Goal: Task Accomplishment & Management: Manage account settings

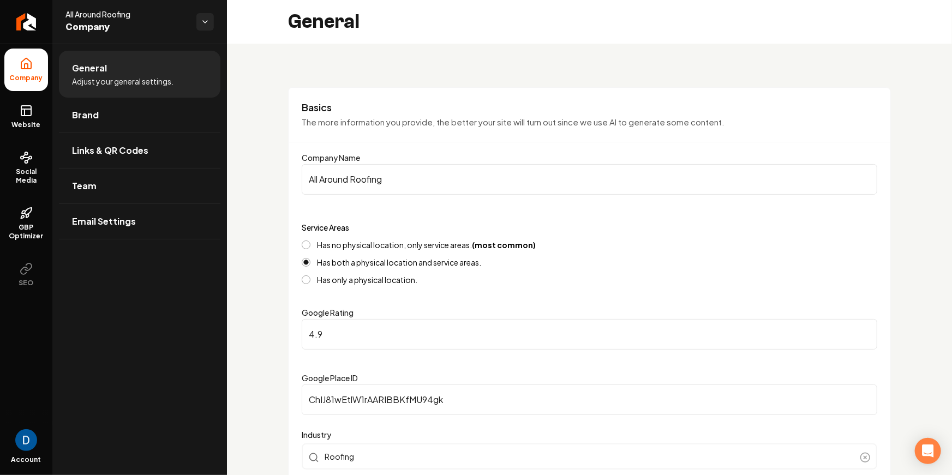
scroll to position [752, 0]
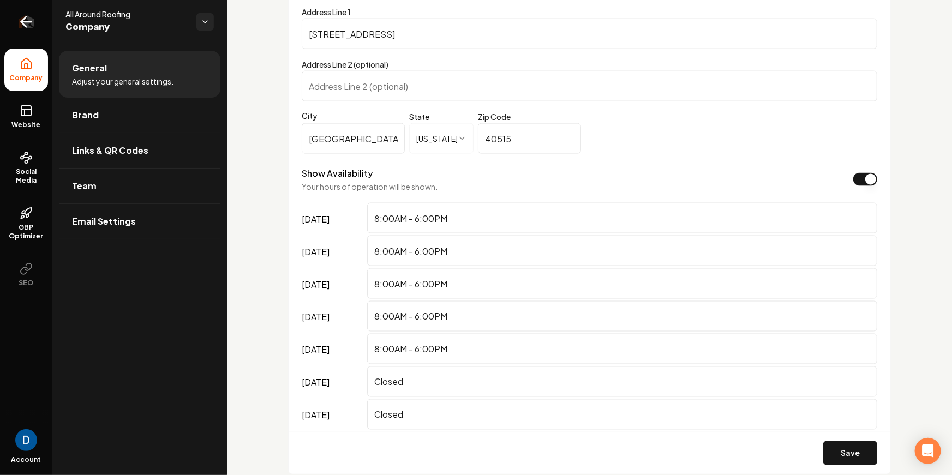
click at [46, 19] on link "Return to dashboard" at bounding box center [26, 22] width 52 height 44
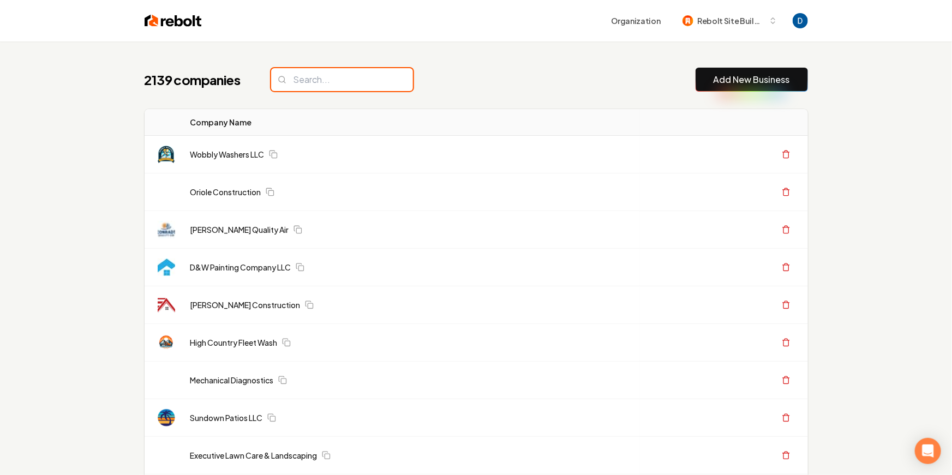
click at [345, 83] on input "search" at bounding box center [342, 79] width 142 height 23
click at [490, 72] on div "2139 companies Add New Business" at bounding box center [476, 80] width 663 height 24
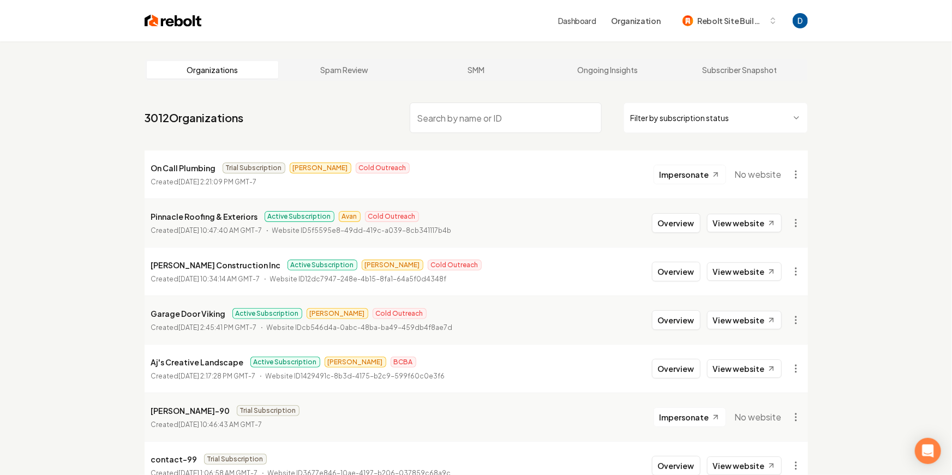
click at [454, 113] on input "search" at bounding box center [506, 118] width 192 height 31
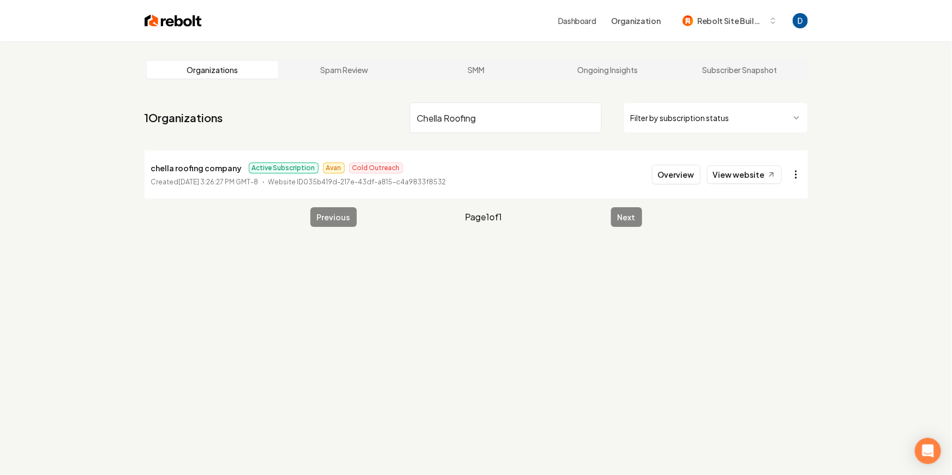
type input "Chella Roofing"
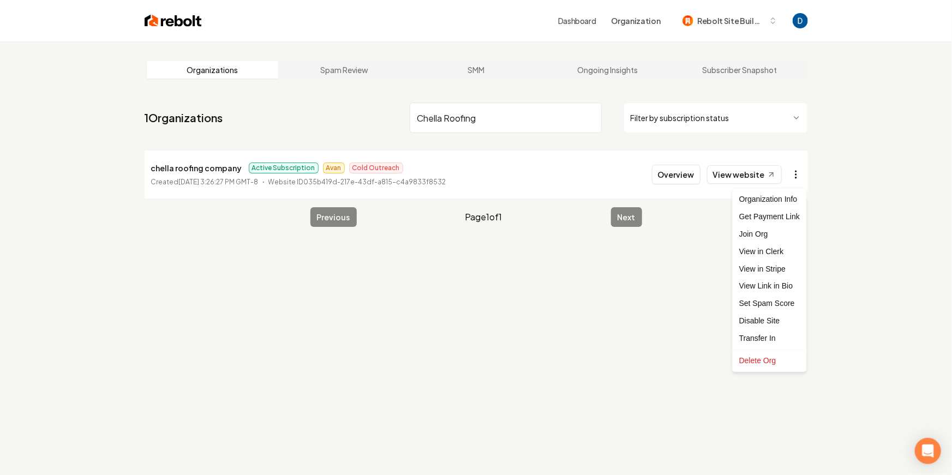
click at [796, 172] on html "Dashboard Organization Rebolt Site Builder Organizations Spam Review SMM Ongoin…" at bounding box center [476, 237] width 952 height 475
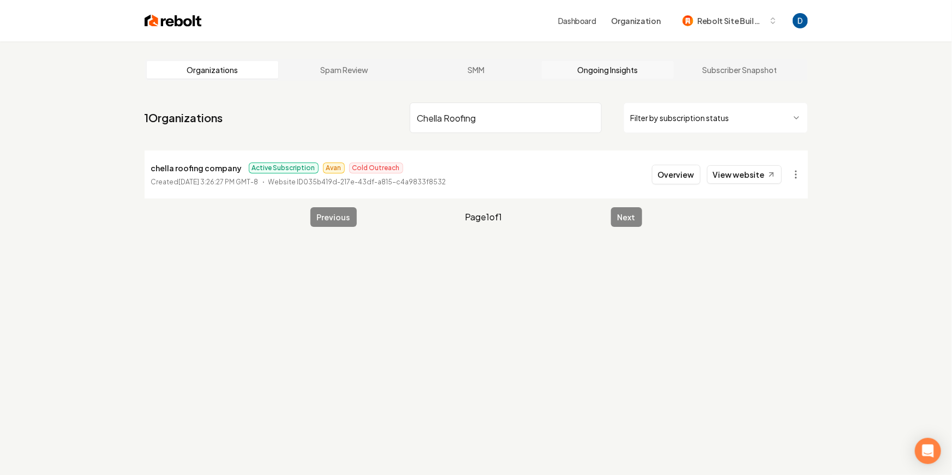
click at [621, 75] on link "Ongoing Insights" at bounding box center [608, 69] width 132 height 17
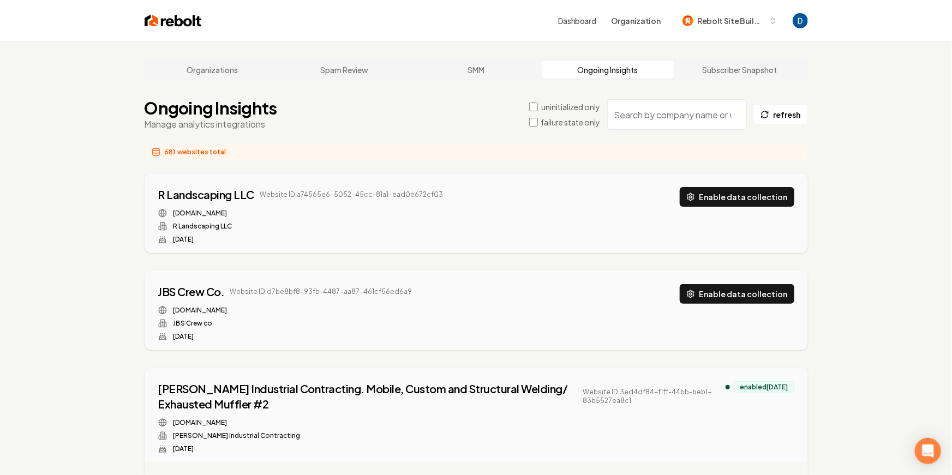
click at [692, 112] on input "search" at bounding box center [677, 114] width 140 height 31
paste input "Chella Roofing"
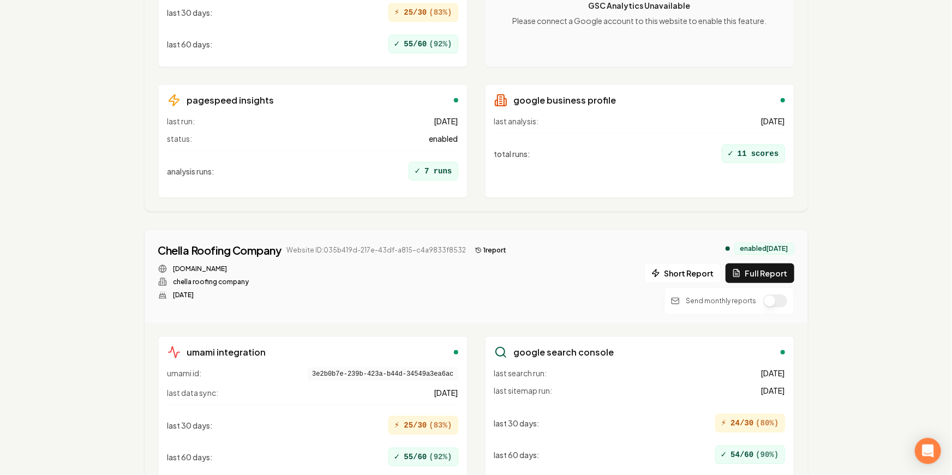
scroll to position [353, 0]
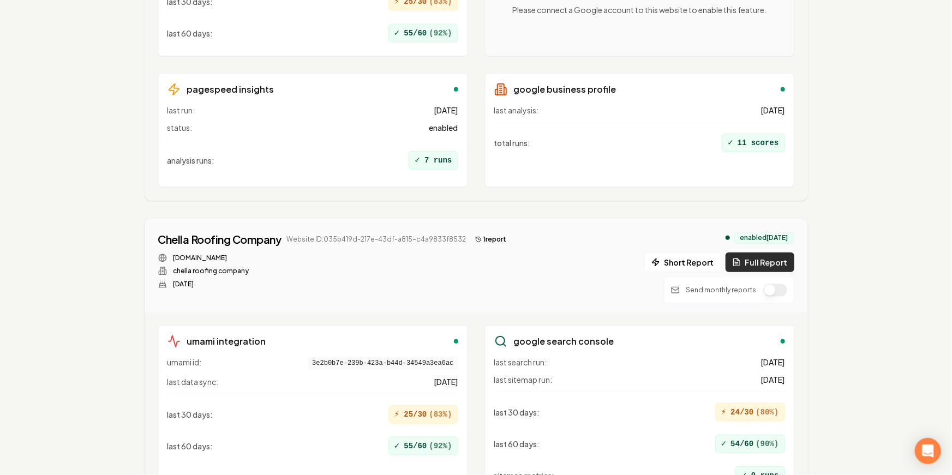
type input "Chella Roofing"
click at [753, 261] on button "Full Report" at bounding box center [759, 262] width 69 height 20
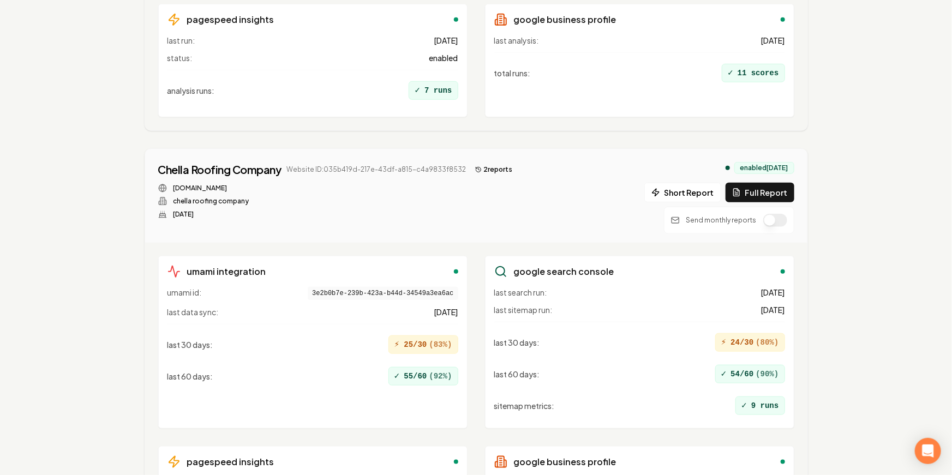
scroll to position [569, 0]
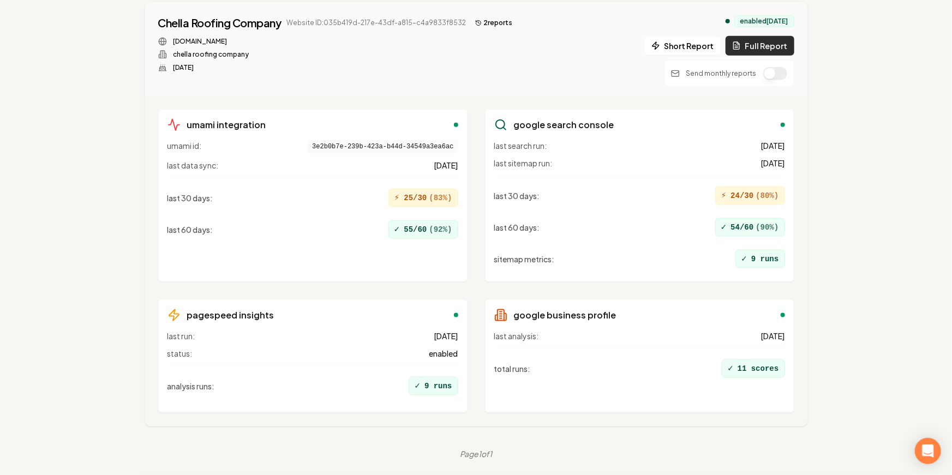
click at [764, 47] on button "Full Report" at bounding box center [759, 46] width 69 height 20
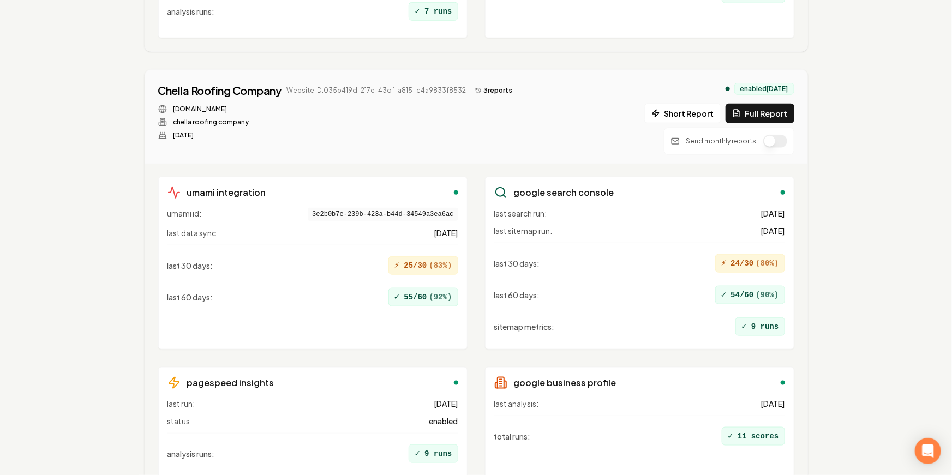
scroll to position [502, 0]
click at [741, 112] on icon at bounding box center [736, 113] width 9 height 9
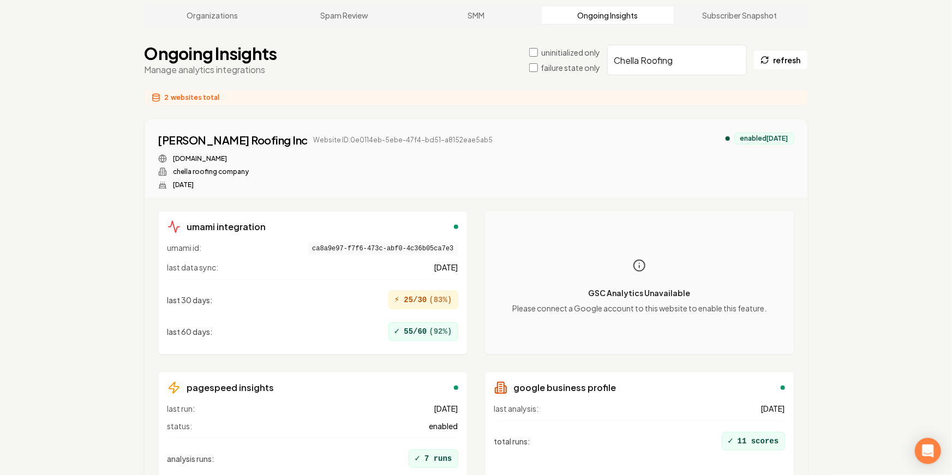
scroll to position [0, 0]
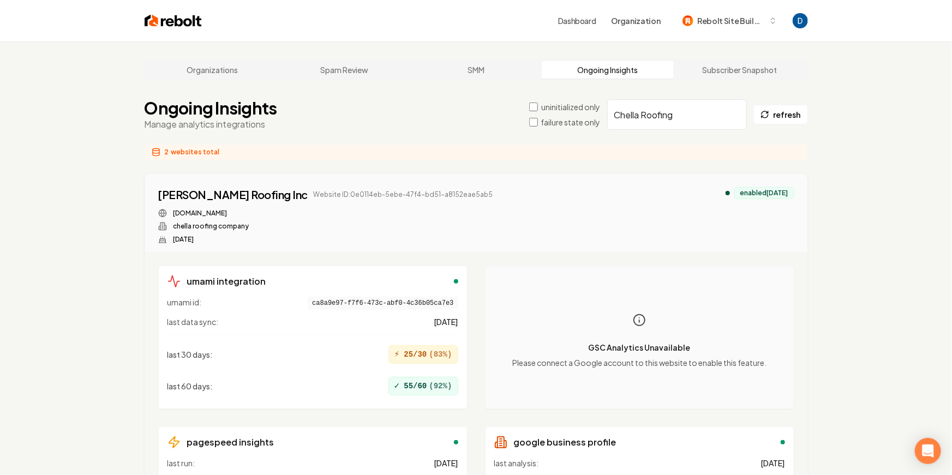
click at [190, 19] on img at bounding box center [173, 20] width 57 height 15
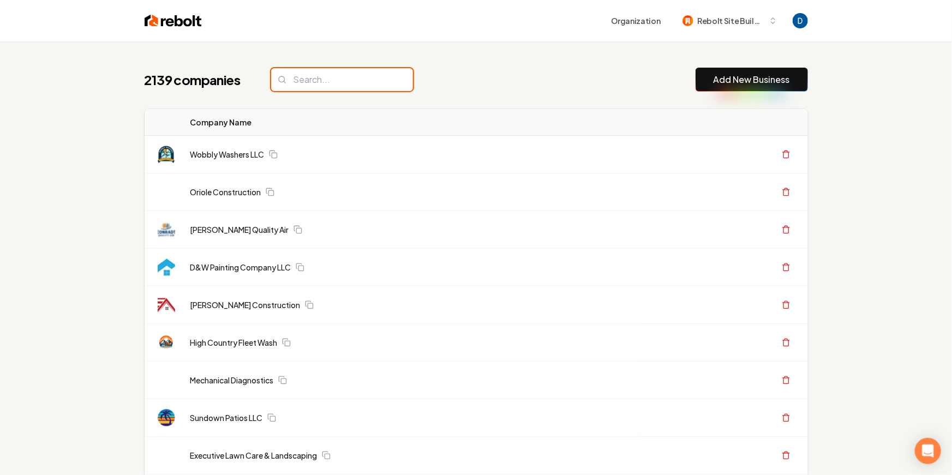
click at [340, 82] on input "search" at bounding box center [342, 79] width 142 height 23
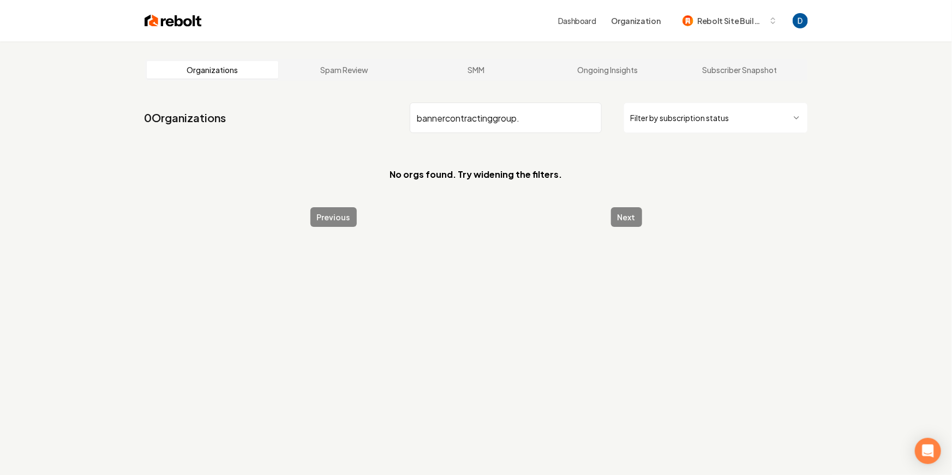
click at [450, 118] on input "bannercontractinggroup." at bounding box center [506, 118] width 192 height 31
click at [501, 121] on input "banner contractinggroup." at bounding box center [506, 118] width 192 height 31
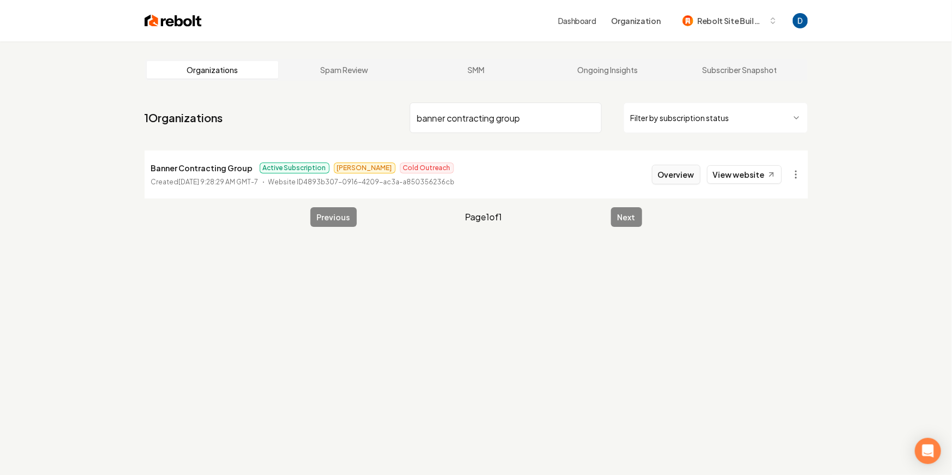
type input "banner contracting group"
click at [688, 175] on button "Overview" at bounding box center [676, 175] width 49 height 20
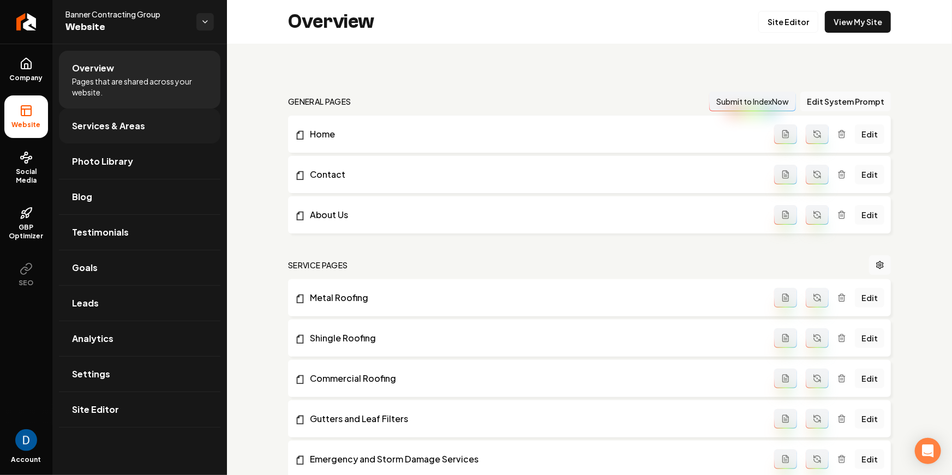
click at [116, 125] on span "Services & Areas" at bounding box center [108, 125] width 73 height 13
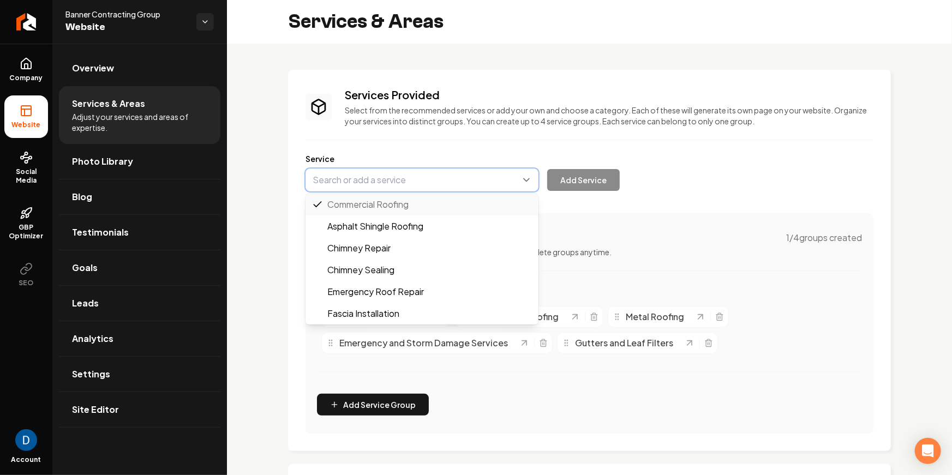
drag, startPoint x: 357, startPoint y: 182, endPoint x: 354, endPoint y: 187, distance: 5.6
click at [357, 182] on button "Main content area" at bounding box center [421, 180] width 233 height 23
click at [353, 123] on div "Services Provided Select from the recommended services or add your own and choo…" at bounding box center [589, 260] width 568 height 346
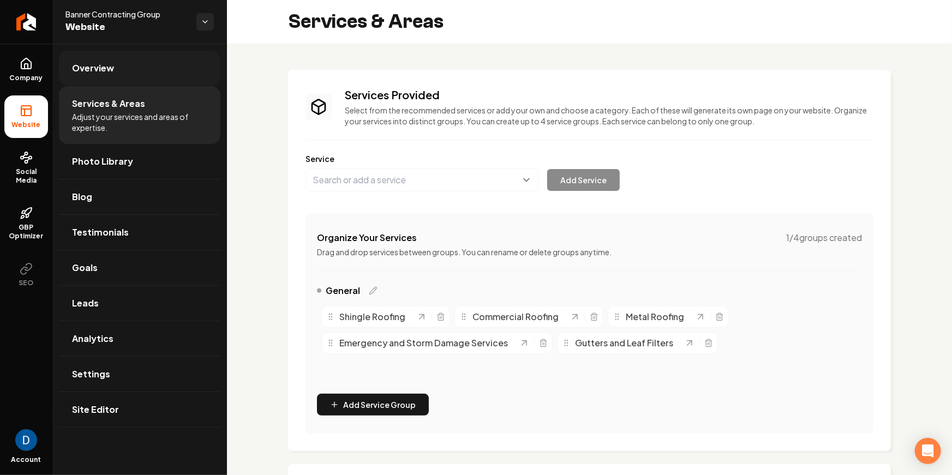
click at [128, 63] on link "Overview" at bounding box center [139, 68] width 161 height 35
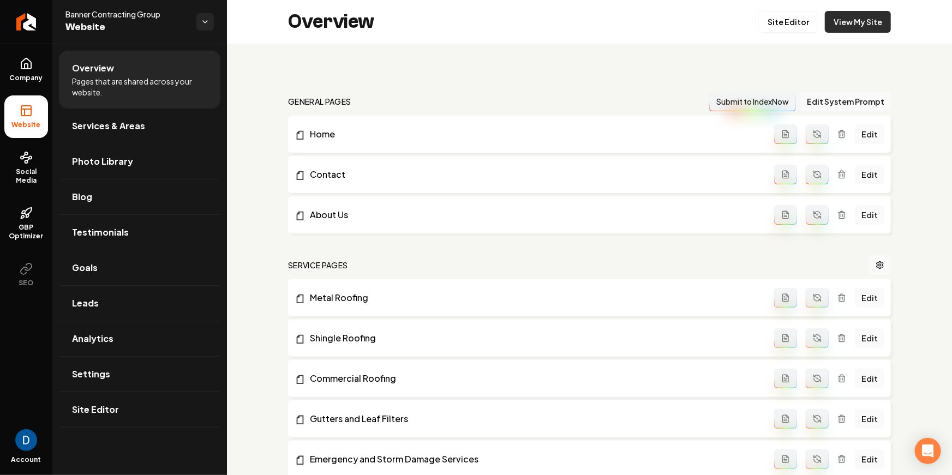
click at [858, 21] on link "View My Site" at bounding box center [858, 22] width 66 height 22
click at [127, 130] on span "Services & Areas" at bounding box center [108, 125] width 73 height 13
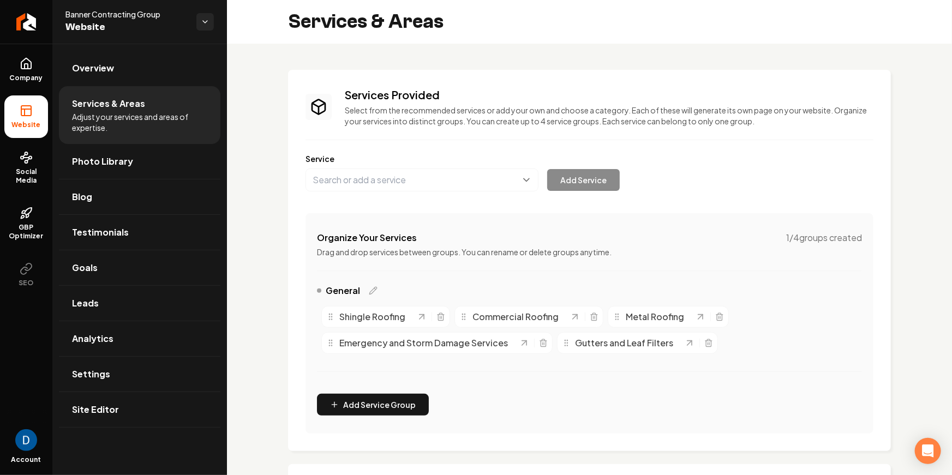
scroll to position [247, 0]
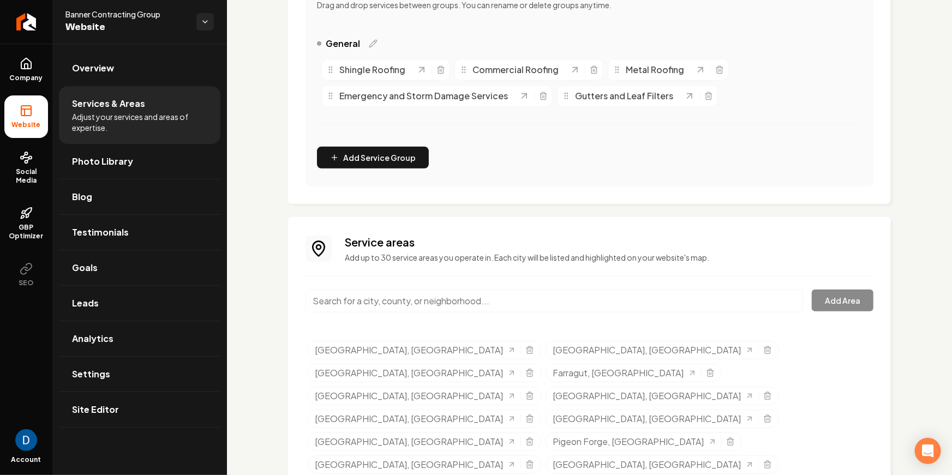
click at [503, 296] on input "Main content area" at bounding box center [553, 301] width 497 height 23
paste input "bannercontractinggroup."
click at [352, 302] on input "bannercontractinggroup." at bounding box center [553, 301] width 497 height 23
click at [352, 301] on input "bannercontractinggroup." at bounding box center [553, 301] width 497 height 23
type input "."
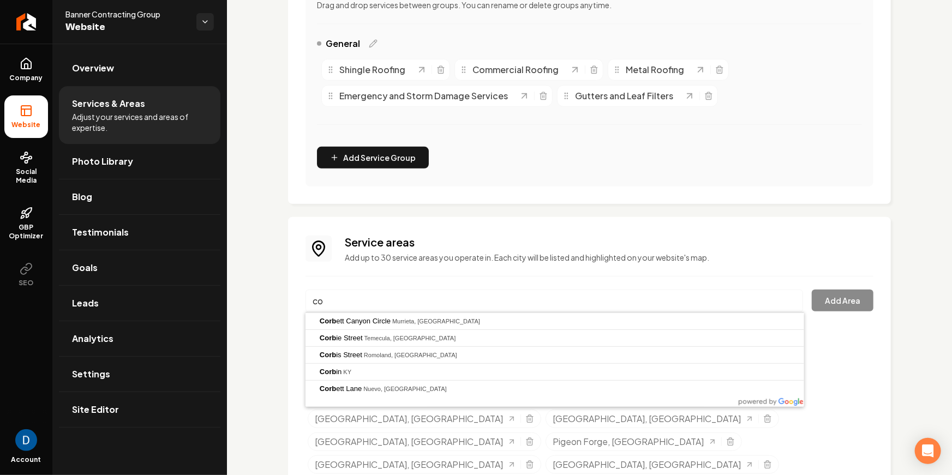
type input "c"
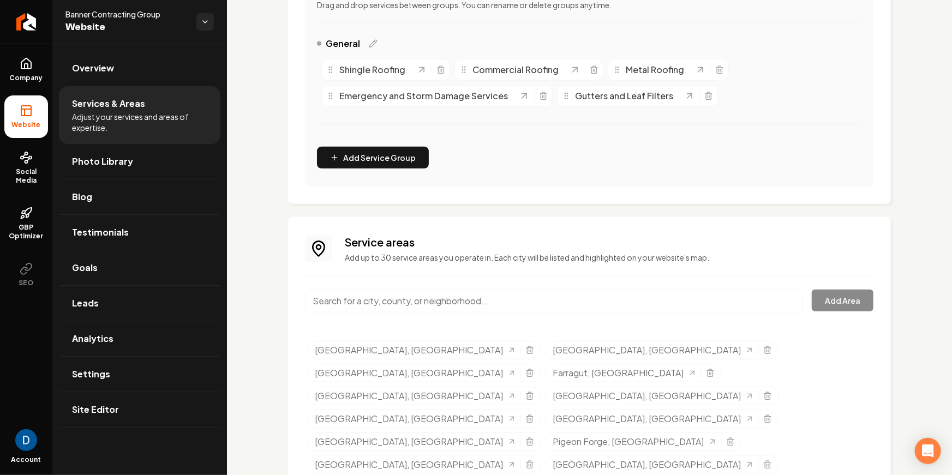
paste input "Corbin, KY"
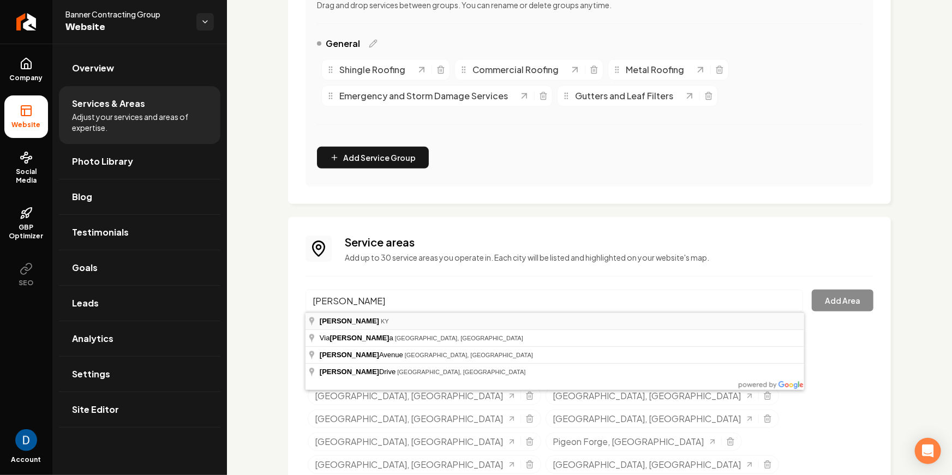
type input "Corbin, KY"
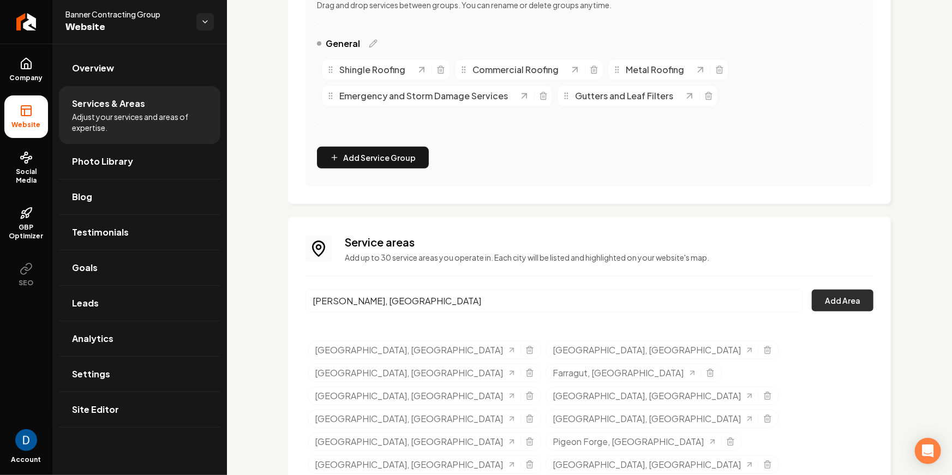
click at [840, 307] on button "Add Area" at bounding box center [842, 301] width 62 height 22
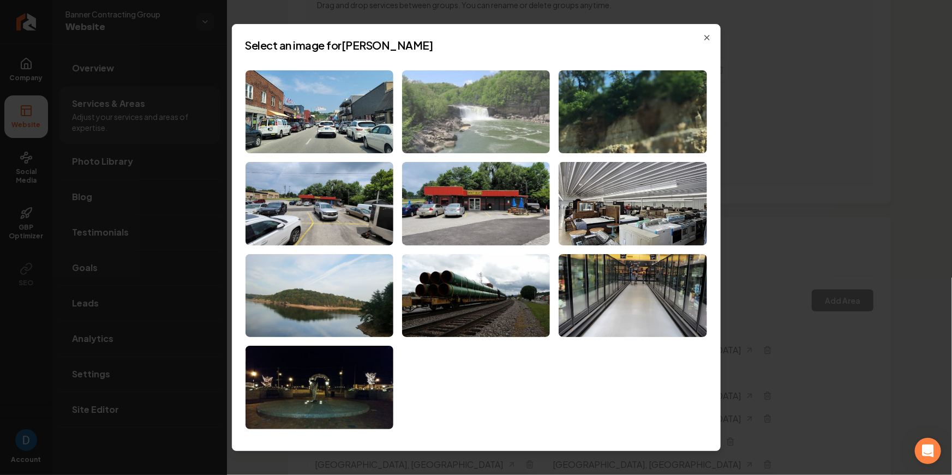
click at [452, 103] on img at bounding box center [476, 111] width 148 height 83
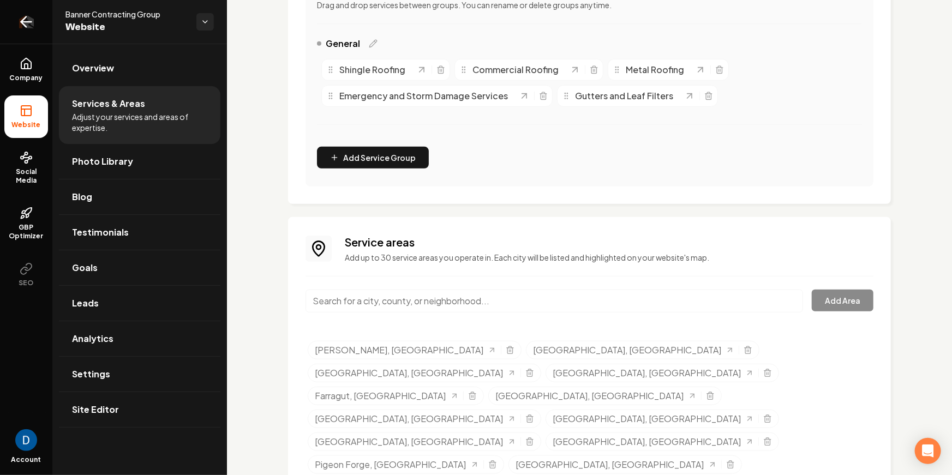
click at [13, 27] on link "Return to dashboard" at bounding box center [26, 22] width 52 height 44
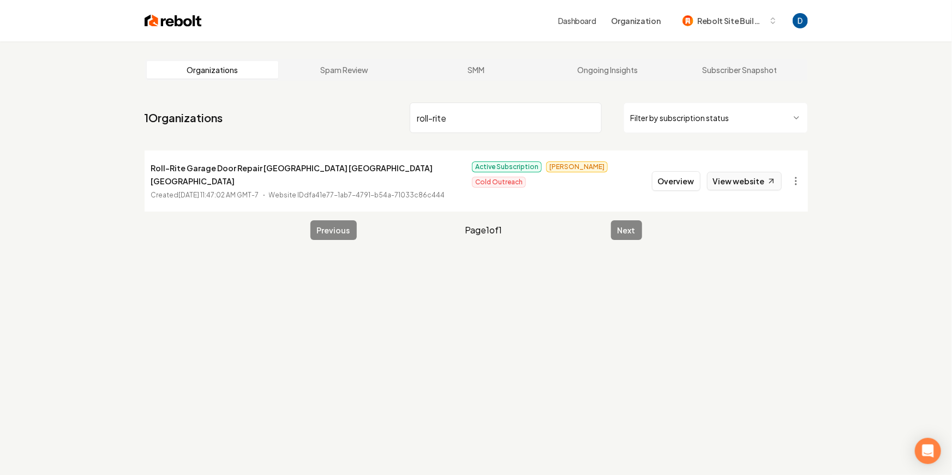
type input "roll-rite"
click at [764, 175] on link "View website" at bounding box center [744, 181] width 75 height 19
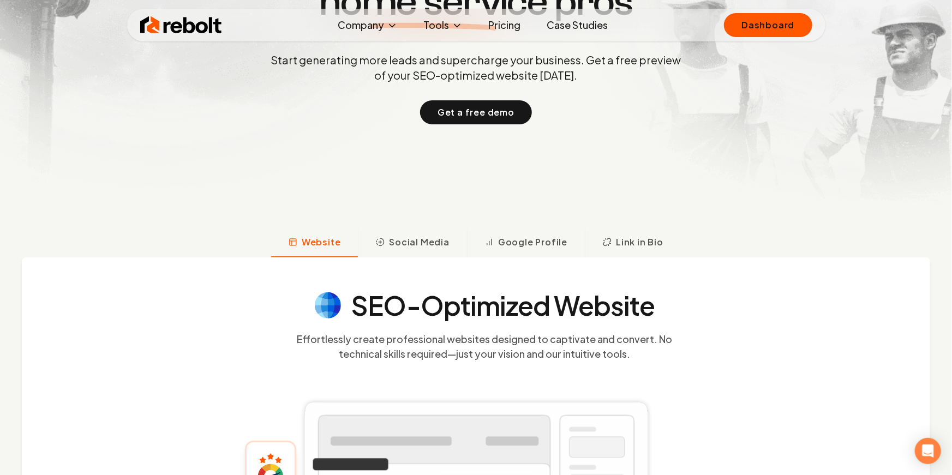
scroll to position [263, 0]
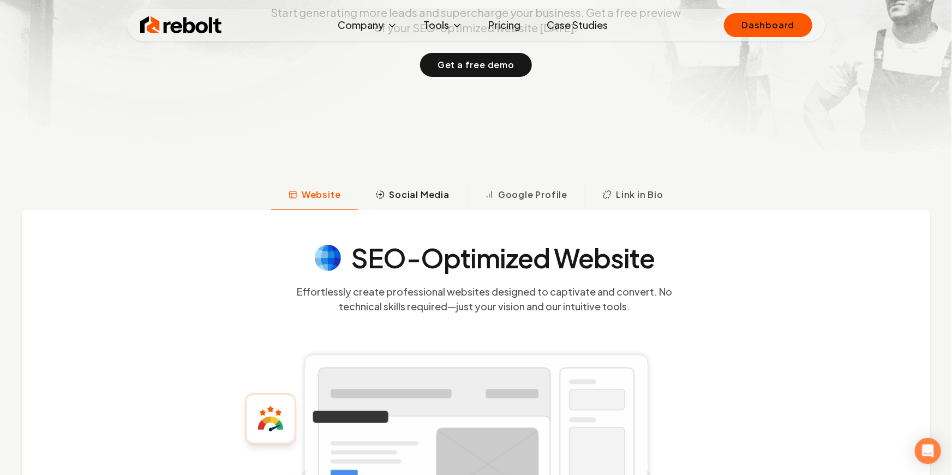
click at [416, 188] on span "Social Media" at bounding box center [419, 194] width 61 height 13
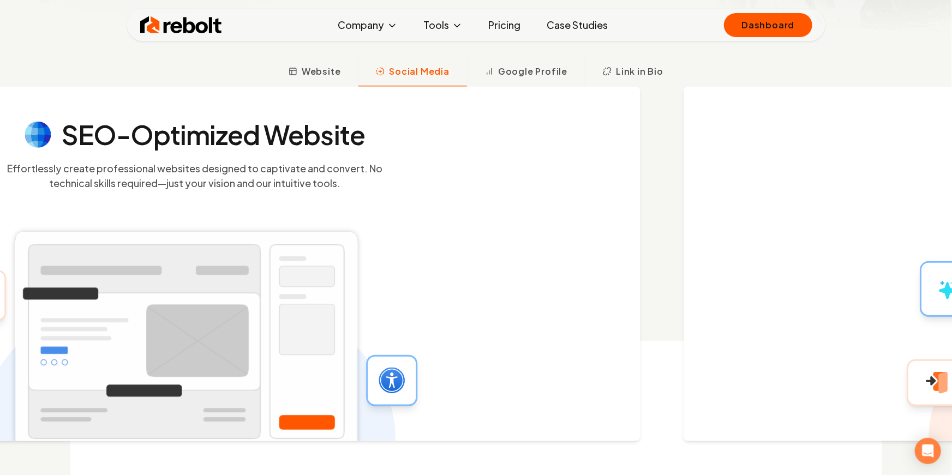
scroll to position [392, 0]
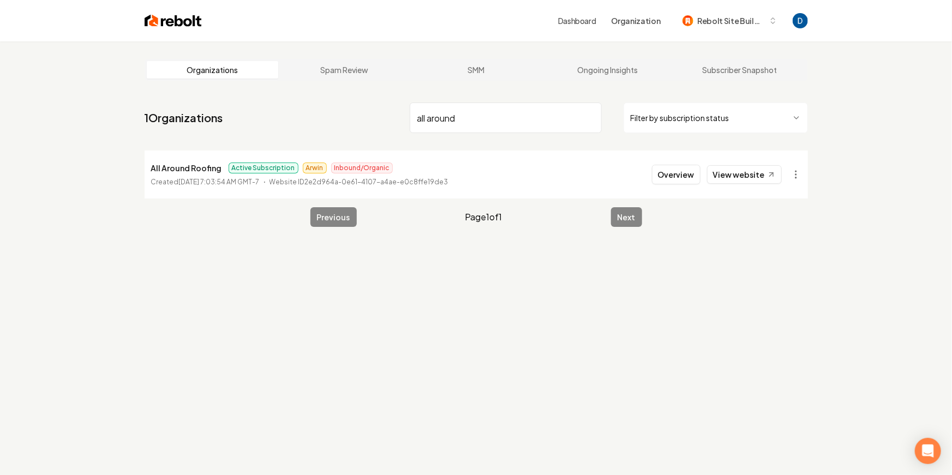
click at [494, 125] on input "all around" at bounding box center [506, 118] width 192 height 31
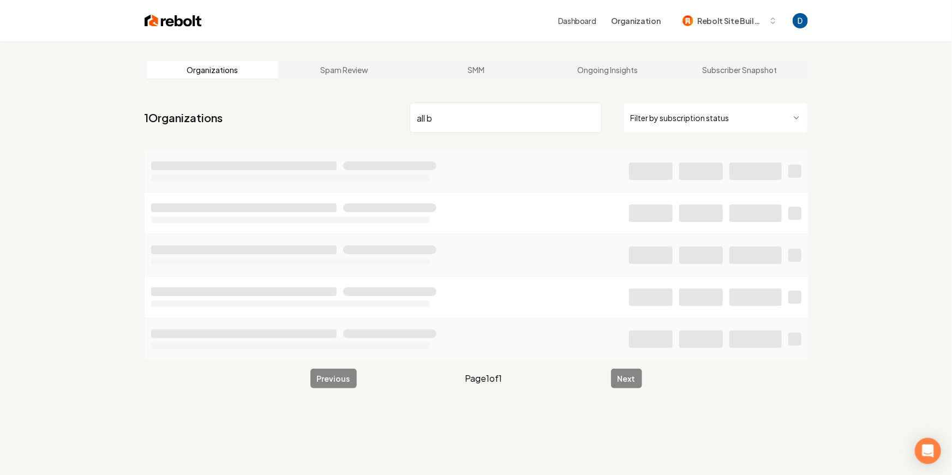
click at [494, 124] on input "all b" at bounding box center [506, 118] width 192 height 31
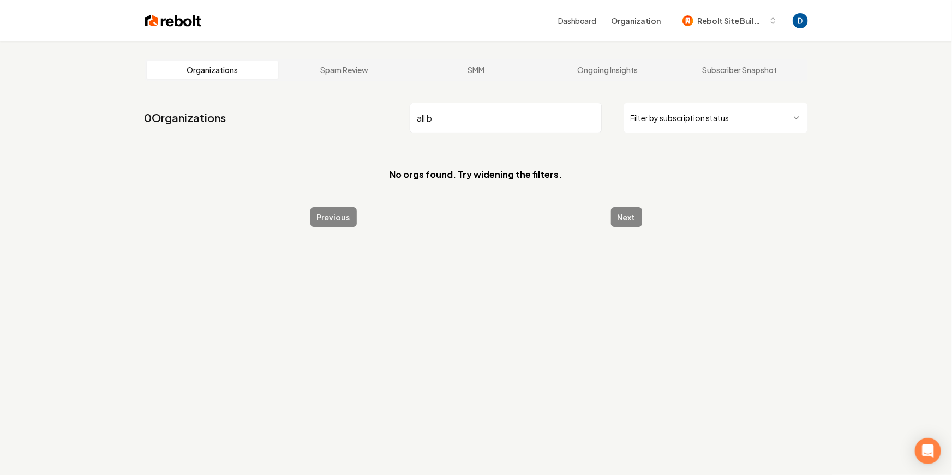
click at [494, 124] on input "all b" at bounding box center [506, 118] width 192 height 31
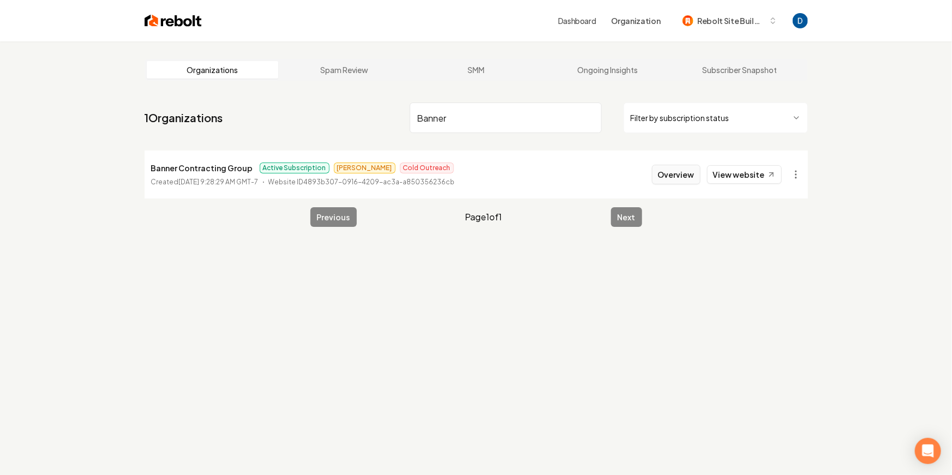
type input "Banner"
click at [668, 171] on button "Overview" at bounding box center [676, 175] width 49 height 20
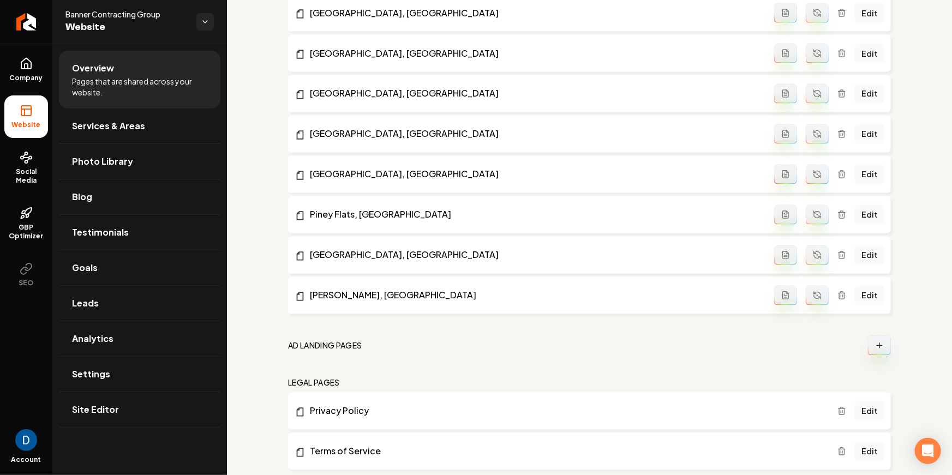
scroll to position [997, 0]
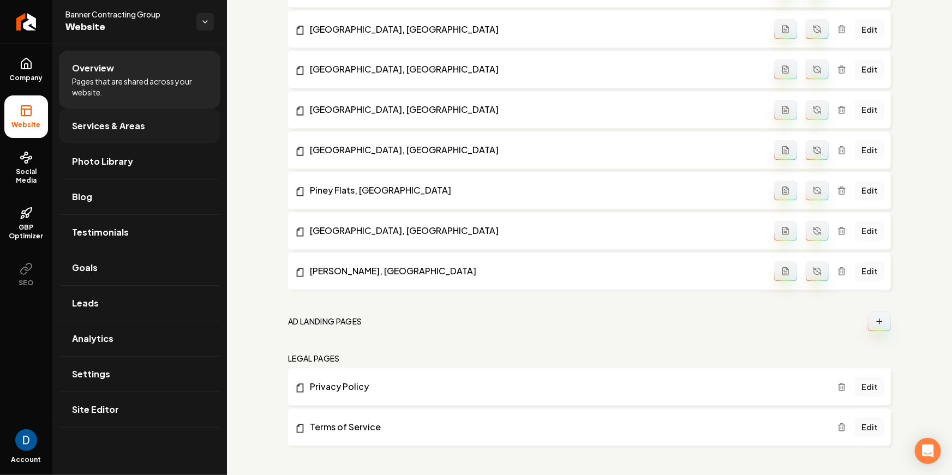
click at [158, 129] on link "Services & Areas" at bounding box center [139, 126] width 161 height 35
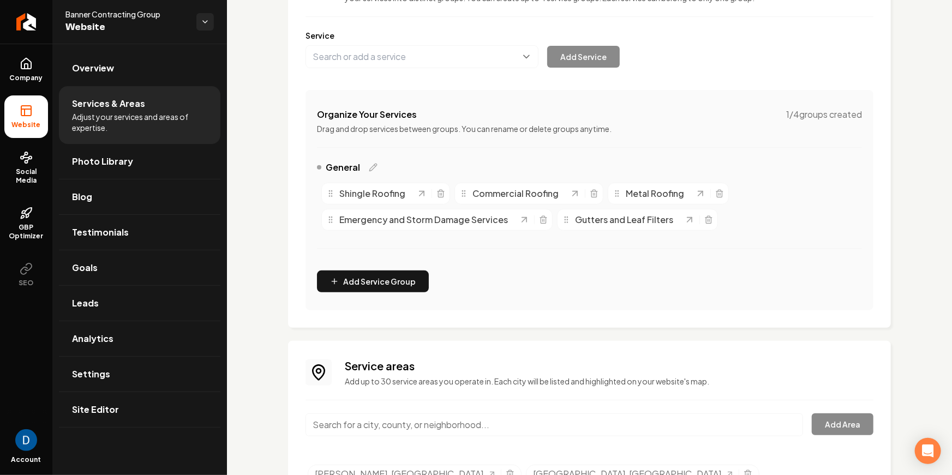
scroll to position [247, 0]
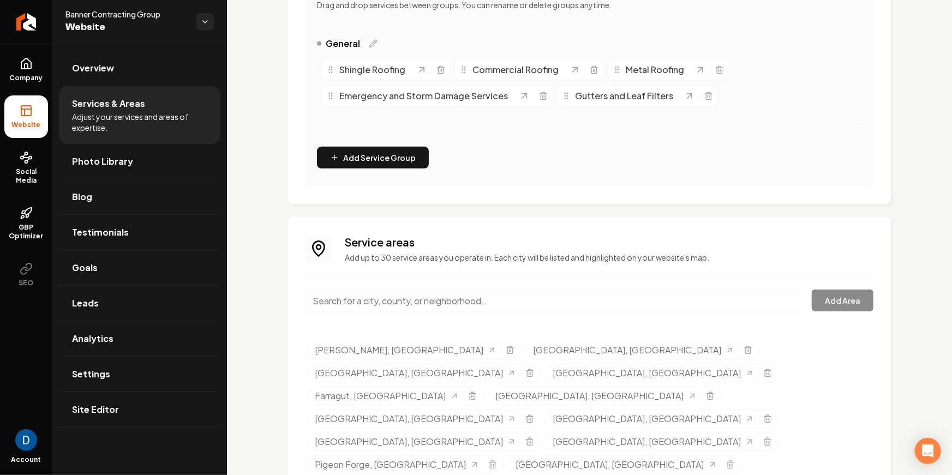
click at [528, 306] on input "Main content area" at bounding box center [553, 301] width 497 height 23
paste input "blountville"
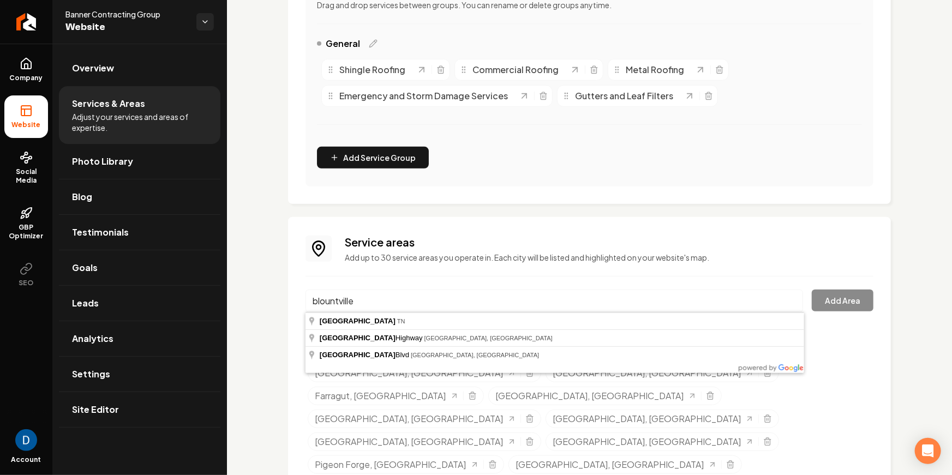
type input "blountville"
click at [466, 238] on h3 "Service areas" at bounding box center [609, 242] width 528 height 15
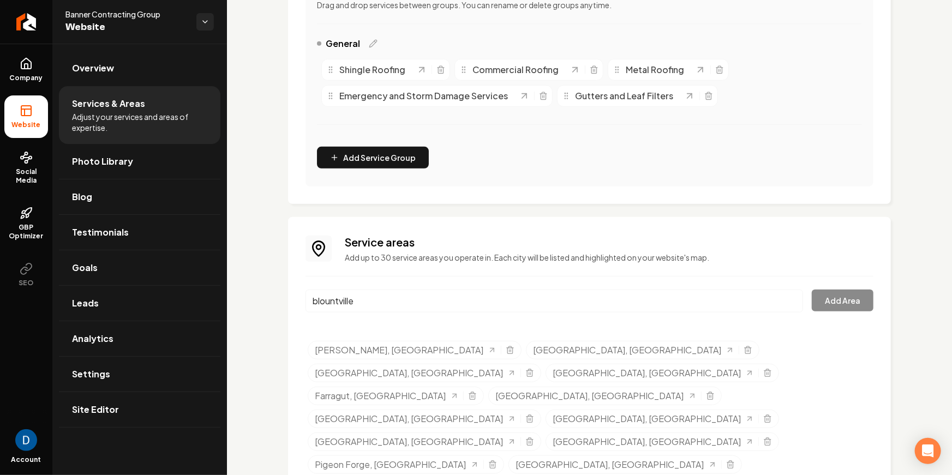
click at [416, 304] on input "blountville" at bounding box center [553, 301] width 497 height 23
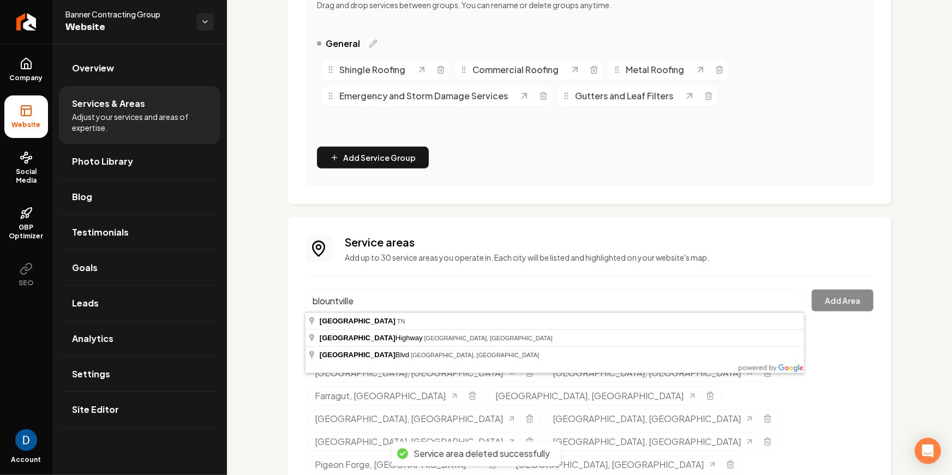
click at [416, 304] on input "blountville" at bounding box center [553, 301] width 497 height 23
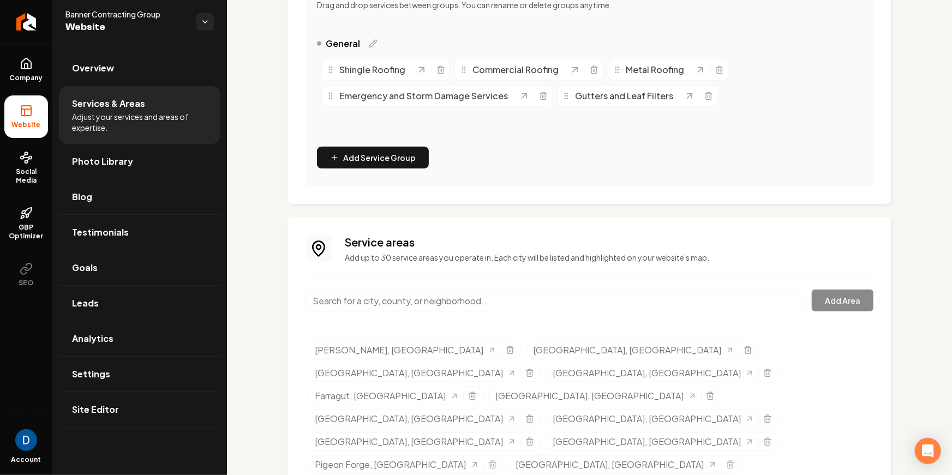
click at [516, 193] on div "Services Provided Select from the recommended services or add your own and choo…" at bounding box center [589, 13] width 603 height 381
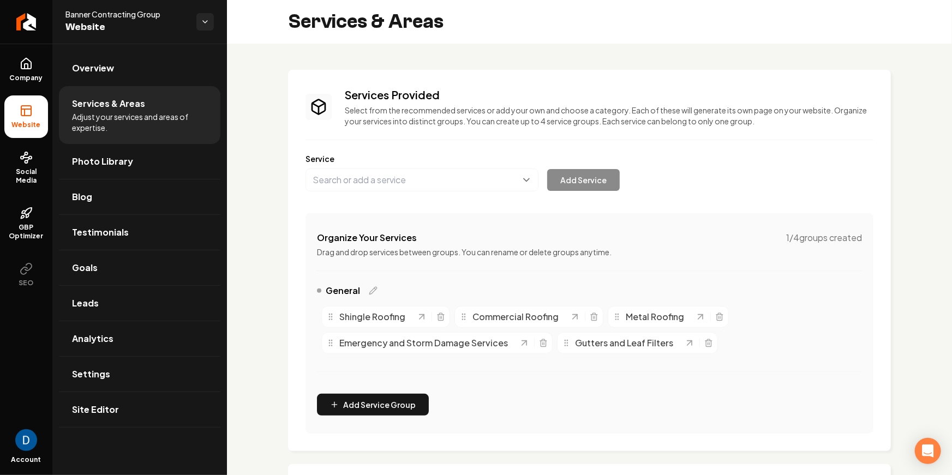
scroll to position [225, 0]
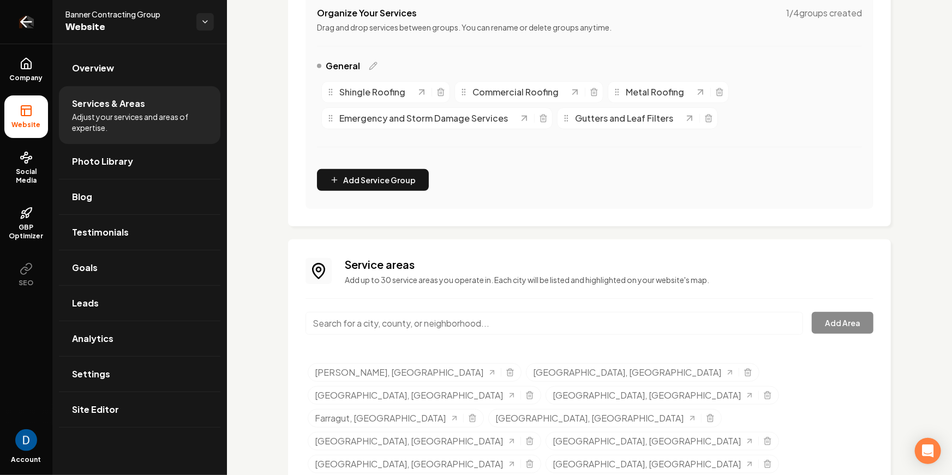
click at [20, 18] on icon "Return to dashboard" at bounding box center [25, 21] width 17 height 17
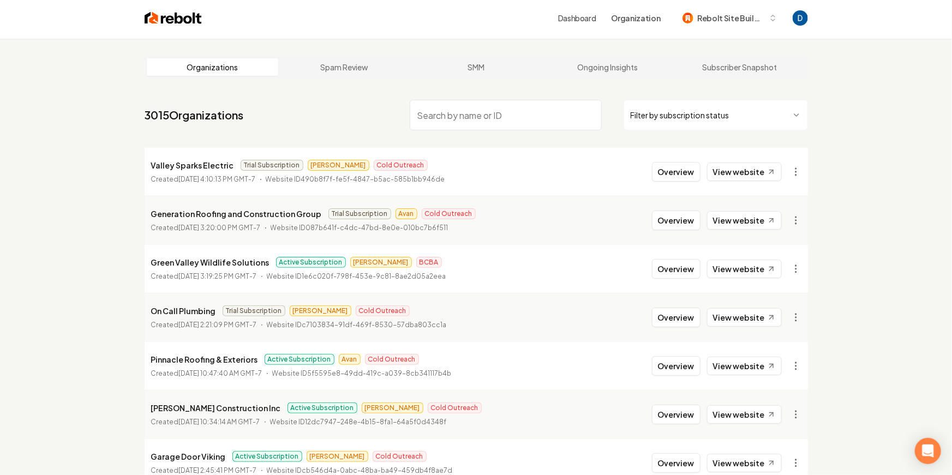
paste input "Thanks for reaching out! Your site updates are now live — take a look and let u…"
type input "Thanks for reaching out! Your site updates are now live — take a look and let u…"
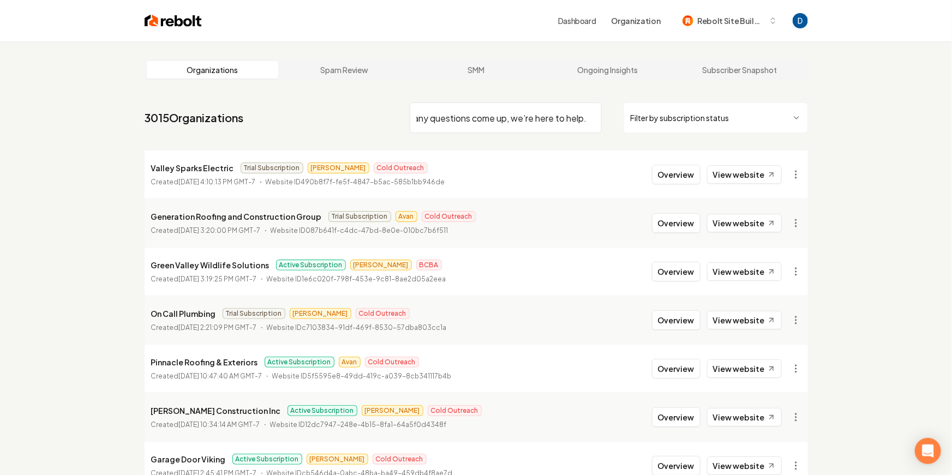
scroll to position [0, 588]
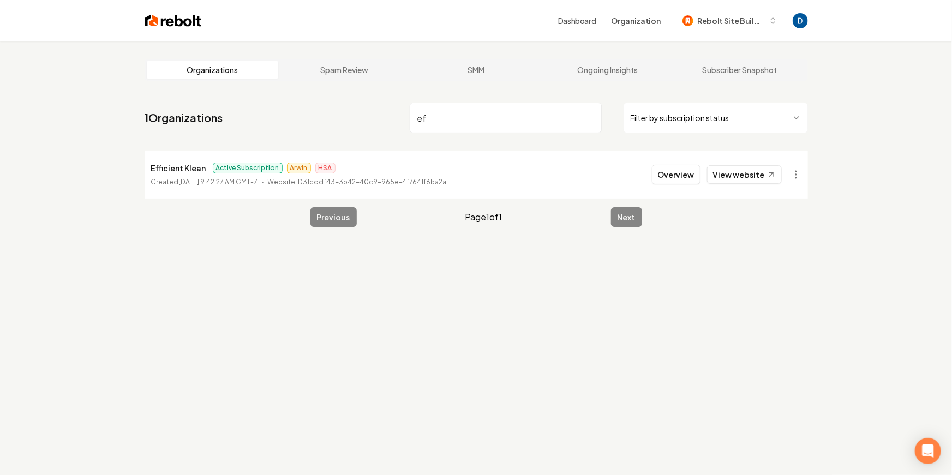
click at [161, 170] on p "Efficient Klean" at bounding box center [178, 167] width 55 height 13
copy p "Efficient"
click at [509, 109] on input "ef" at bounding box center [506, 118] width 192 height 31
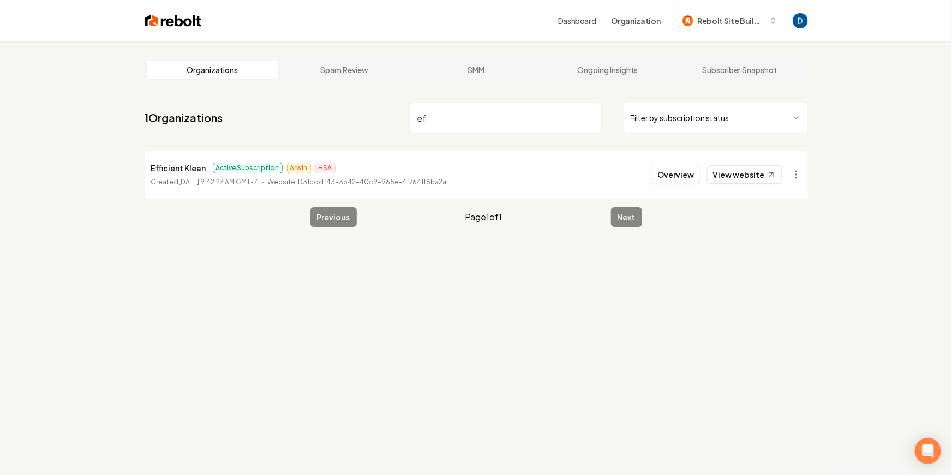
click at [509, 109] on input "ef" at bounding box center [506, 118] width 192 height 31
paste input "Efficient"
type input "Efficient"
click at [688, 170] on button "Overview" at bounding box center [676, 175] width 49 height 20
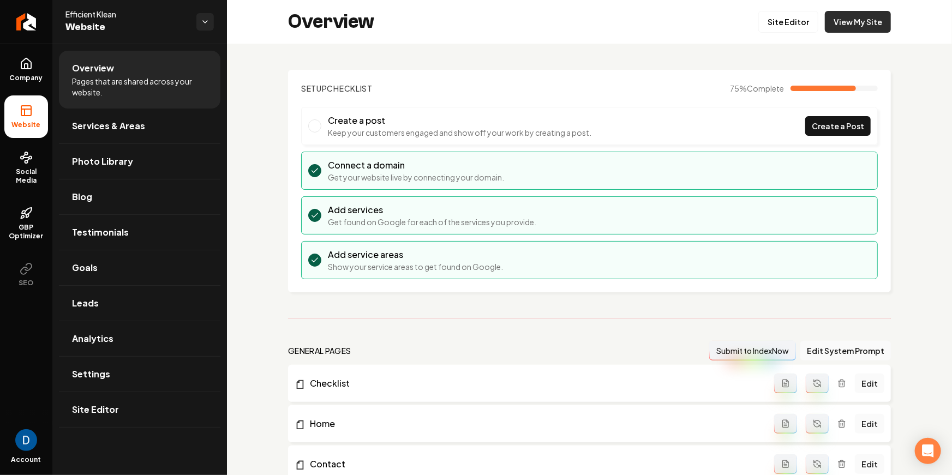
click at [873, 29] on link "View My Site" at bounding box center [858, 22] width 66 height 22
click at [127, 119] on span "Services & Areas" at bounding box center [108, 125] width 73 height 13
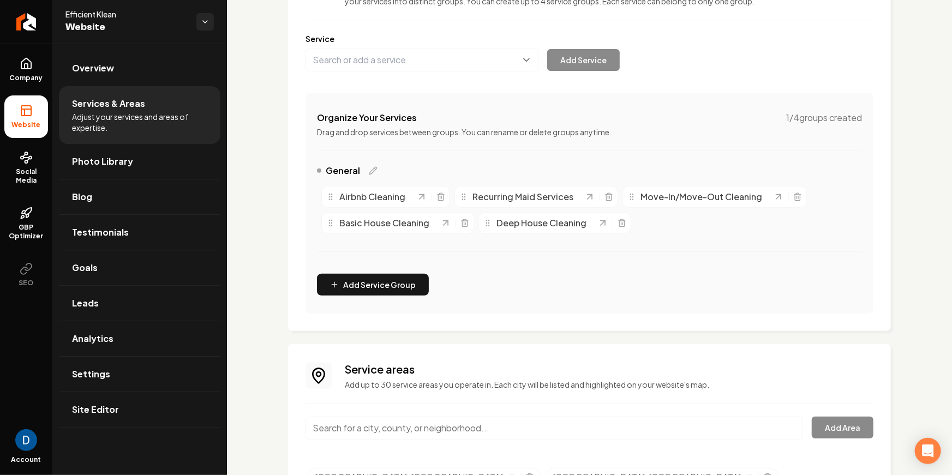
scroll to position [202, 0]
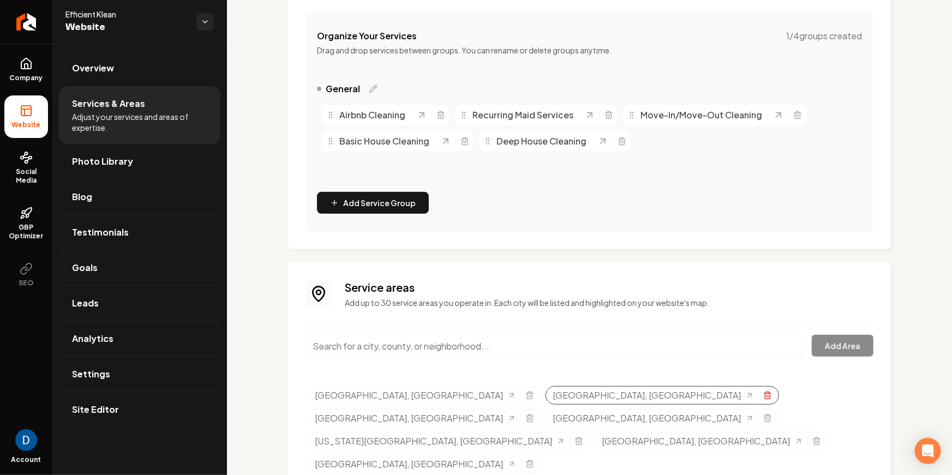
click at [763, 395] on icon "Selected tags" at bounding box center [767, 395] width 9 height 9
click at [525, 391] on icon "Selected tags" at bounding box center [529, 395] width 9 height 9
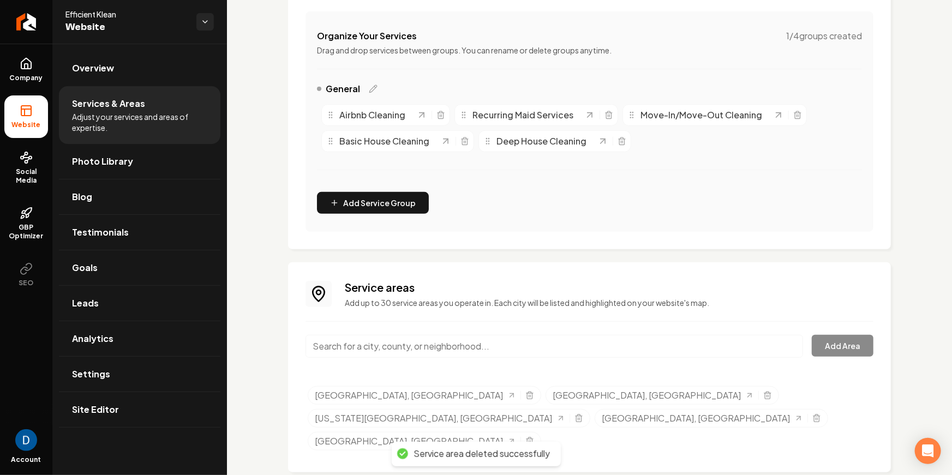
scroll to position [179, 0]
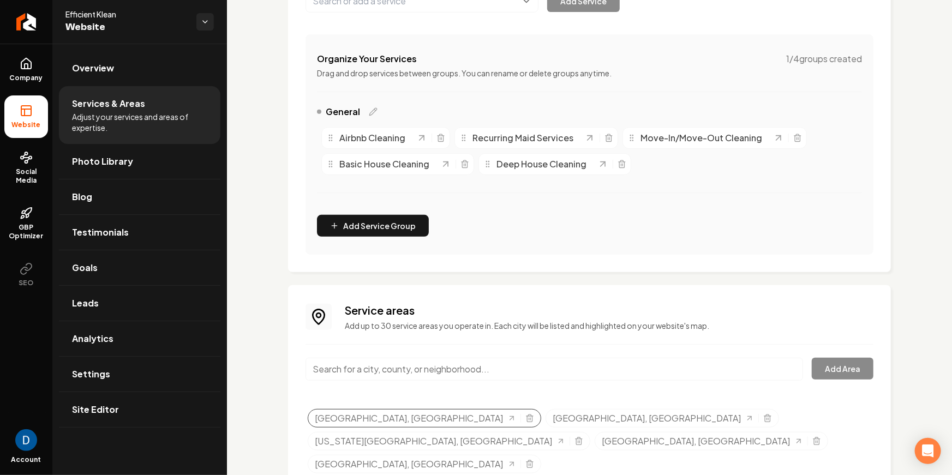
click at [392, 419] on div "Midland, TX" at bounding box center [424, 418] width 233 height 19
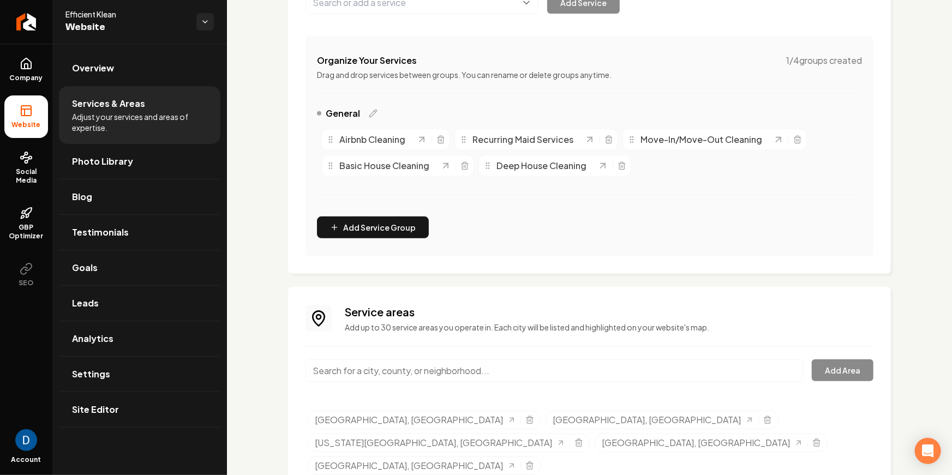
scroll to position [177, 0]
click at [393, 414] on div "Midland, TX" at bounding box center [424, 420] width 233 height 19
click at [525, 421] on icon "Selected tags" at bounding box center [529, 420] width 9 height 9
click at [27, 67] on icon at bounding box center [26, 66] width 3 height 5
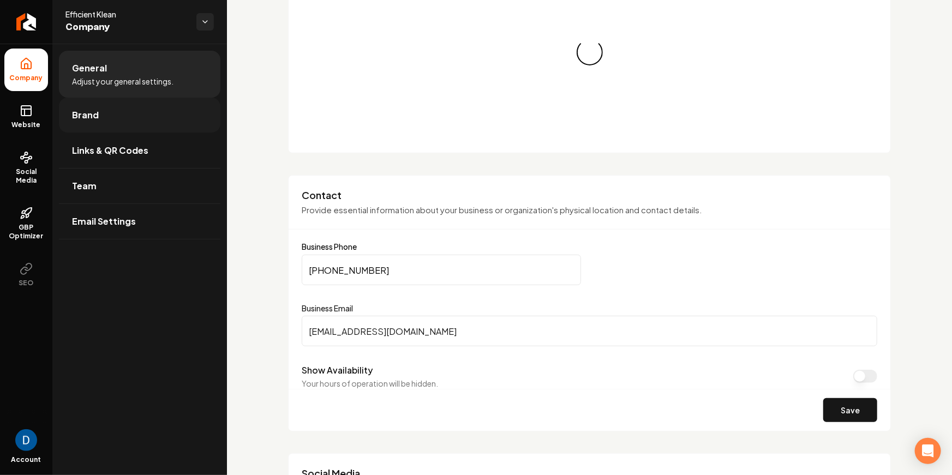
click at [93, 110] on span "Brand" at bounding box center [85, 115] width 27 height 13
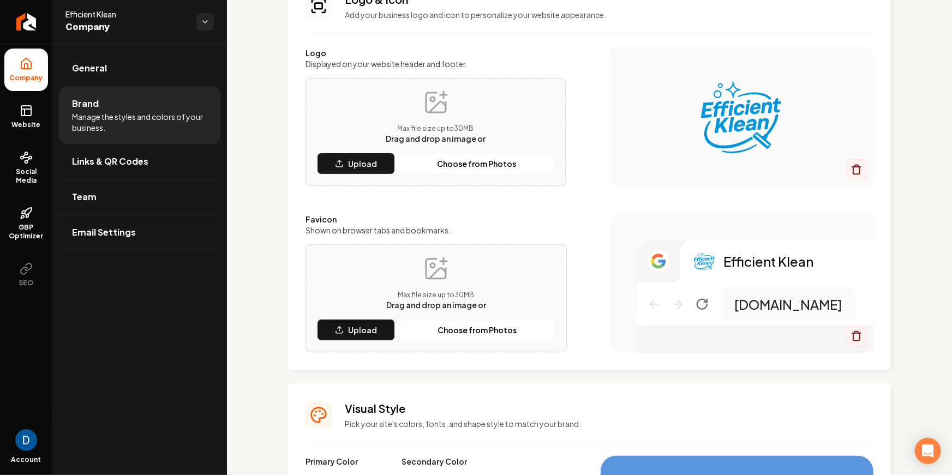
scroll to position [93, 0]
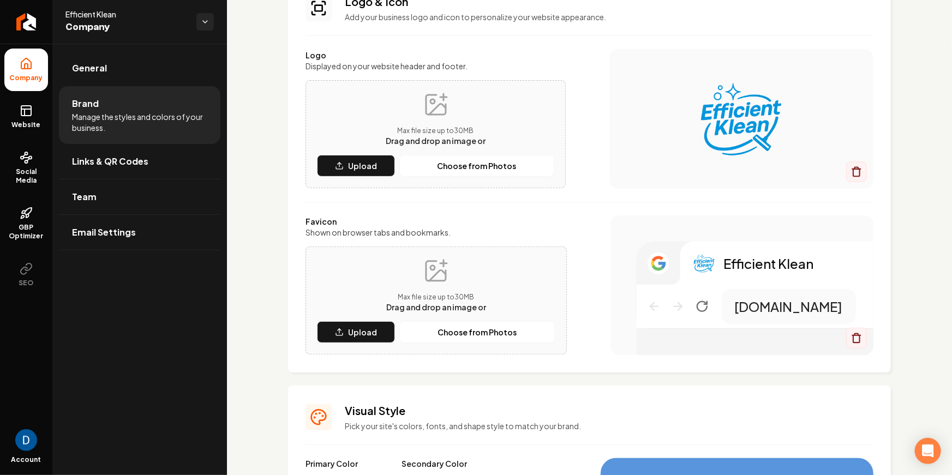
click at [738, 124] on img "Main content area" at bounding box center [741, 118] width 220 height 87
click at [735, 115] on img "Main content area" at bounding box center [741, 118] width 220 height 87
click at [448, 158] on button "Choose from Photos" at bounding box center [476, 165] width 155 height 22
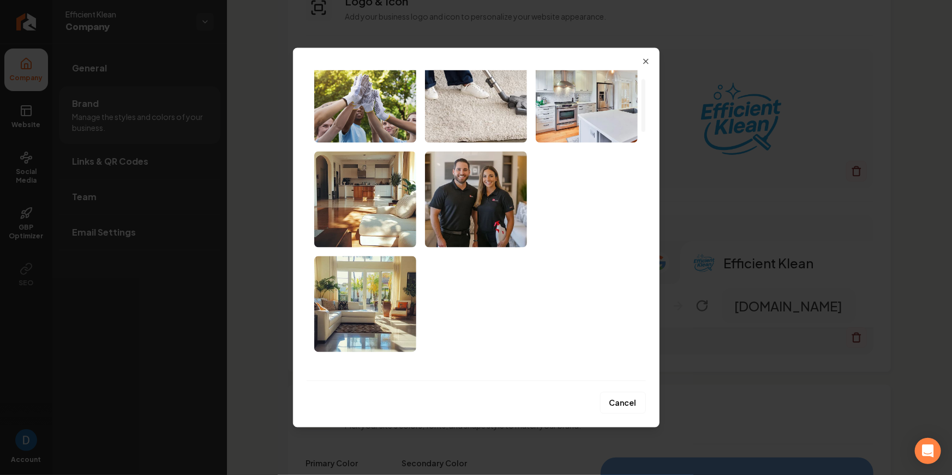
scroll to position [0, 0]
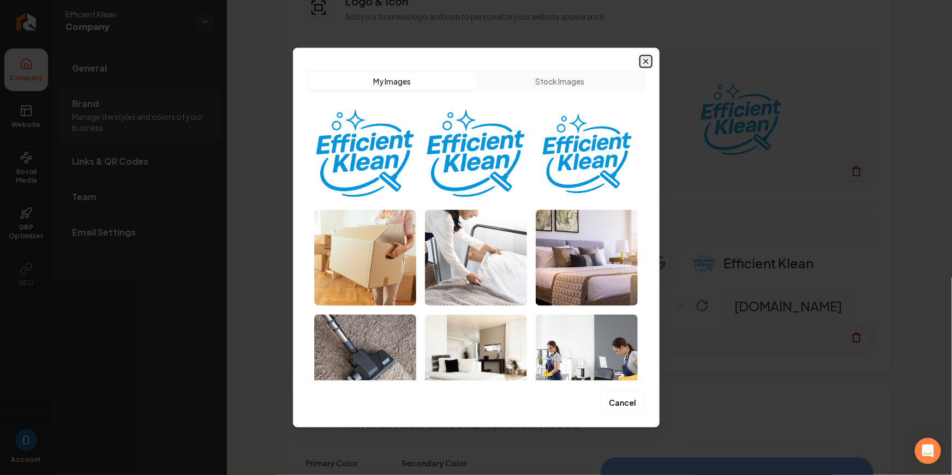
click at [648, 61] on icon "button" at bounding box center [645, 61] width 9 height 9
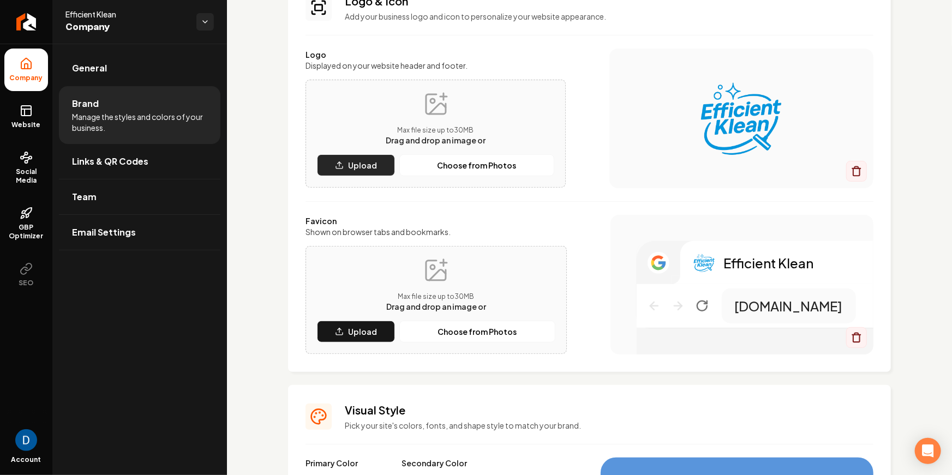
click at [334, 164] on button "Upload" at bounding box center [356, 165] width 78 height 22
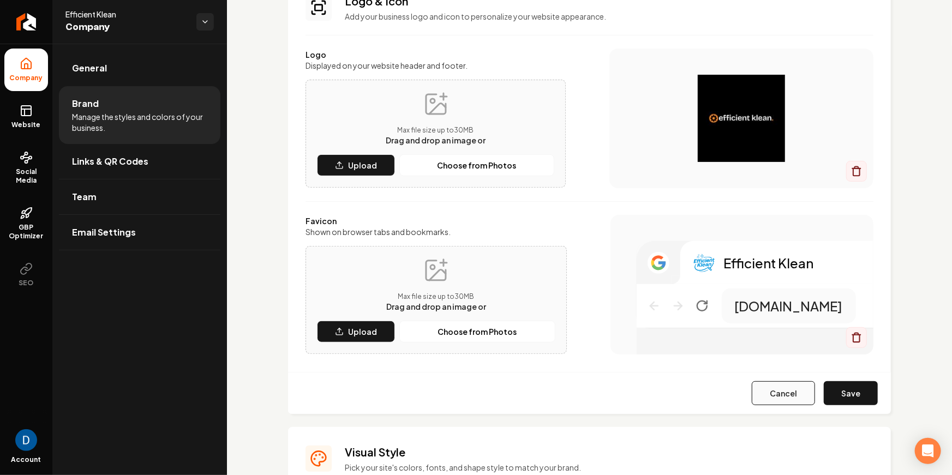
click at [789, 397] on button "Cancel" at bounding box center [782, 393] width 63 height 24
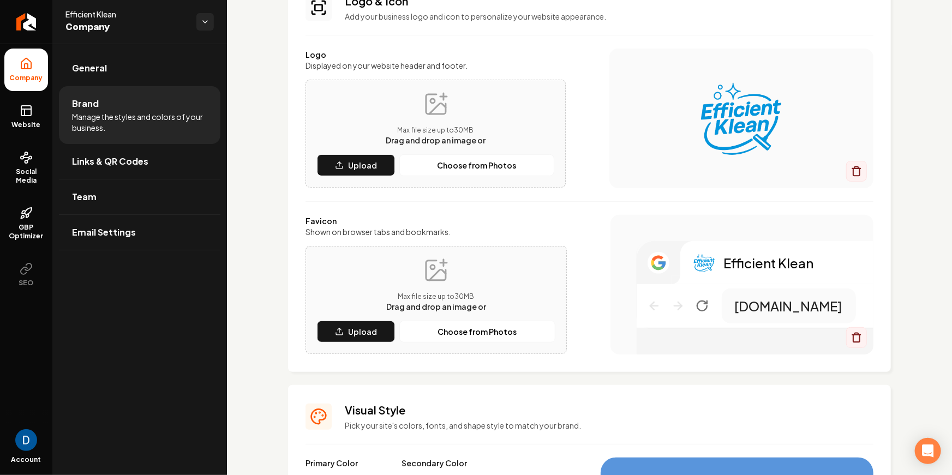
click at [41, 82] on span "Company" at bounding box center [26, 78] width 42 height 9
click at [25, 16] on icon "Return to dashboard" at bounding box center [25, 21] width 17 height 17
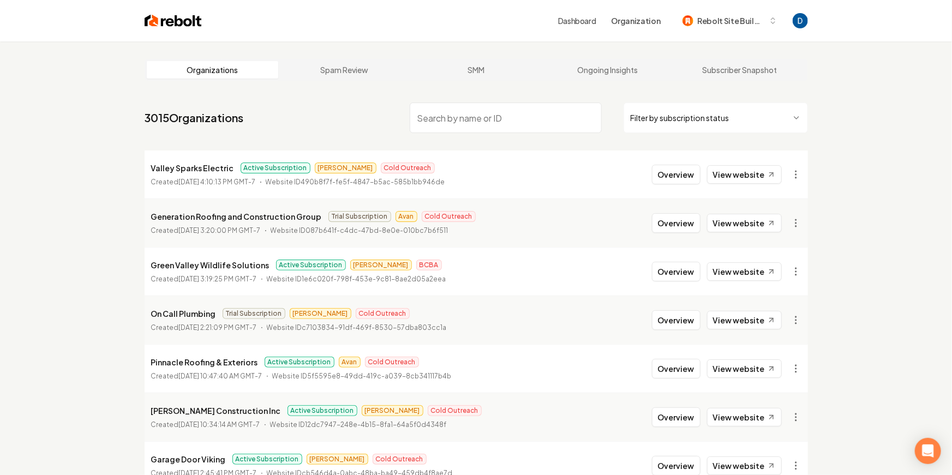
paste input "Cedar Rose Landscapes"
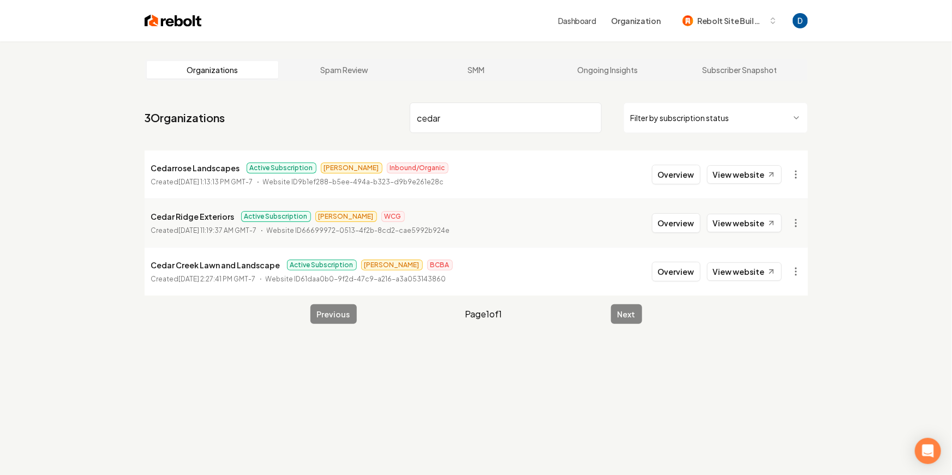
click at [179, 170] on p "Cedarrose Landscapes" at bounding box center [195, 167] width 89 height 13
copy p "Cedarrose Landscapes"
click at [496, 113] on input "cedar" at bounding box center [506, 118] width 192 height 31
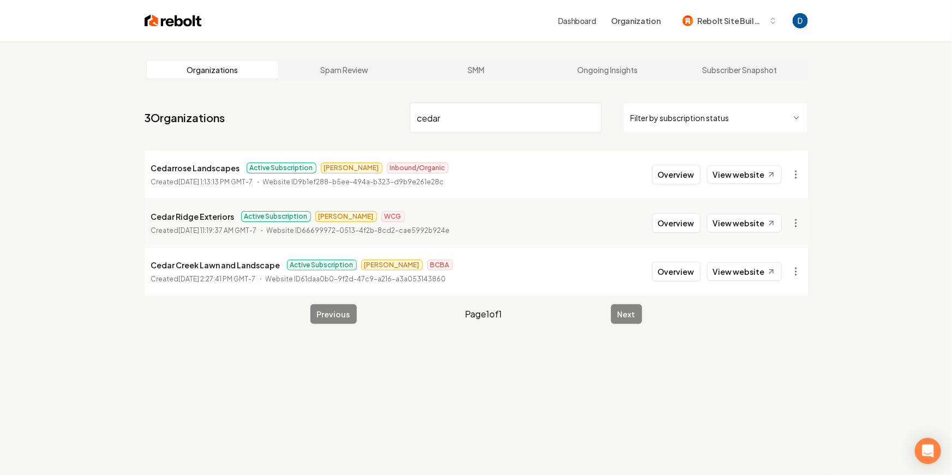
click at [496, 113] on input "cedar" at bounding box center [506, 118] width 192 height 31
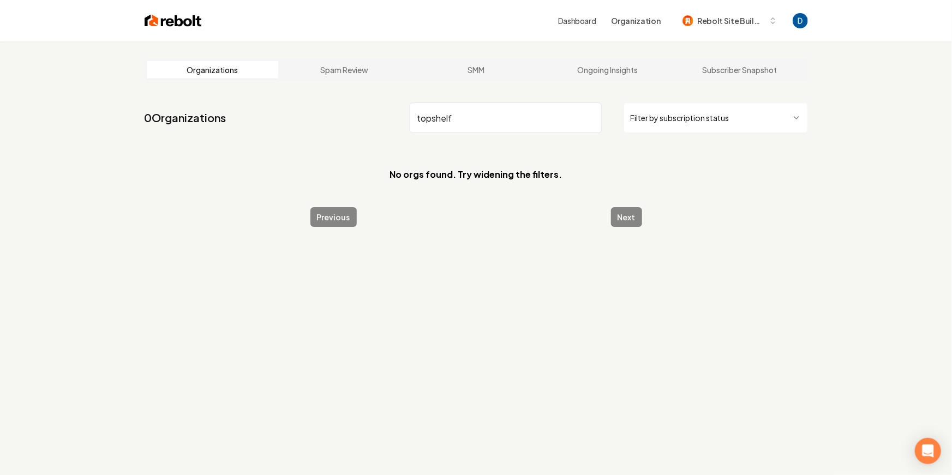
click at [429, 118] on input "topshelf" at bounding box center [506, 118] width 192 height 31
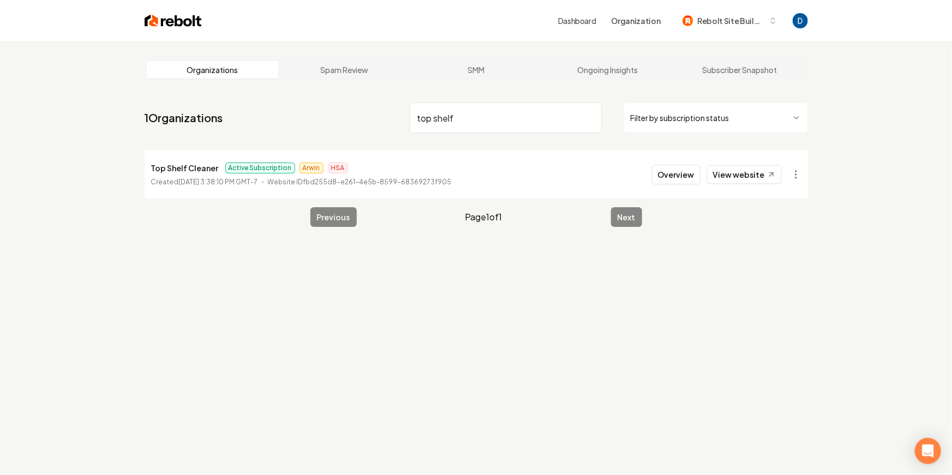
type input "top shelf"
click at [208, 166] on p "Top Shelf Cleaner" at bounding box center [185, 167] width 68 height 13
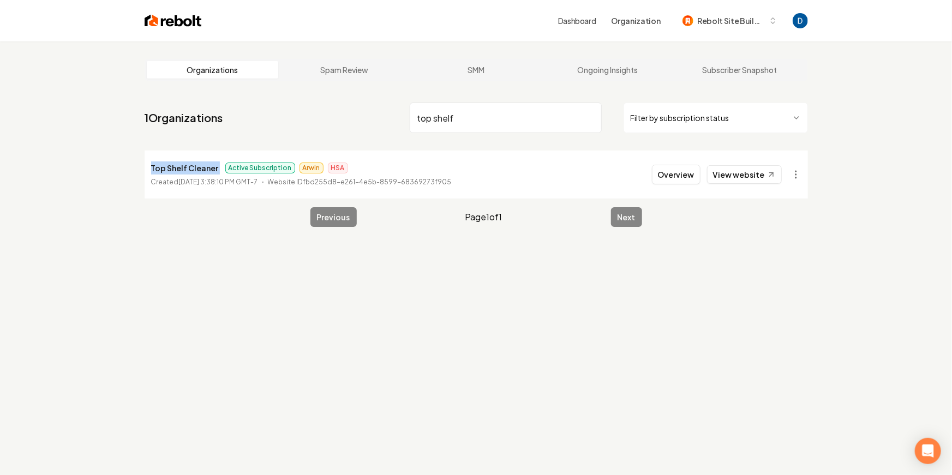
copy p "Top Shelf Cleaner"
click at [692, 172] on button "Overview" at bounding box center [676, 175] width 49 height 20
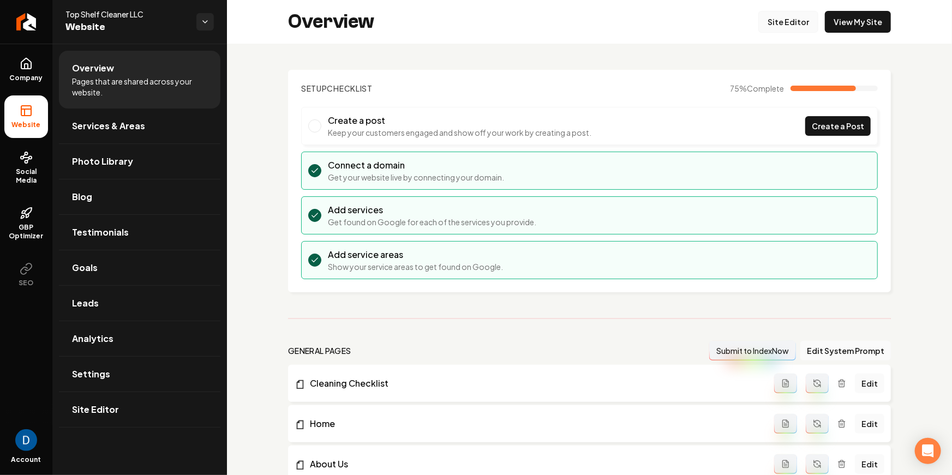
click at [781, 25] on link "Site Editor" at bounding box center [788, 22] width 60 height 22
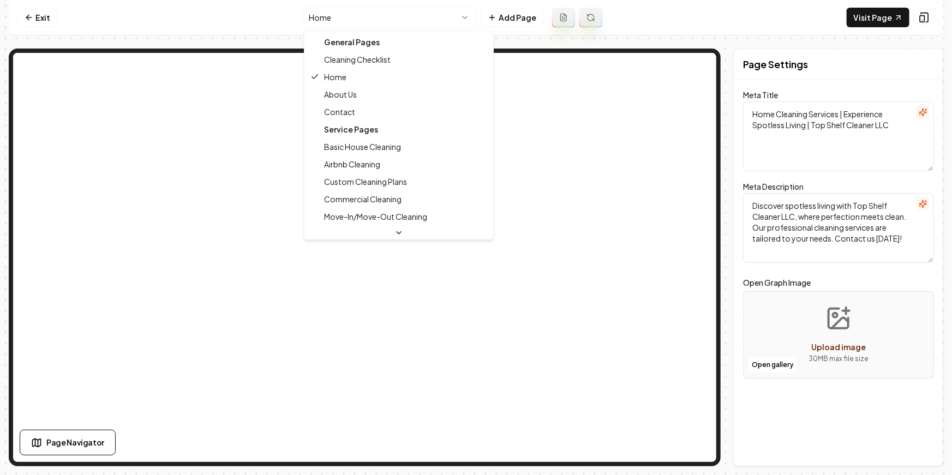
click at [406, 18] on html "Computer Required This feature is only available on a computer. Please switch t…" at bounding box center [476, 237] width 952 height 475
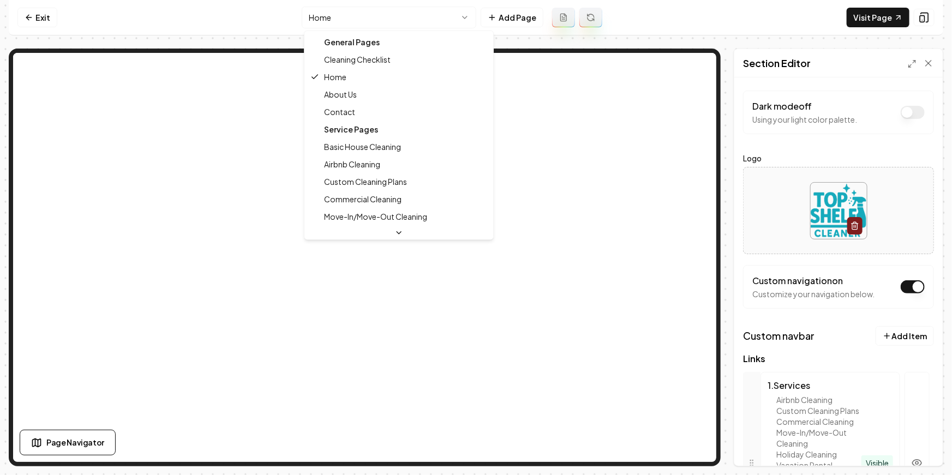
click at [372, 15] on html "Computer Required This feature is only available on a computer. Please switch t…" at bounding box center [476, 237] width 952 height 475
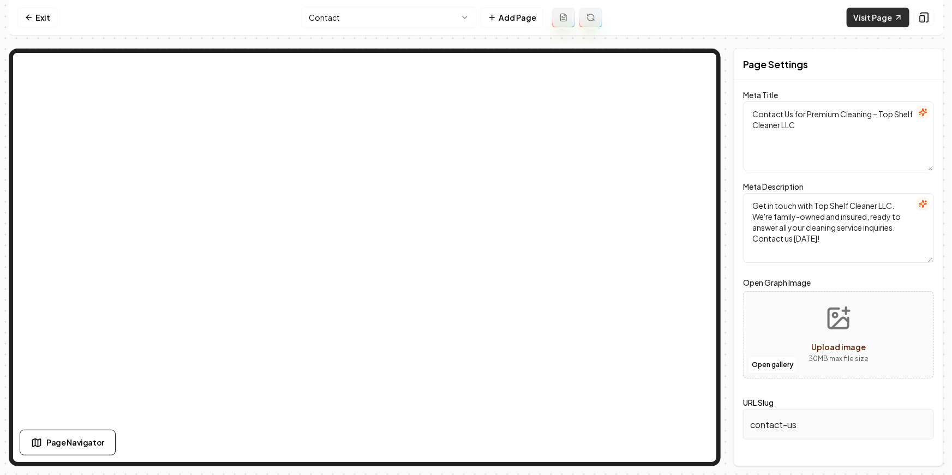
click at [884, 20] on link "Visit Page" at bounding box center [877, 18] width 63 height 20
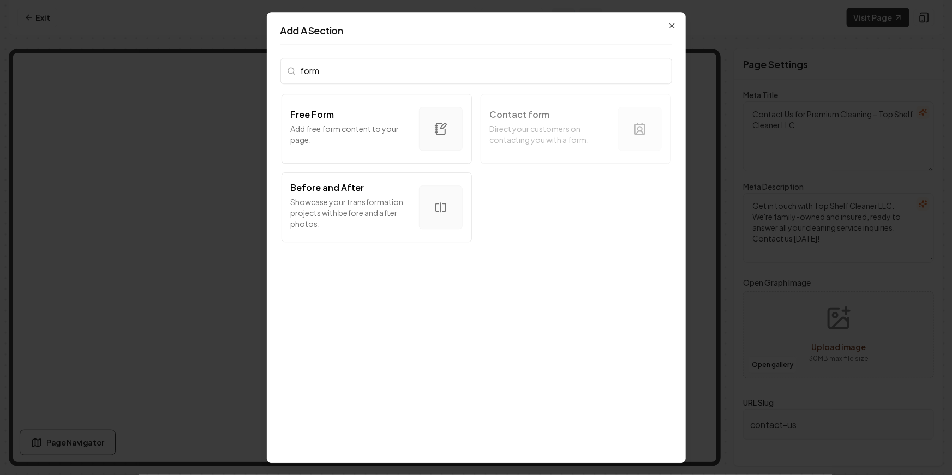
click at [499, 73] on input "form" at bounding box center [476, 71] width 392 height 26
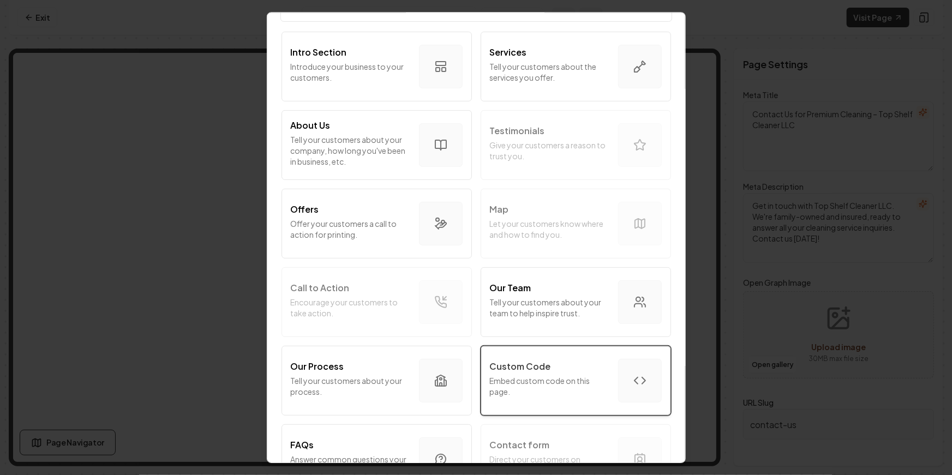
scroll to position [98, 0]
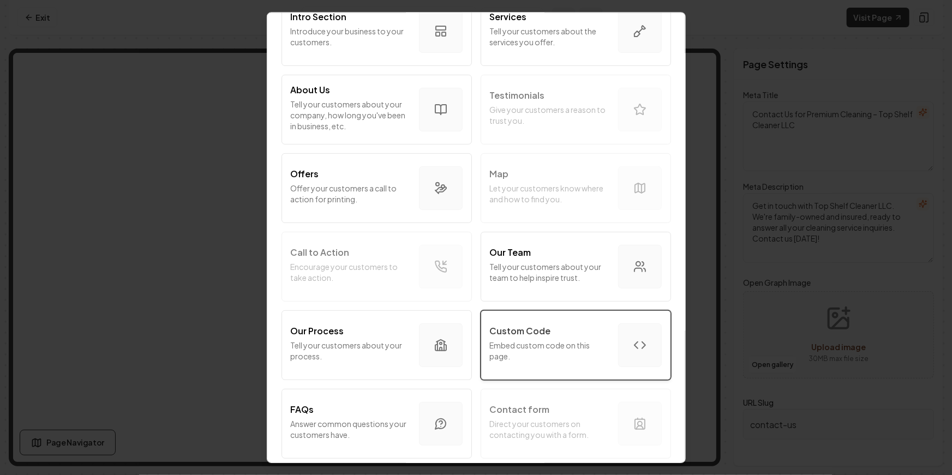
type input "custom"
click at [582, 329] on div "Custom Code" at bounding box center [549, 330] width 119 height 13
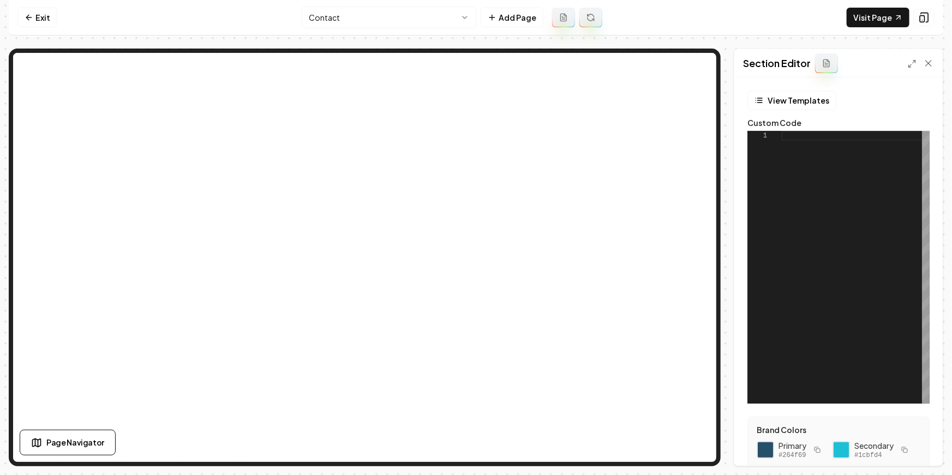
click at [744, 152] on form "View Templates Custom Code 1 Brand Colors Primary #264f69 Secondary #1cbfd4 Col…" at bounding box center [838, 350] width 191 height 518
click at [789, 145] on div at bounding box center [855, 267] width 148 height 273
type textarea "**********"
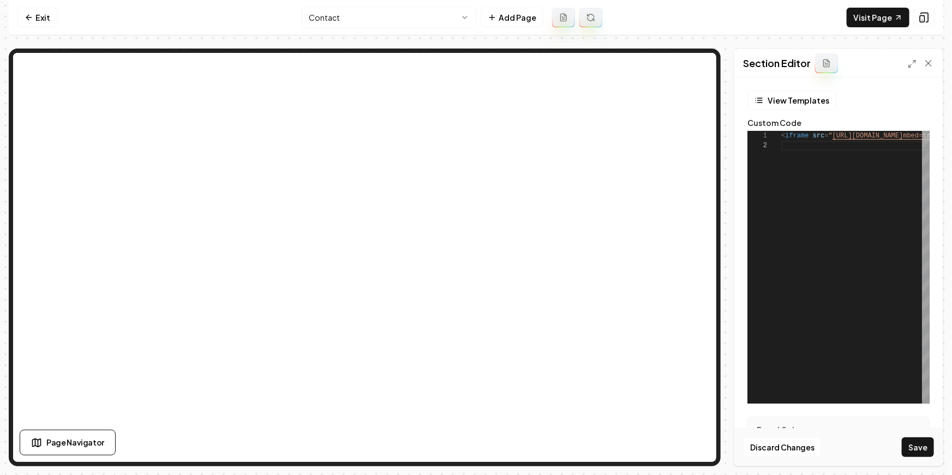
click at [927, 458] on div "Discard Changes Save" at bounding box center [838, 447] width 208 height 38
click at [928, 453] on button "Save" at bounding box center [917, 447] width 32 height 20
type textarea "**********"
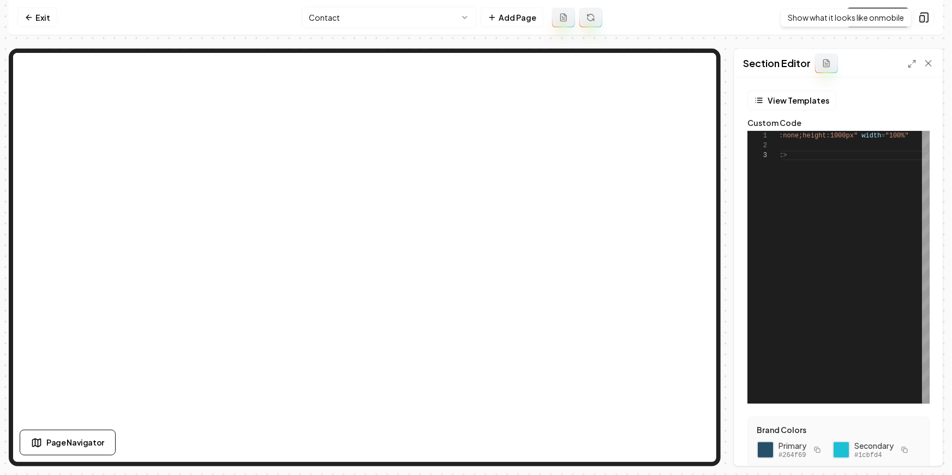
click at [899, 11] on div "Show what it looks like on mobile Show what it looks like on mobile" at bounding box center [845, 17] width 131 height 19
click at [867, 8] on link "Visit Page" at bounding box center [877, 18] width 63 height 20
click at [31, 20] on icon at bounding box center [29, 17] width 9 height 9
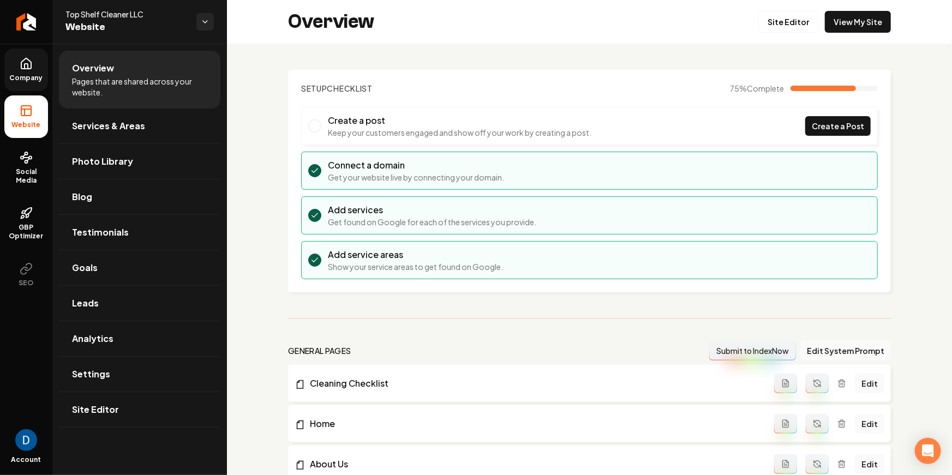
click at [27, 72] on link "Company" at bounding box center [26, 70] width 44 height 43
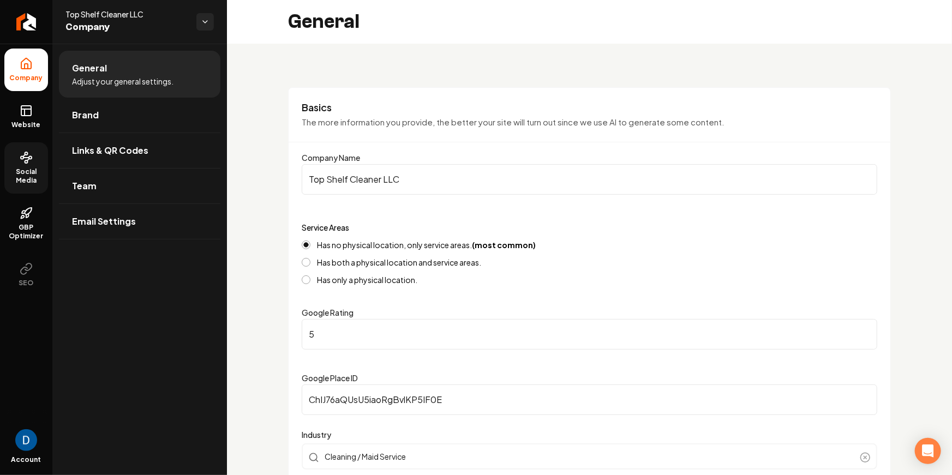
click at [35, 142] on link "Social Media" at bounding box center [26, 167] width 44 height 51
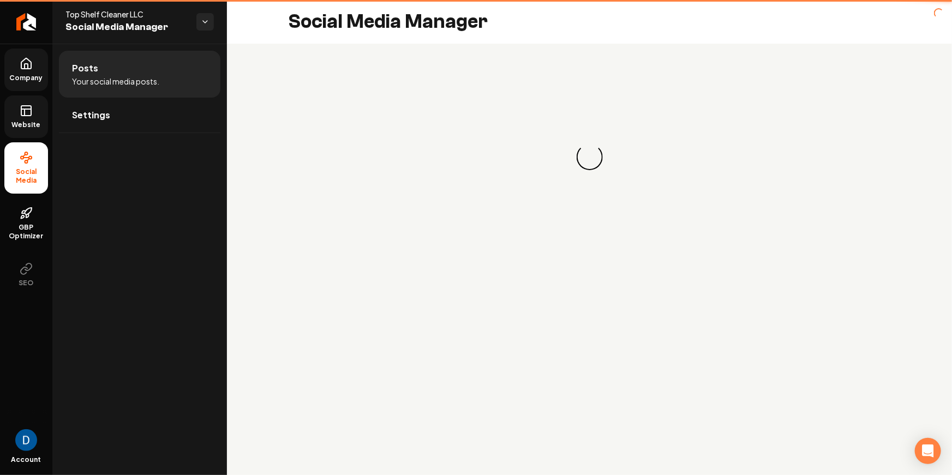
click at [38, 128] on span "Website" at bounding box center [27, 125] width 38 height 9
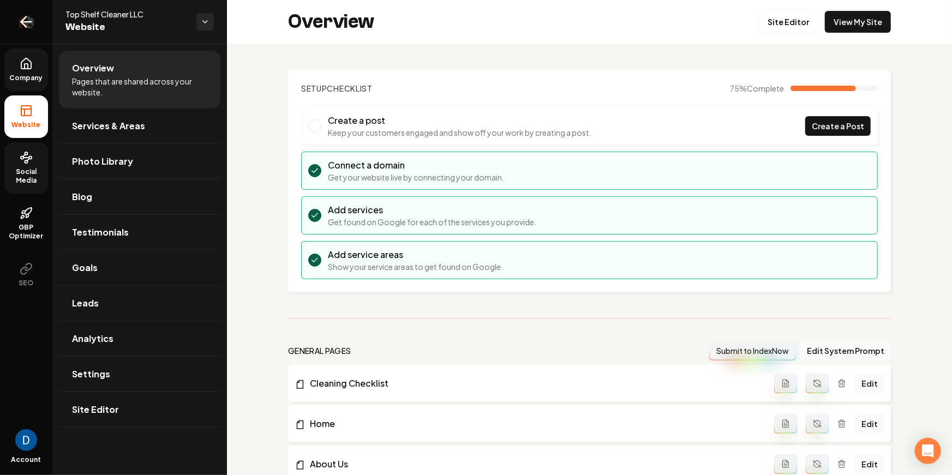
click at [43, 22] on link "Return to dashboard" at bounding box center [26, 22] width 52 height 44
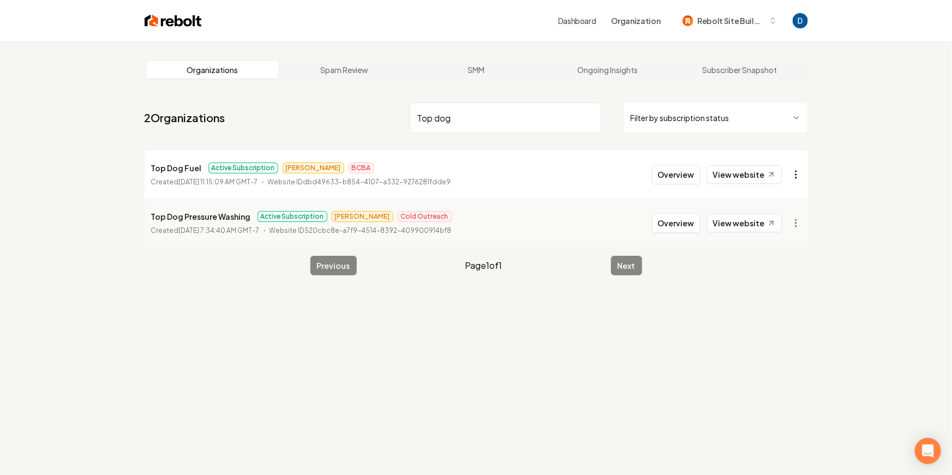
click at [792, 177] on html "Dashboard Organization Rebolt Site Builder Organizations Spam Review SMM Ongoin…" at bounding box center [476, 237] width 952 height 475
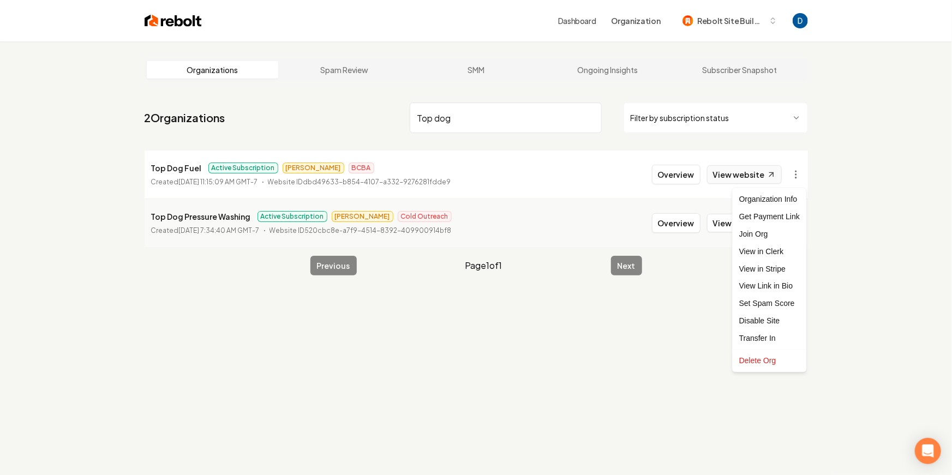
click at [760, 172] on html "Dashboard Organization Rebolt Site Builder Organizations Spam Review SMM Ongoin…" at bounding box center [476, 237] width 952 height 475
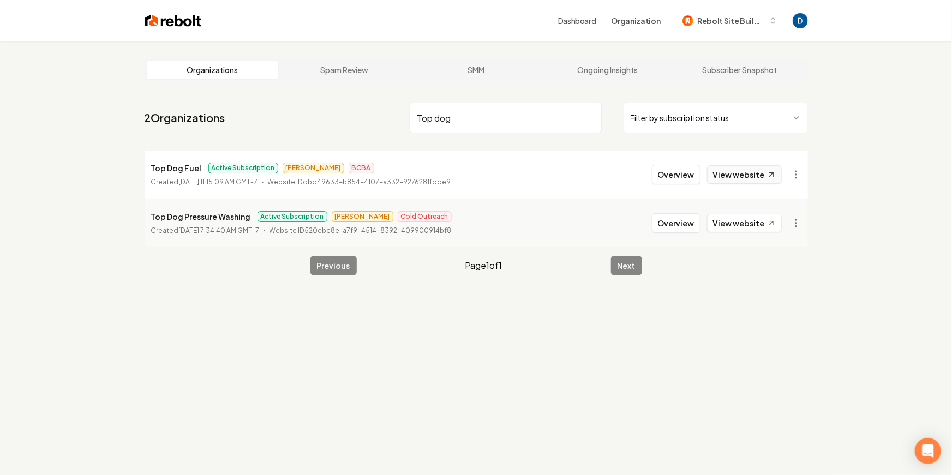
click at [759, 173] on link "View website" at bounding box center [744, 174] width 75 height 19
click at [479, 116] on input "Top dog" at bounding box center [506, 118] width 192 height 31
click at [177, 170] on p "Top Dog Fuel" at bounding box center [176, 167] width 51 height 13
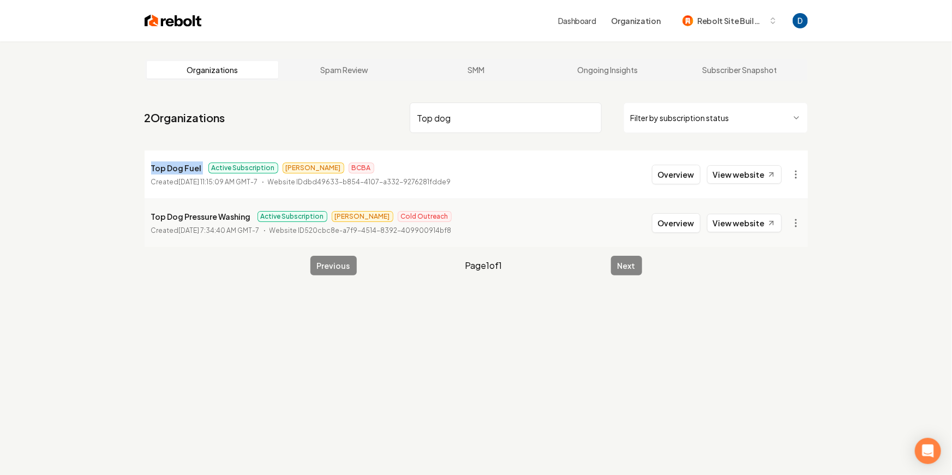
copy p "Top Dog Fuel"
click at [425, 113] on input "Top dog" at bounding box center [506, 118] width 192 height 31
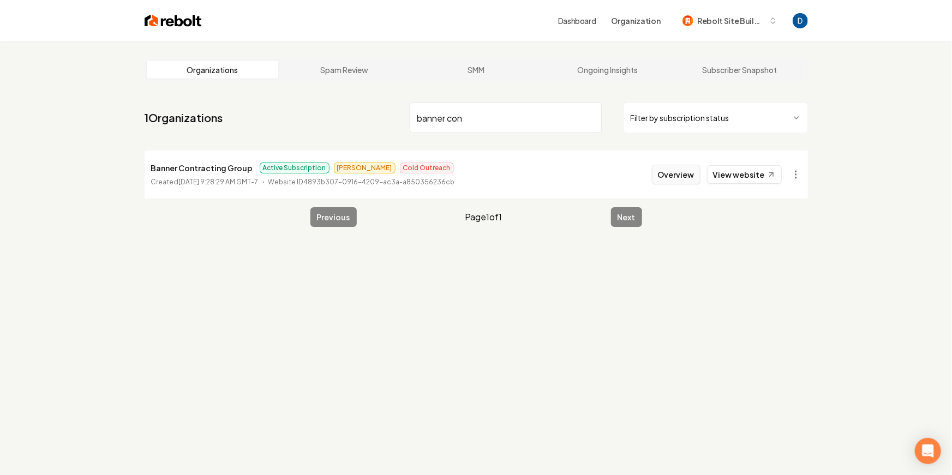
type input "banner con"
click at [677, 176] on button "Overview" at bounding box center [676, 175] width 49 height 20
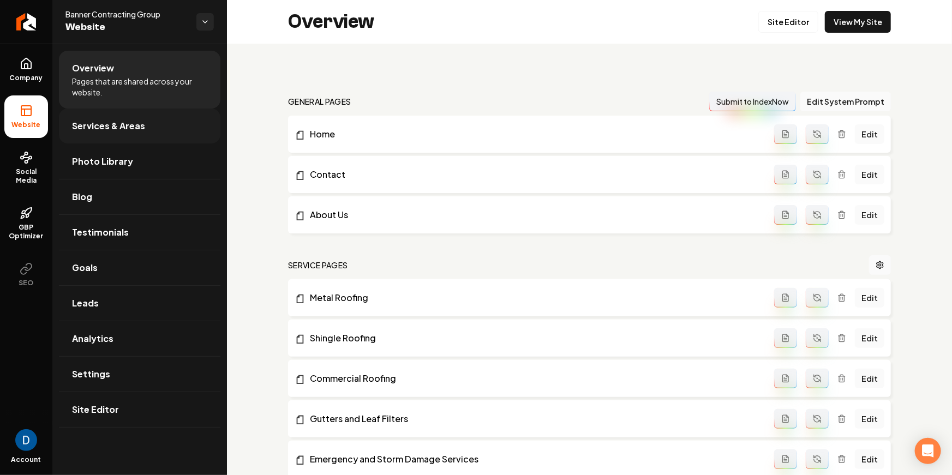
click at [154, 129] on link "Services & Areas" at bounding box center [139, 126] width 161 height 35
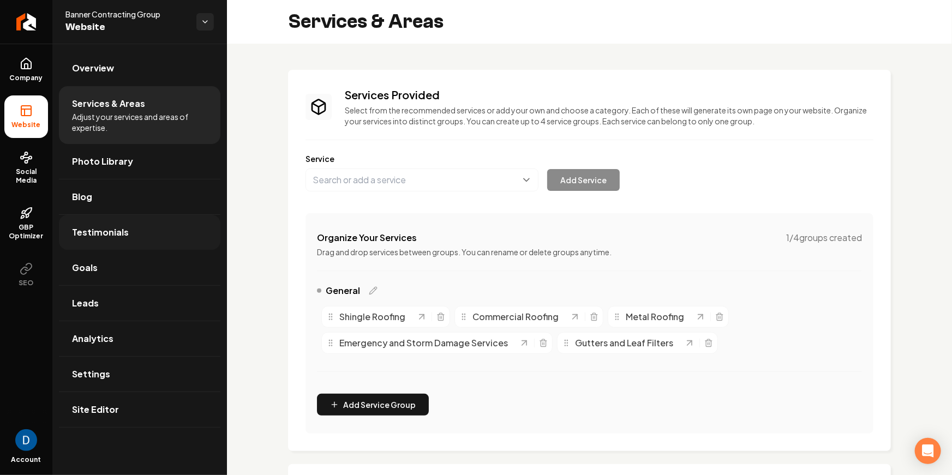
click at [151, 236] on link "Testimonials" at bounding box center [139, 232] width 161 height 35
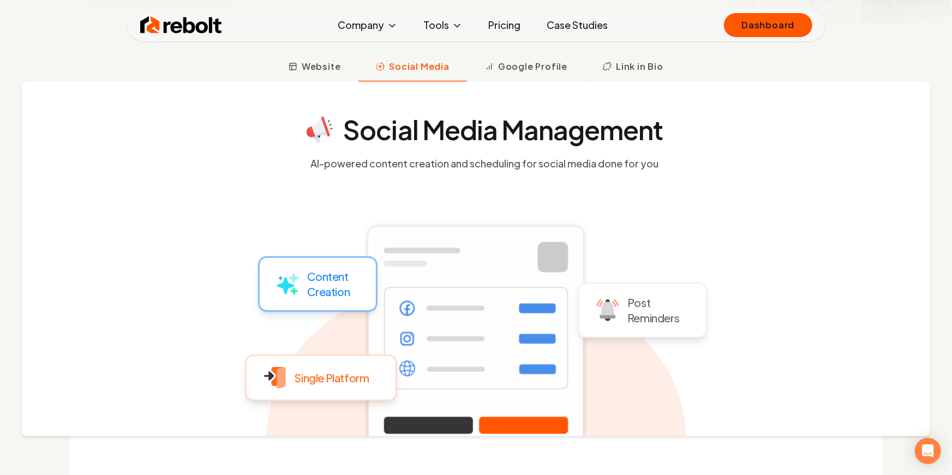
click at [763, 127] on section "Social Media Management AI-powered content creation and scheduling for social m…" at bounding box center [485, 144] width 698 height 54
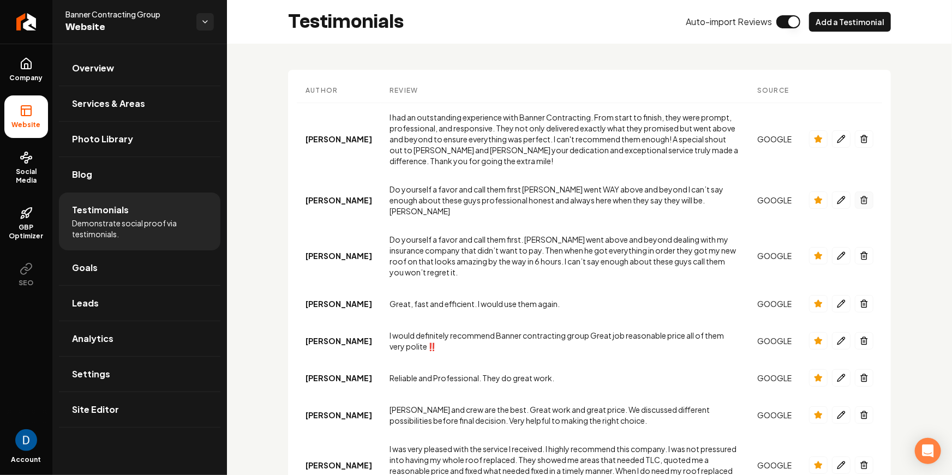
click at [864, 200] on line "Main content area" at bounding box center [864, 201] width 0 height 2
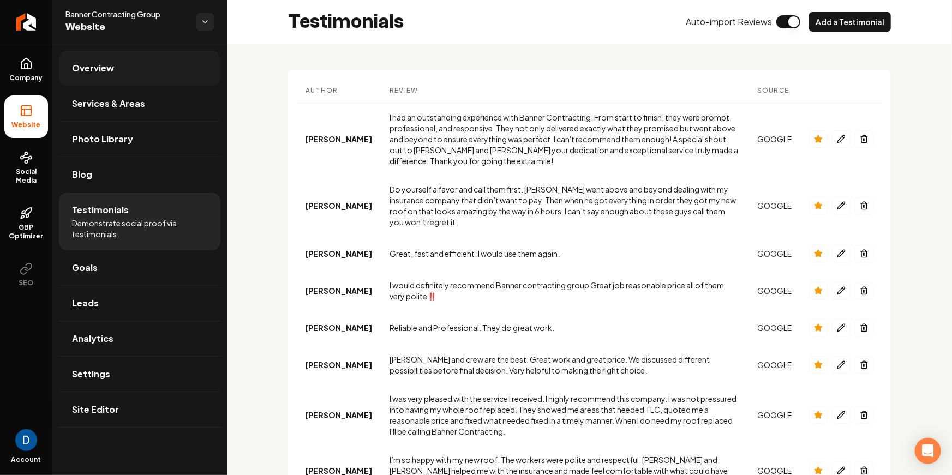
click at [107, 77] on link "Overview" at bounding box center [139, 68] width 161 height 35
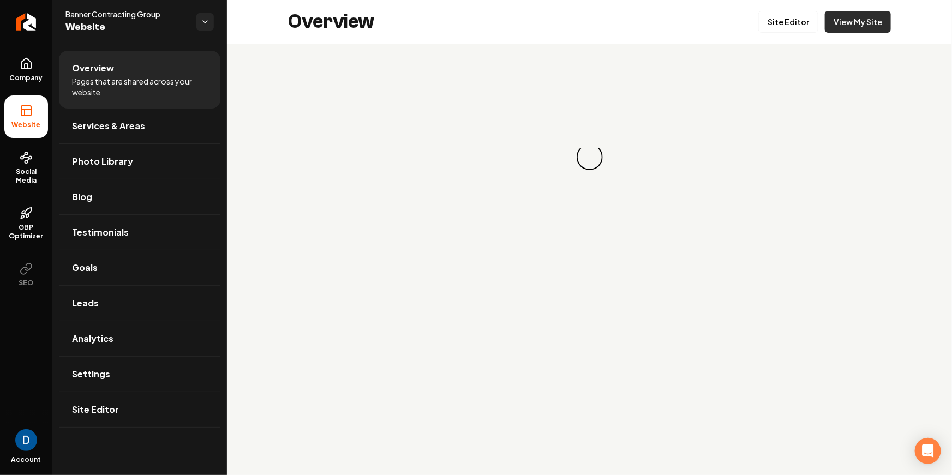
click at [875, 11] on link "View My Site" at bounding box center [858, 22] width 66 height 22
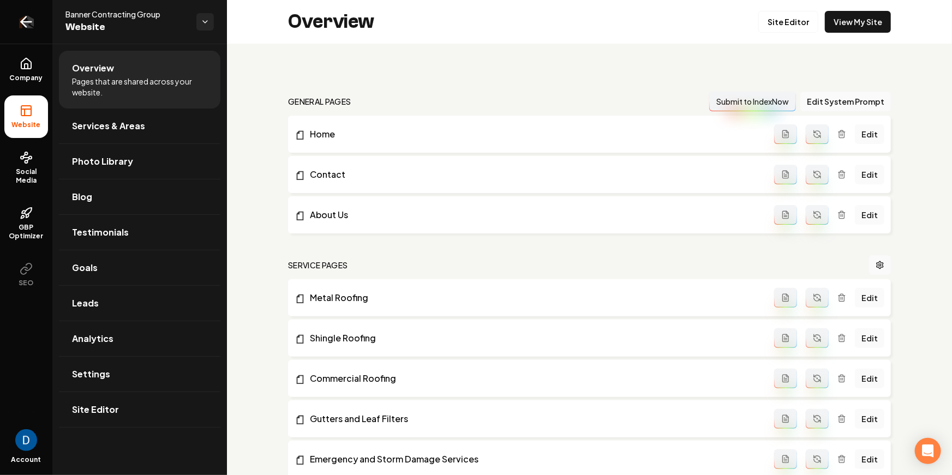
click at [35, 19] on link "Return to dashboard" at bounding box center [26, 22] width 52 height 44
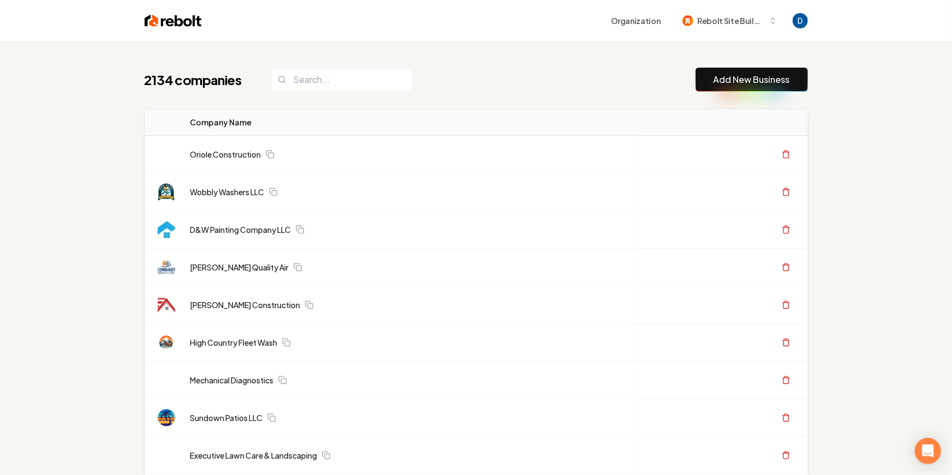
click at [466, 127] on th "Company Name" at bounding box center [411, 122] width 458 height 27
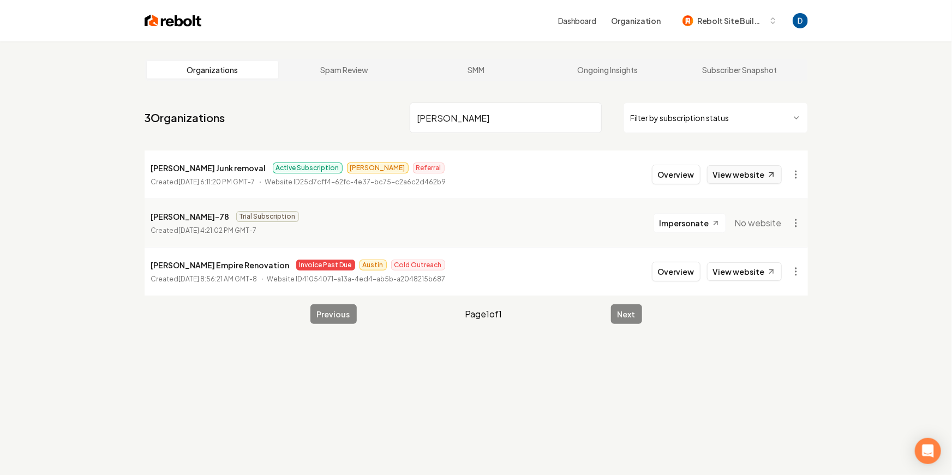
type input "[PERSON_NAME]"
click at [737, 171] on link "View website" at bounding box center [744, 174] width 75 height 19
click at [685, 178] on button "Overview" at bounding box center [676, 175] width 49 height 20
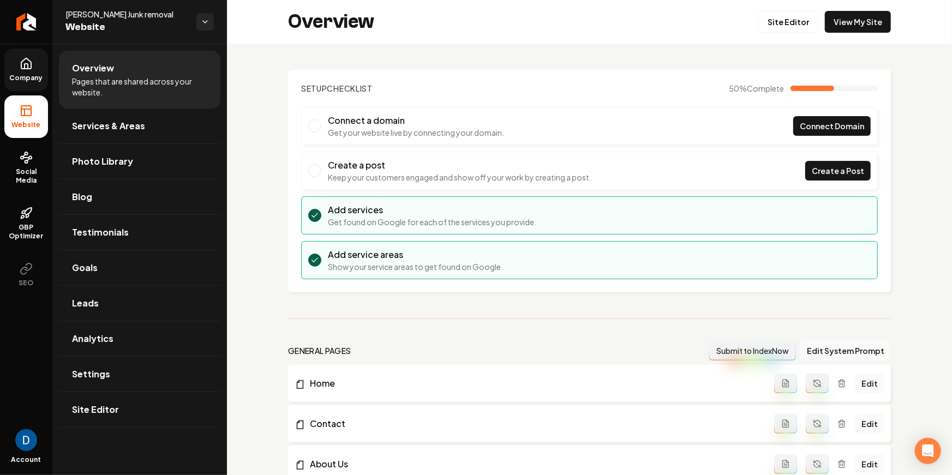
click at [44, 81] on span "Company" at bounding box center [26, 78] width 42 height 9
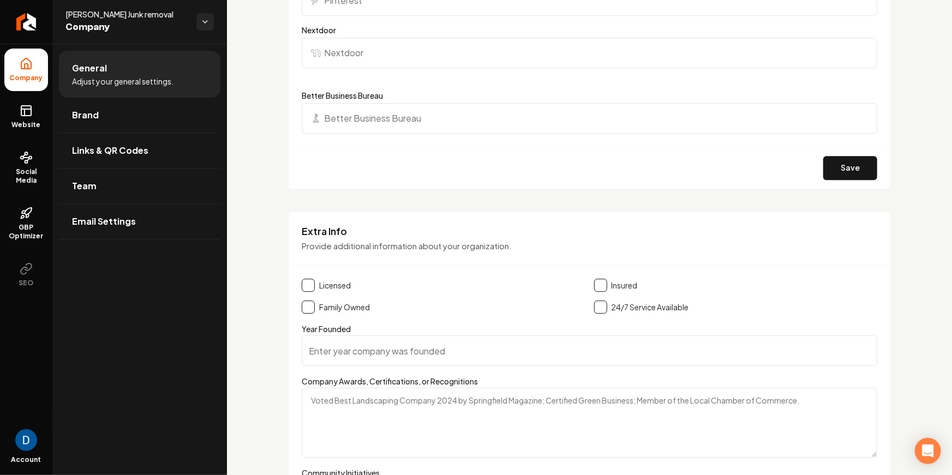
scroll to position [1524, 0]
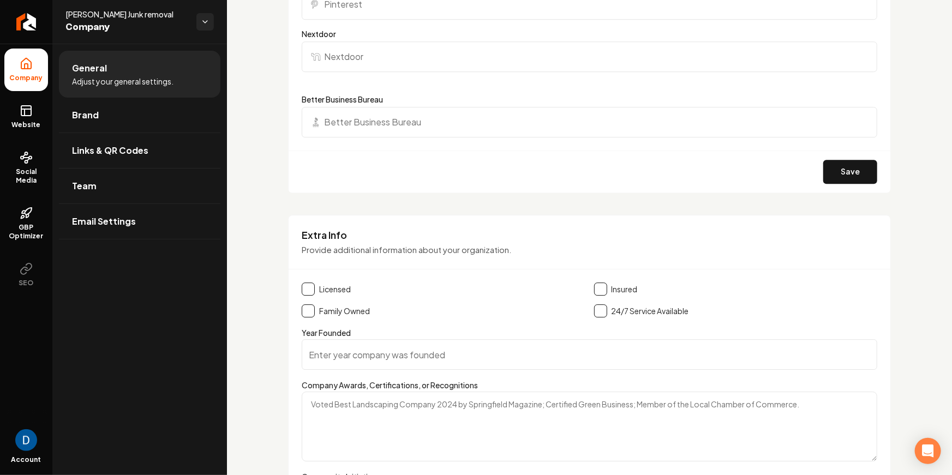
click at [604, 310] on button "Main content area" at bounding box center [600, 310] width 13 height 13
click at [599, 279] on div "Extra Info Provide additional information about your organization. Licensed Ins…" at bounding box center [589, 458] width 603 height 486
click at [597, 284] on button "Main content area" at bounding box center [600, 288] width 13 height 13
click at [310, 287] on button "Main content area" at bounding box center [308, 288] width 13 height 13
click at [311, 301] on div "Licensed Insured Family Owned 24/7 Service Available" at bounding box center [589, 299] width 575 height 35
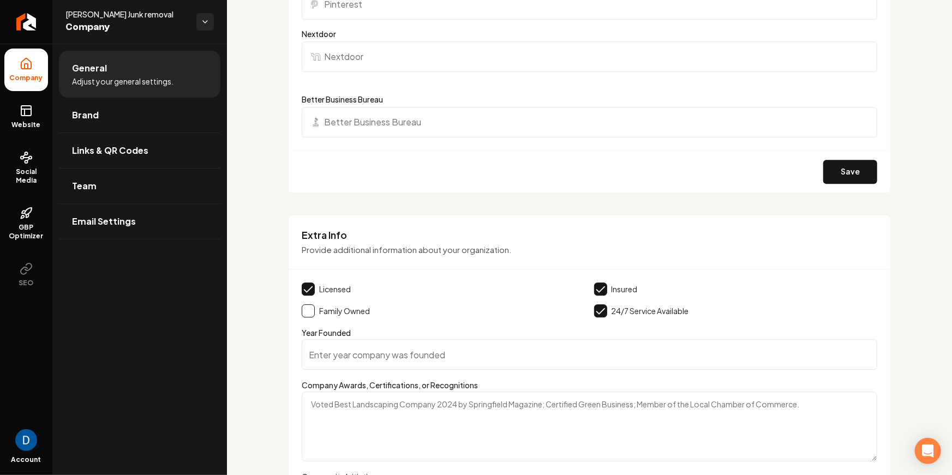
click at [315, 310] on div "Family Owned" at bounding box center [444, 310] width 284 height 13
click at [311, 309] on button "Main content area" at bounding box center [308, 310] width 13 height 13
type button "on"
click at [604, 290] on button "Main content area" at bounding box center [600, 288] width 13 height 13
type button "on"
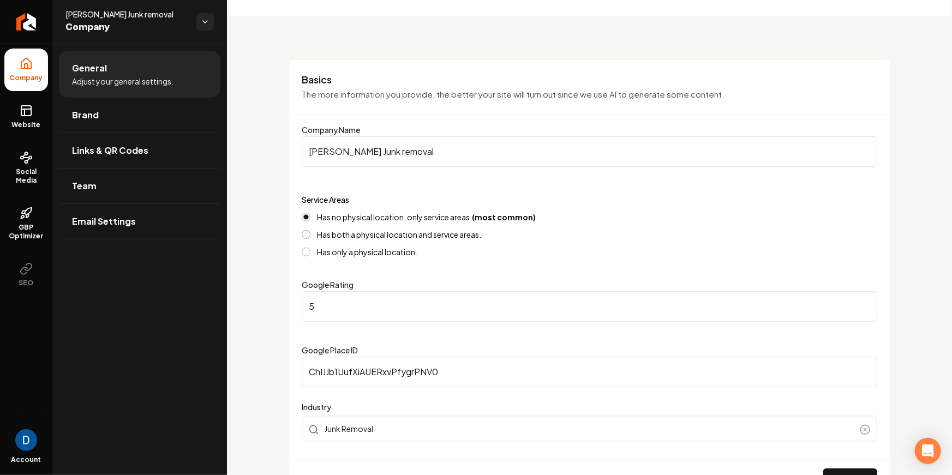
scroll to position [0, 0]
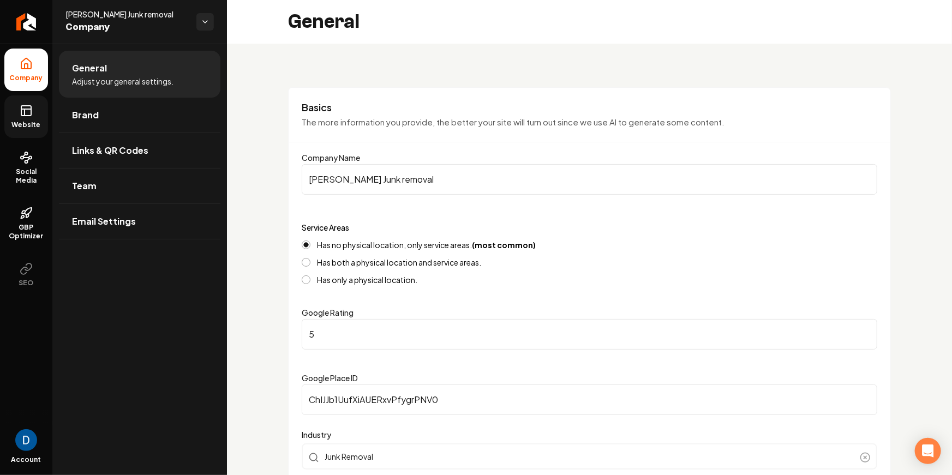
click at [37, 125] on span "Website" at bounding box center [27, 125] width 38 height 9
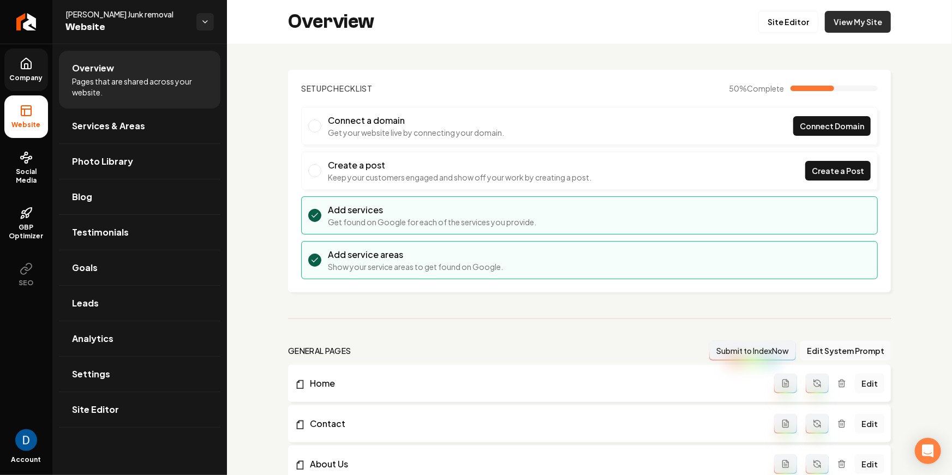
click at [872, 22] on link "View My Site" at bounding box center [858, 22] width 66 height 22
click at [117, 13] on span "[PERSON_NAME] Junk removal" at bounding box center [126, 14] width 122 height 11
click at [19, 182] on span "Social Media" at bounding box center [26, 175] width 44 height 17
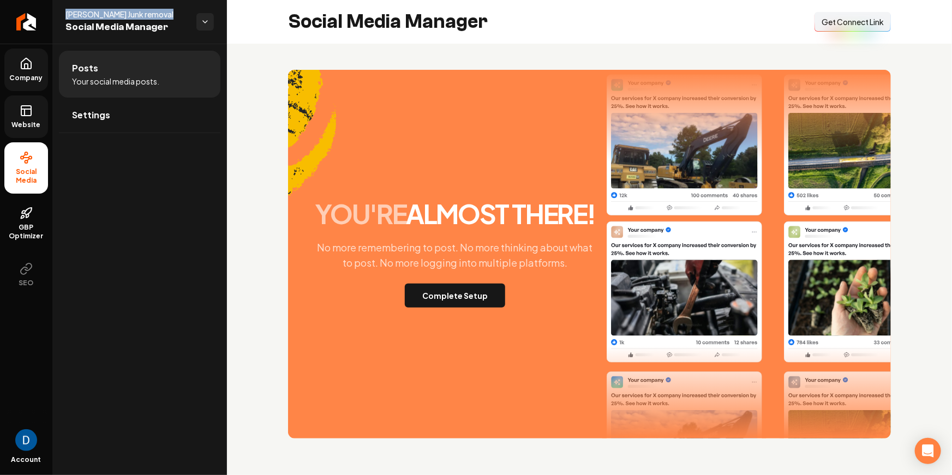
click at [845, 23] on span "Get Connect Link" at bounding box center [852, 21] width 62 height 11
click at [37, 78] on span "Company" at bounding box center [26, 78] width 42 height 9
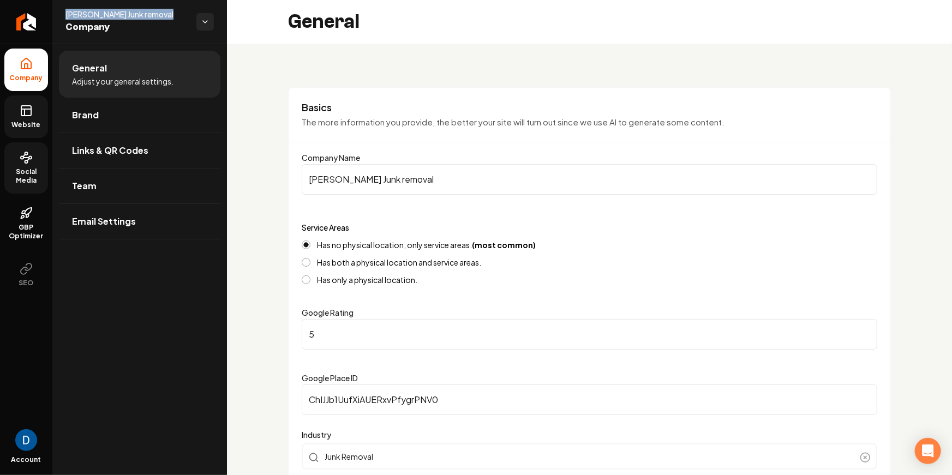
click at [28, 163] on icon at bounding box center [26, 157] width 13 height 13
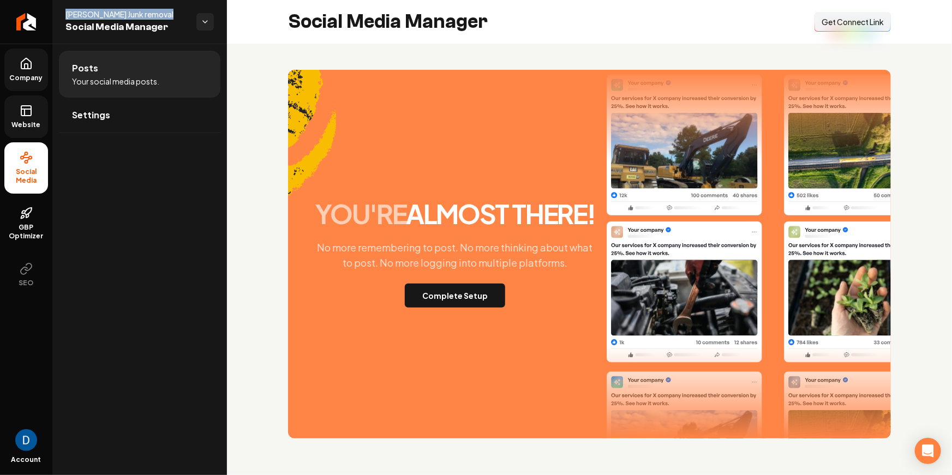
click at [838, 20] on span "Get Connect Link" at bounding box center [852, 21] width 62 height 11
click at [27, 118] on link "Website" at bounding box center [26, 116] width 44 height 43
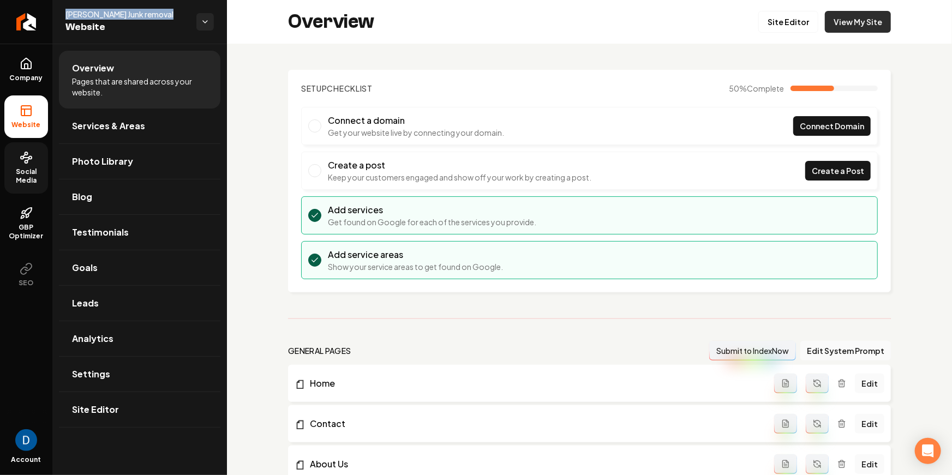
click at [846, 22] on link "View My Site" at bounding box center [858, 22] width 66 height 22
click at [796, 23] on link "Site Editor" at bounding box center [788, 22] width 60 height 22
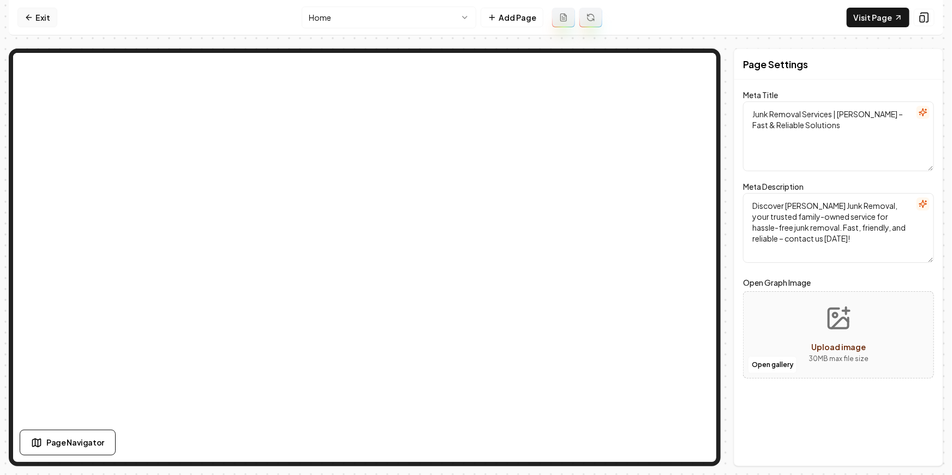
click at [32, 21] on icon at bounding box center [29, 17] width 9 height 9
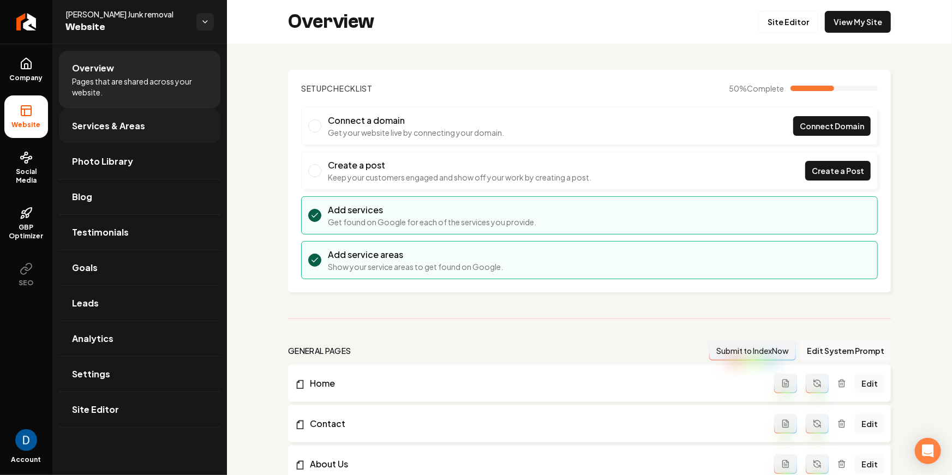
click at [91, 114] on link "Services & Areas" at bounding box center [139, 126] width 161 height 35
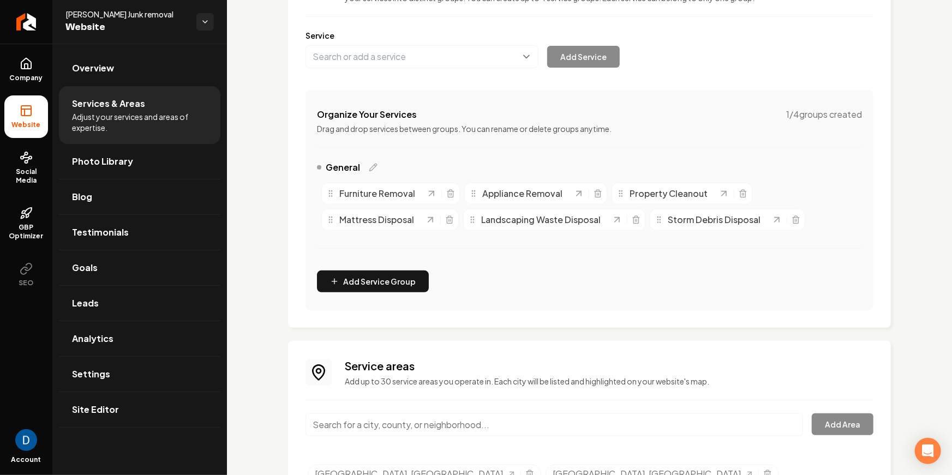
scroll to position [124, 0]
click at [791, 222] on icon "Main content area" at bounding box center [795, 219] width 9 height 9
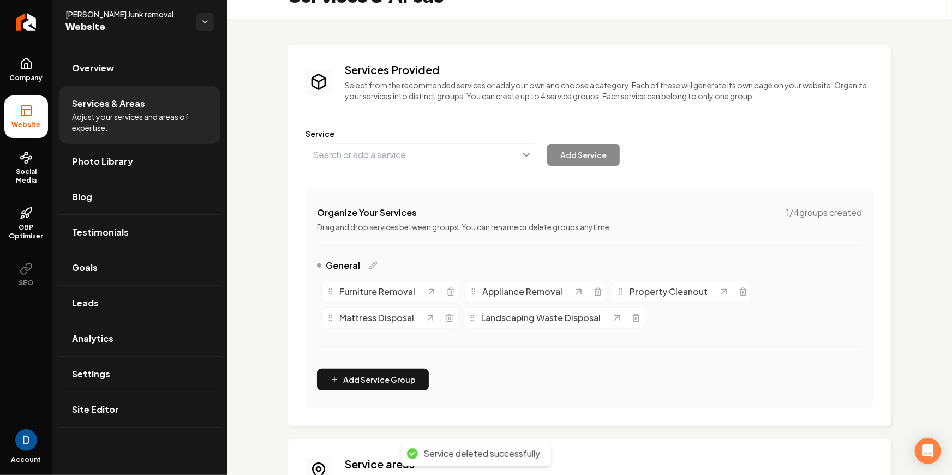
scroll to position [23, 0]
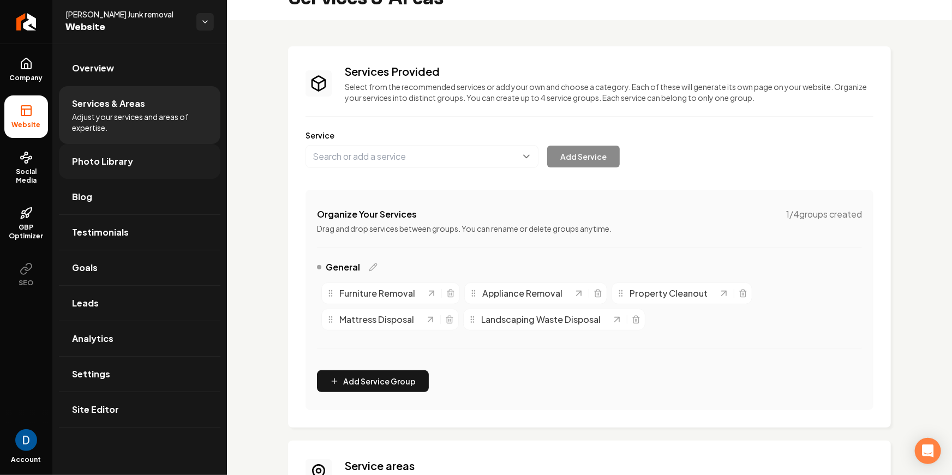
click at [103, 158] on span "Photo Library" at bounding box center [102, 161] width 61 height 13
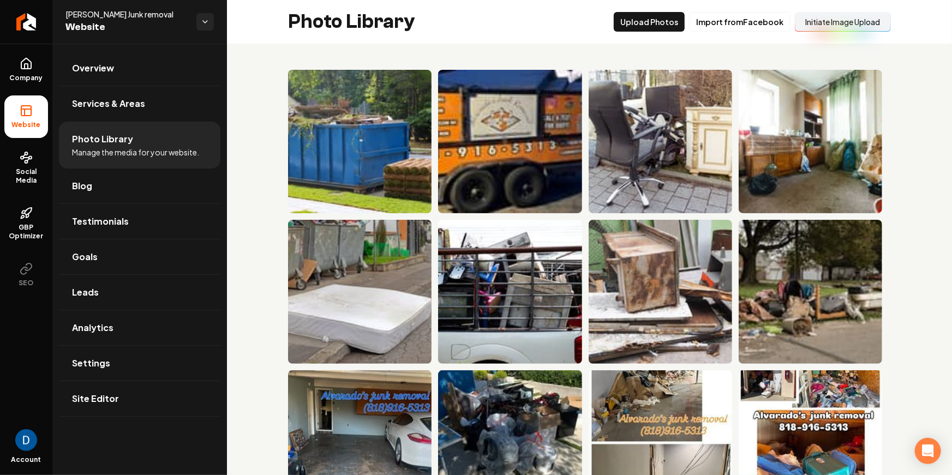
click at [51, 68] on ul "Company Website Social Media GBP Optimizer SEO" at bounding box center [26, 172] width 52 height 257
click at [37, 74] on span "Company" at bounding box center [26, 78] width 42 height 9
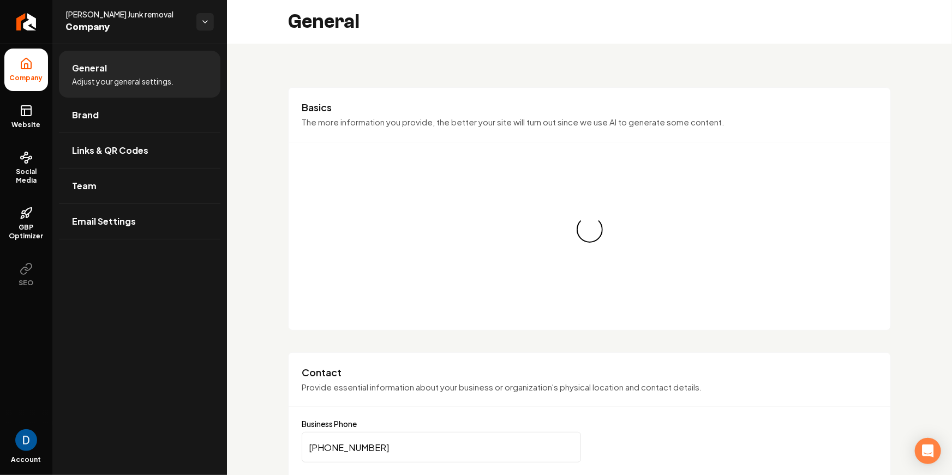
click at [31, 79] on span "Company" at bounding box center [26, 78] width 42 height 9
click at [32, 130] on link "Website" at bounding box center [26, 116] width 44 height 43
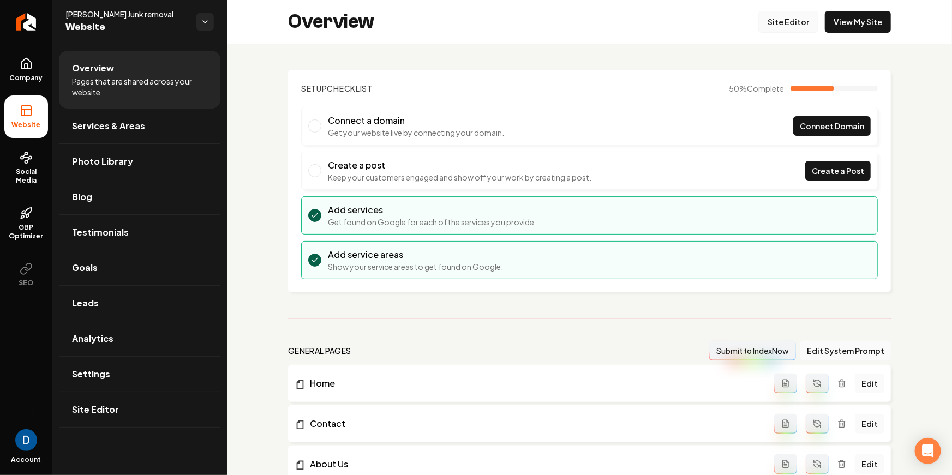
click at [784, 19] on link "Site Editor" at bounding box center [788, 22] width 60 height 22
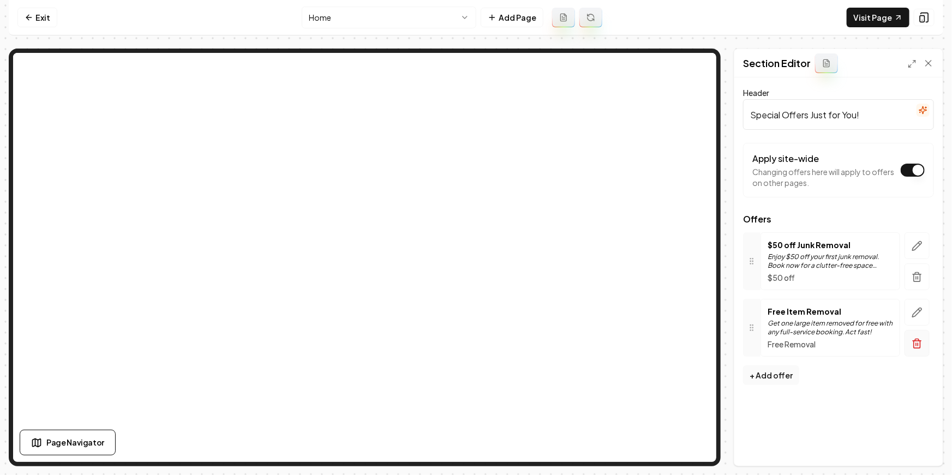
click at [918, 350] on button "button" at bounding box center [916, 343] width 25 height 27
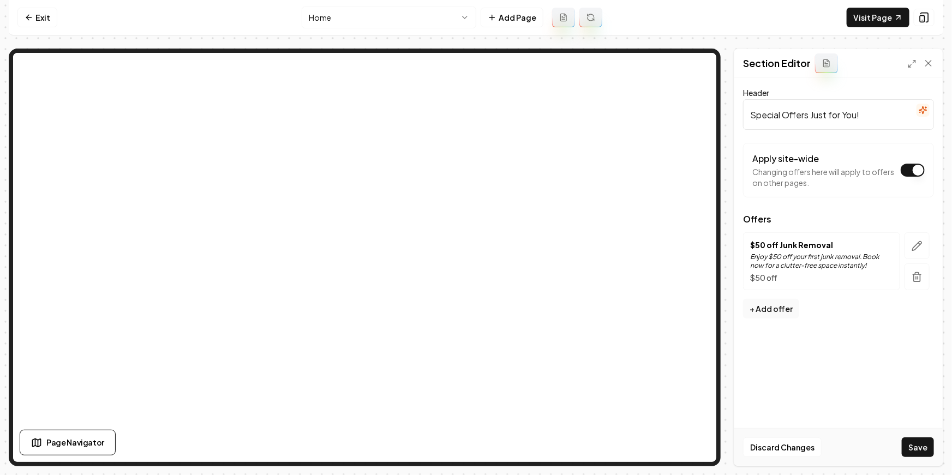
click at [813, 251] on div "$50 off Junk Removal Enjoy $50 off your first junk removal. Book now for a clut…" at bounding box center [821, 261] width 143 height 44
click at [804, 243] on p "$50 off Junk Removal" at bounding box center [821, 244] width 143 height 11
click at [767, 275] on p "$50 off" at bounding box center [821, 277] width 143 height 11
click at [923, 243] on button "button" at bounding box center [916, 245] width 25 height 27
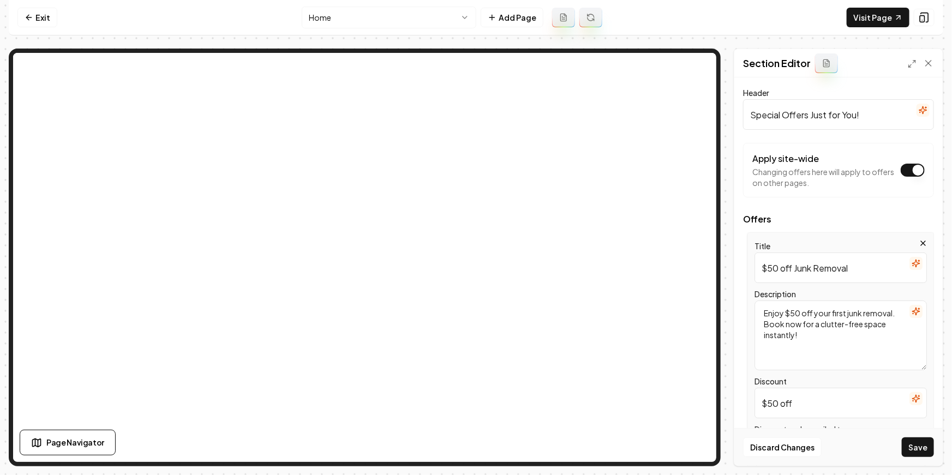
click at [777, 263] on input "$50 off Junk Removal" at bounding box center [840, 267] width 172 height 31
type input "$25 off Junk Removal"
click at [795, 312] on textarea "Enjoy $50 off your first junk removal. Book now for a clutter-free space instan…" at bounding box center [840, 335] width 172 height 70
click at [844, 315] on textarea "Enjoy $25 off your first junk removal. Book now for a clutter-free space instan…" at bounding box center [840, 335] width 172 height 70
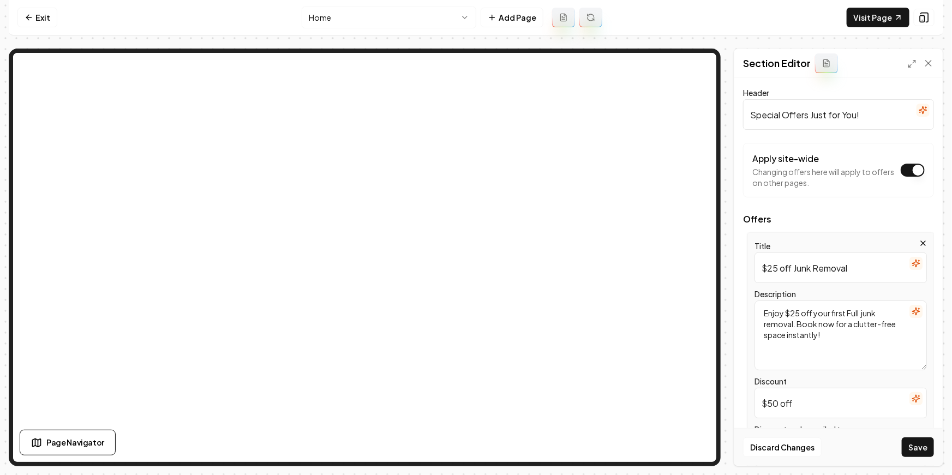
click at [849, 315] on textarea "Enjoy $25 off your first Full junk removal. Book now for a clutter-free space i…" at bounding box center [840, 335] width 172 height 70
click at [843, 316] on textarea "Enjoy $25 off your first FULL junk removal. Book now for a clutter-free space i…" at bounding box center [840, 335] width 172 height 70
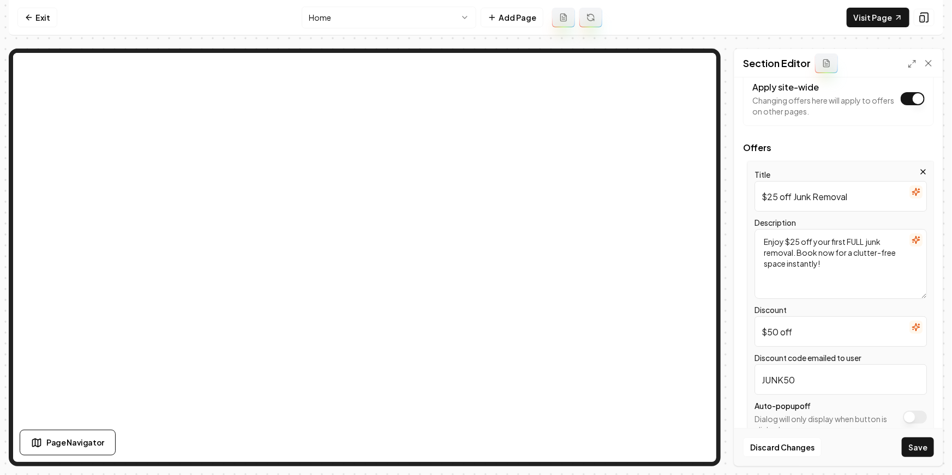
type textarea "Enjoy $25 off your first FULL junk removal. Book now for a clutter-free space i…"
click at [785, 337] on input "$50 off" at bounding box center [840, 331] width 172 height 31
type input "$25 off"
click at [796, 377] on input "JUNK50" at bounding box center [840, 380] width 172 height 31
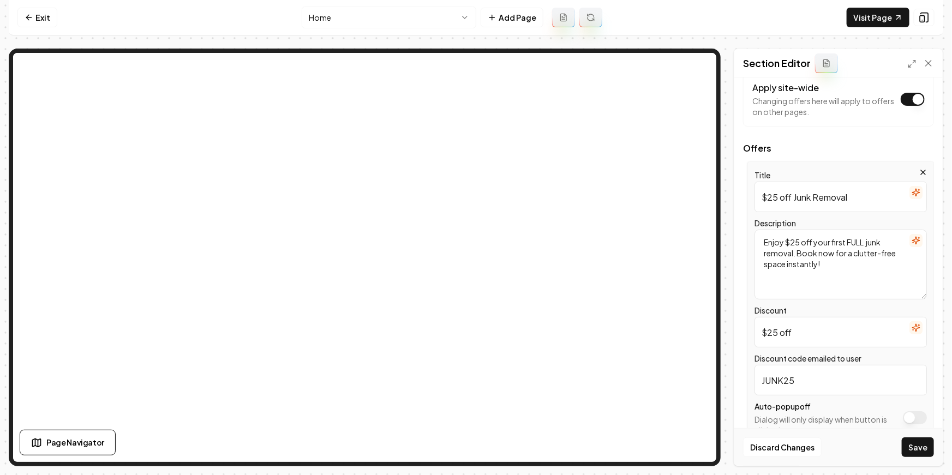
type input "JUNK25"
click at [855, 243] on textarea "Enjoy $25 off your first FULL junk removal. Book now for a clutter-free space i…" at bounding box center [840, 265] width 172 height 70
type textarea "Enjoy $25 off your first full junk removal. Book now for a clutter-free space i…"
click at [796, 199] on input "$25 off Junk Removal" at bounding box center [840, 197] width 172 height 31
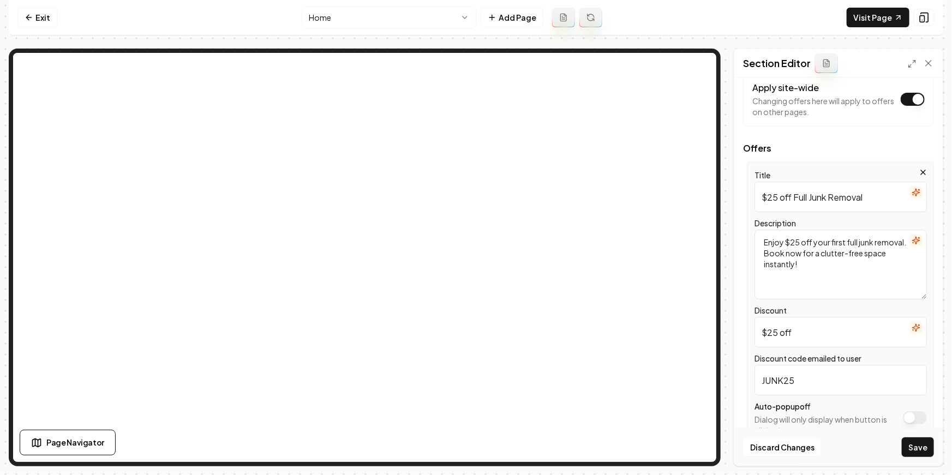
type input "$25 off Full Junk Removal"
click at [915, 401] on div "Auto-popup off Dialog will only display when button is clicked" at bounding box center [840, 418] width 172 height 36
click at [914, 417] on button "Apply site-wide" at bounding box center [915, 417] width 24 height 13
click at [930, 449] on button "Save" at bounding box center [917, 447] width 32 height 20
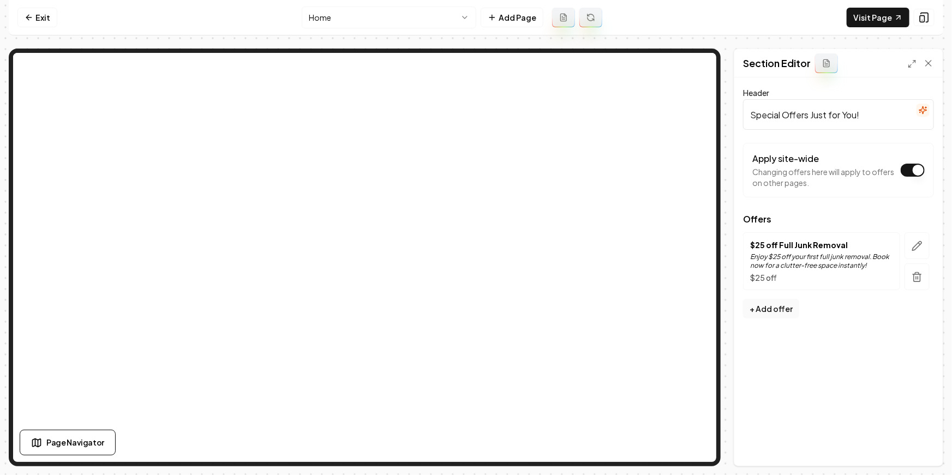
click at [810, 116] on input "Special Offers Just for You!" at bounding box center [838, 114] width 191 height 31
type input "Special Offer Just for You!"
click at [914, 451] on button "Save" at bounding box center [917, 447] width 32 height 20
drag, startPoint x: 14, startPoint y: 21, endPoint x: 24, endPoint y: 19, distance: 10.2
click at [16, 21] on nav "Exit Home Add Page Visit Page" at bounding box center [476, 17] width 934 height 35
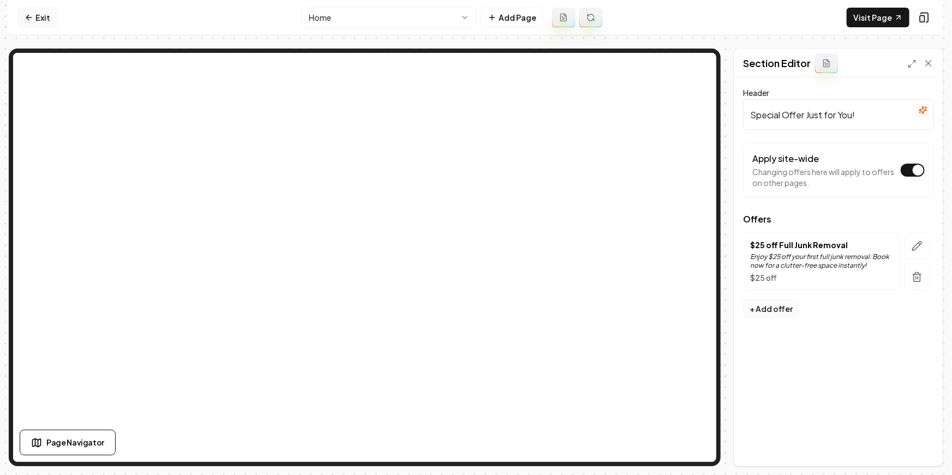
click at [25, 19] on icon at bounding box center [29, 17] width 9 height 9
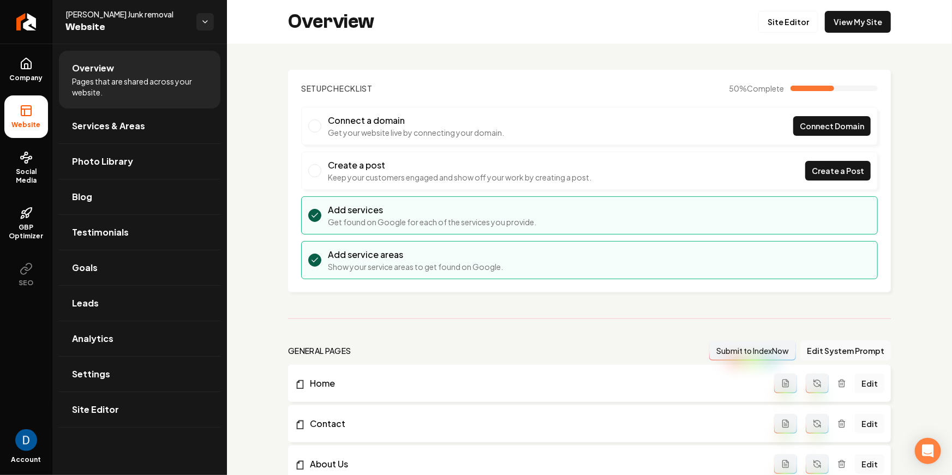
click at [140, 9] on span "[PERSON_NAME] Junk removal" at bounding box center [126, 14] width 122 height 11
click at [133, 19] on span "[PERSON_NAME] Junk removal" at bounding box center [126, 14] width 122 height 11
copy span "[PERSON_NAME] Junk removal"
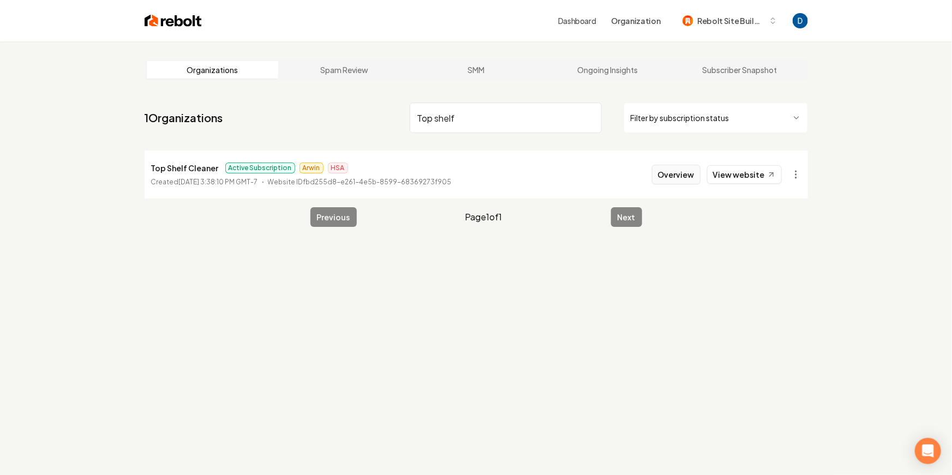
type input "Top shelf"
click at [671, 172] on button "Overview" at bounding box center [676, 175] width 49 height 20
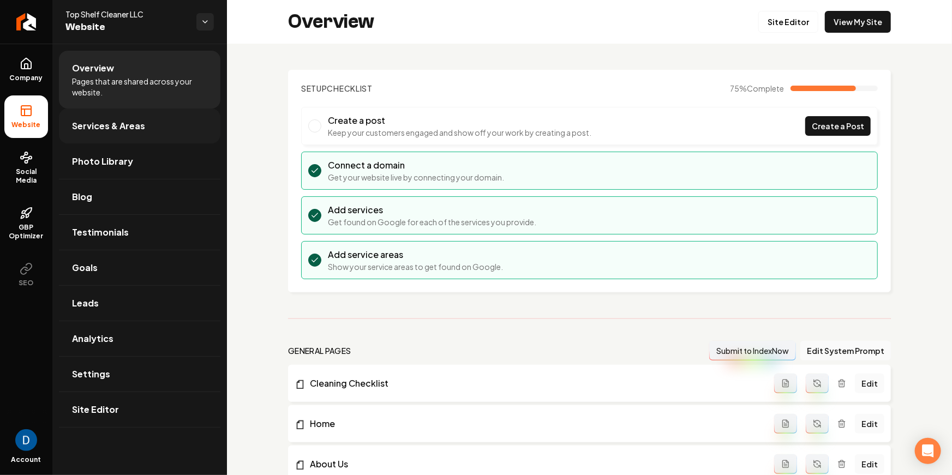
click at [116, 115] on link "Services & Areas" at bounding box center [139, 126] width 161 height 35
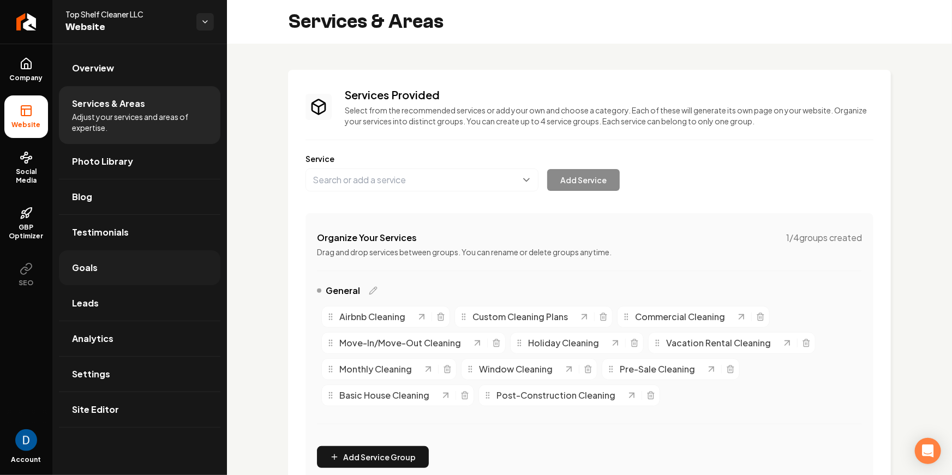
click at [119, 262] on link "Goals" at bounding box center [139, 267] width 161 height 35
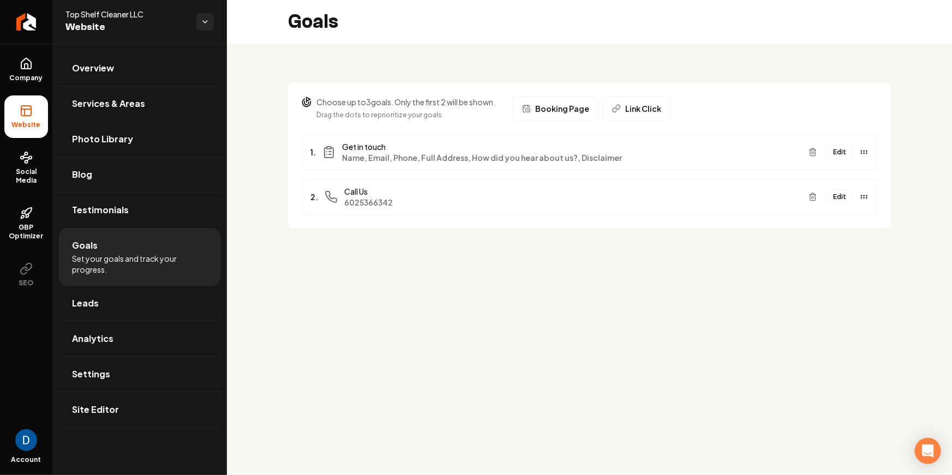
click at [539, 115] on button "Booking Page" at bounding box center [556, 108] width 86 height 25
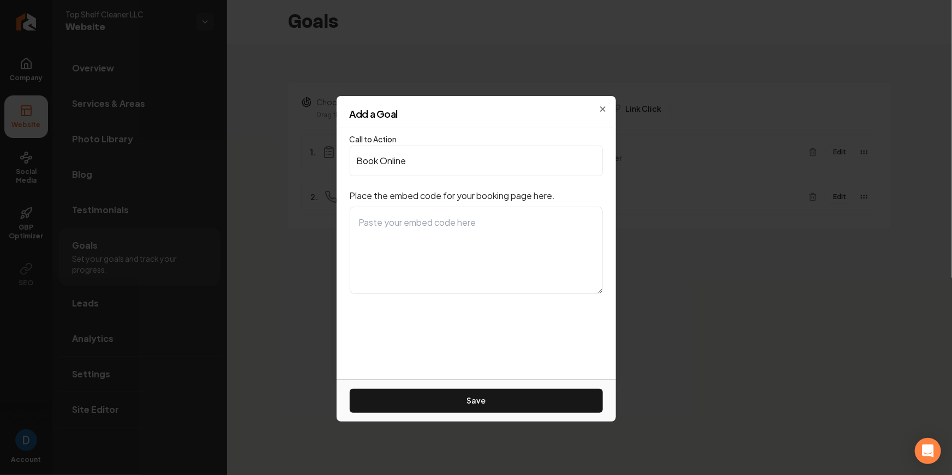
click at [468, 225] on textarea at bounding box center [476, 250] width 253 height 87
paste textarea "<iframe src="[URL][DOMAIN_NAME]" style="border:none;height:1000px" width="100%"…"
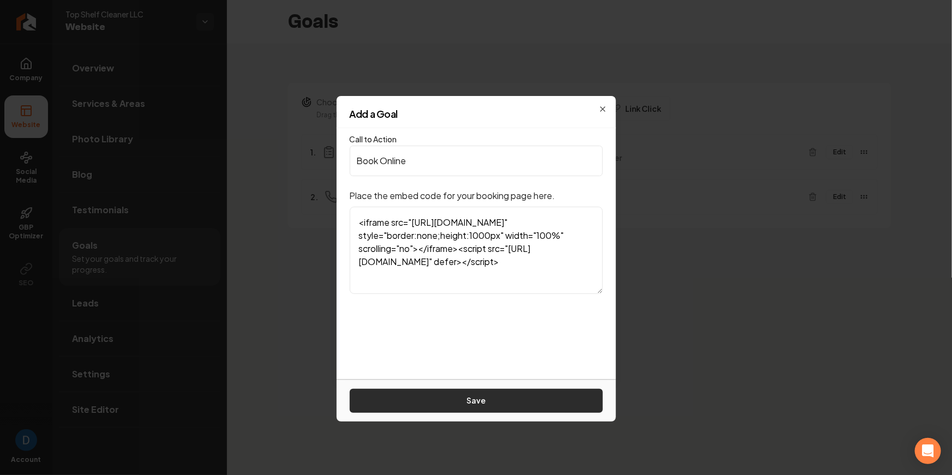
type textarea "<iframe src="[URL][DOMAIN_NAME]" style="border:none;height:1000px" width="100%"…"
click at [544, 400] on button "Save" at bounding box center [476, 401] width 253 height 24
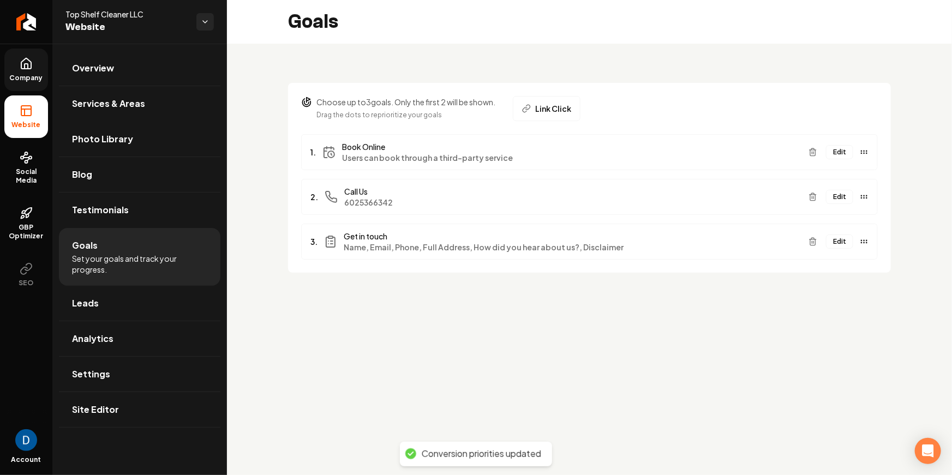
click at [37, 75] on span "Company" at bounding box center [26, 78] width 42 height 9
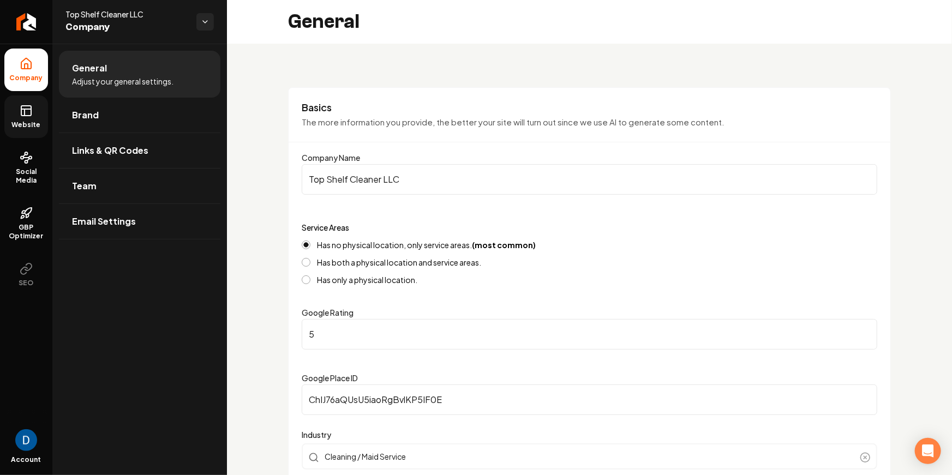
click at [26, 128] on span "Website" at bounding box center [27, 125] width 38 height 9
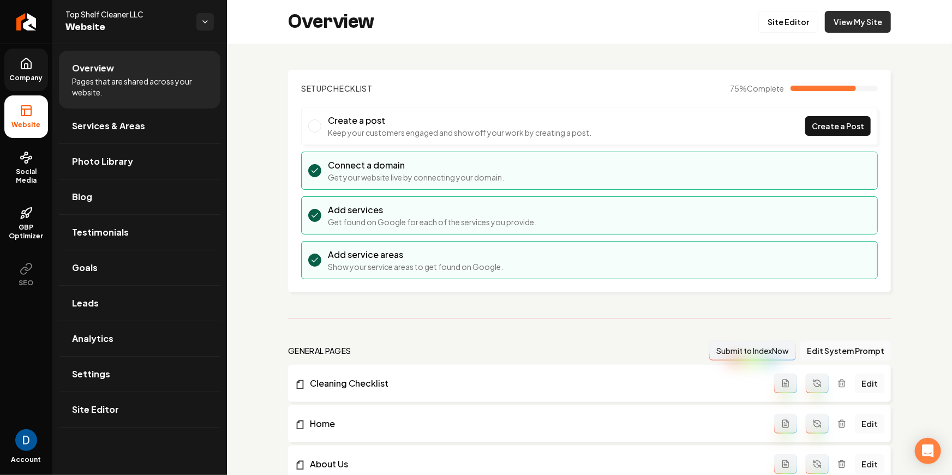
click at [875, 22] on link "View My Site" at bounding box center [858, 22] width 66 height 22
click at [29, 170] on span "Social Media" at bounding box center [26, 175] width 44 height 17
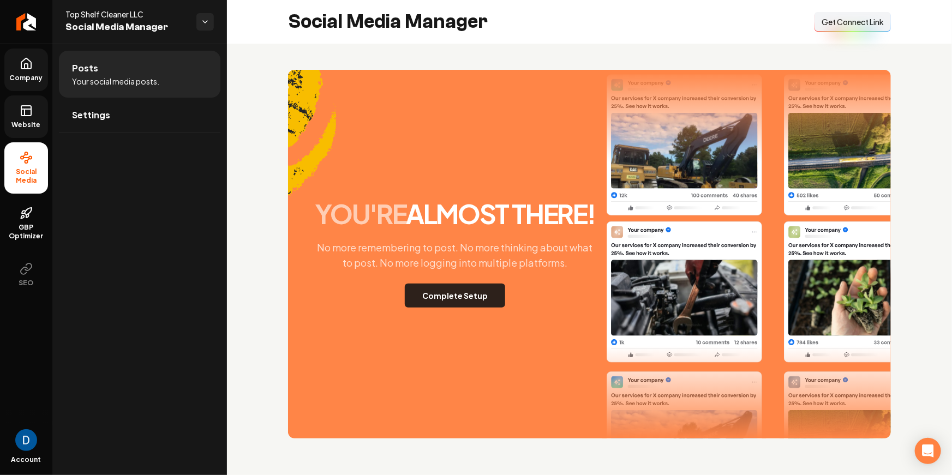
click at [485, 303] on button "Complete Setup" at bounding box center [455, 296] width 100 height 24
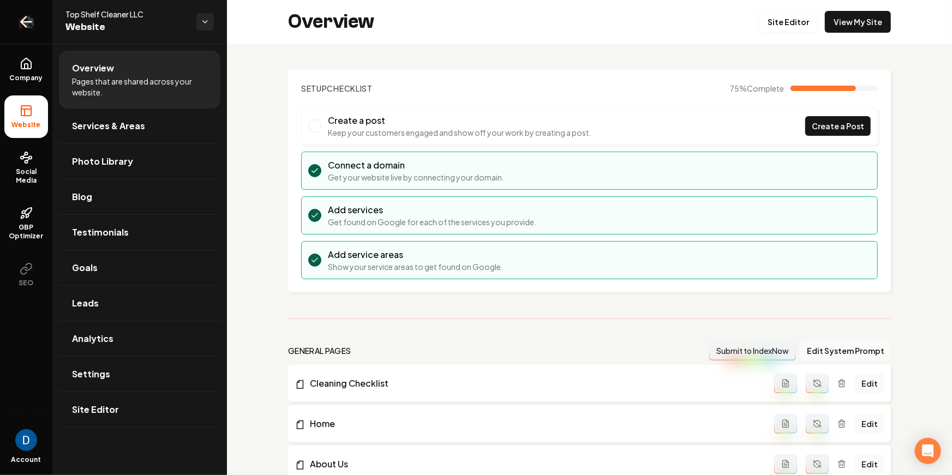
click at [35, 32] on link "Return to dashboard" at bounding box center [26, 22] width 52 height 44
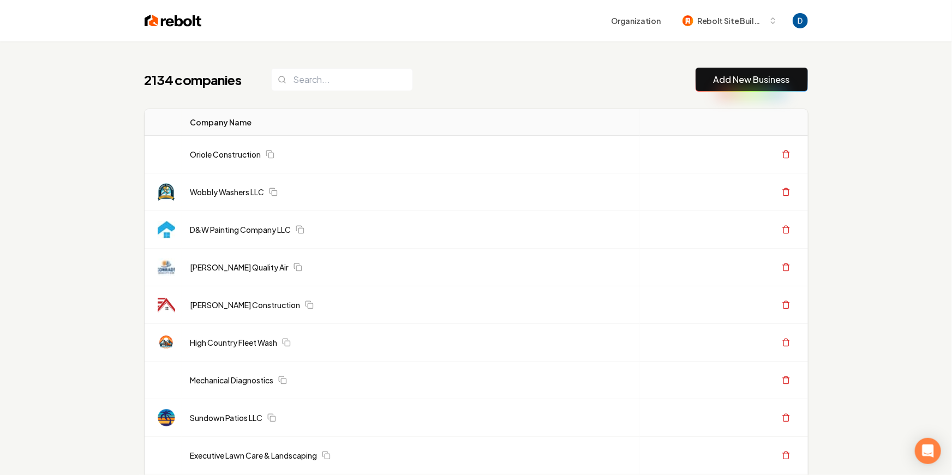
click at [304, 77] on input "search" at bounding box center [342, 79] width 142 height 23
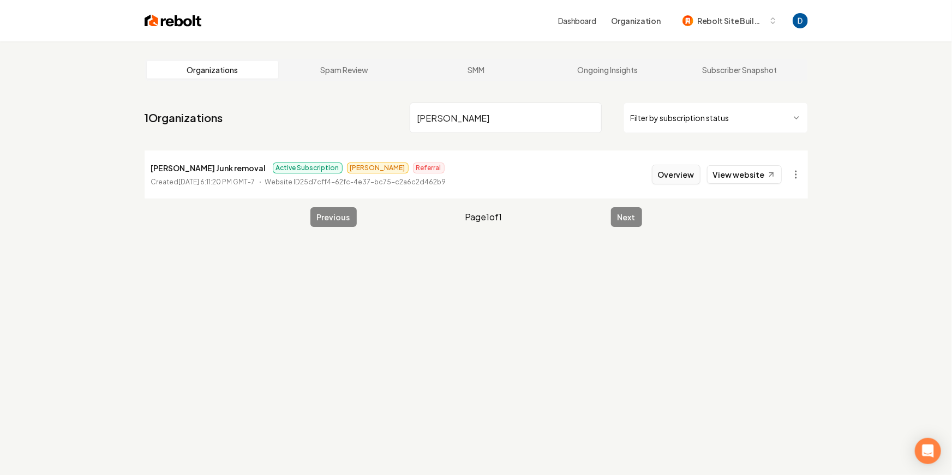
type input "[PERSON_NAME]"
click at [699, 172] on button "Overview" at bounding box center [676, 175] width 49 height 20
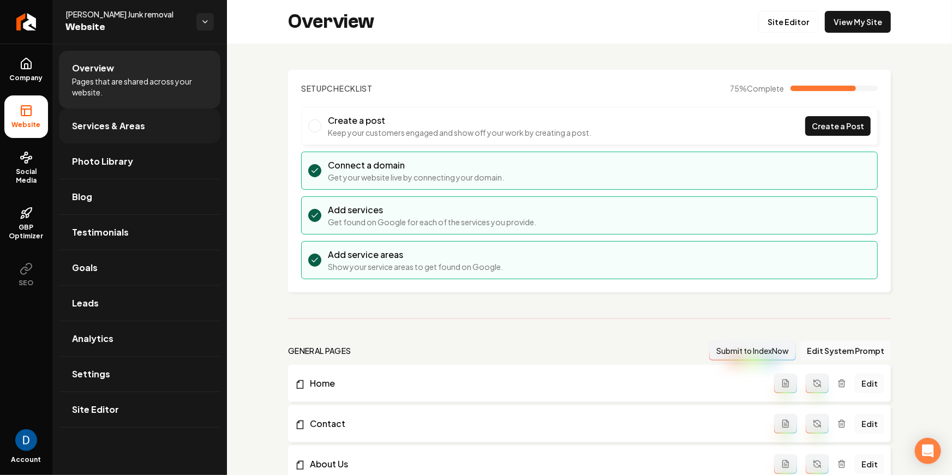
click at [109, 138] on link "Services & Areas" at bounding box center [139, 126] width 161 height 35
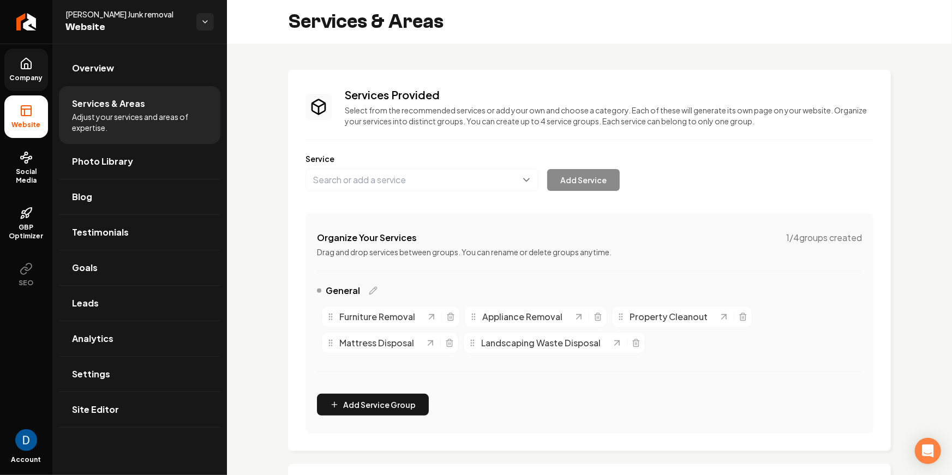
click at [35, 73] on link "Company" at bounding box center [26, 70] width 44 height 43
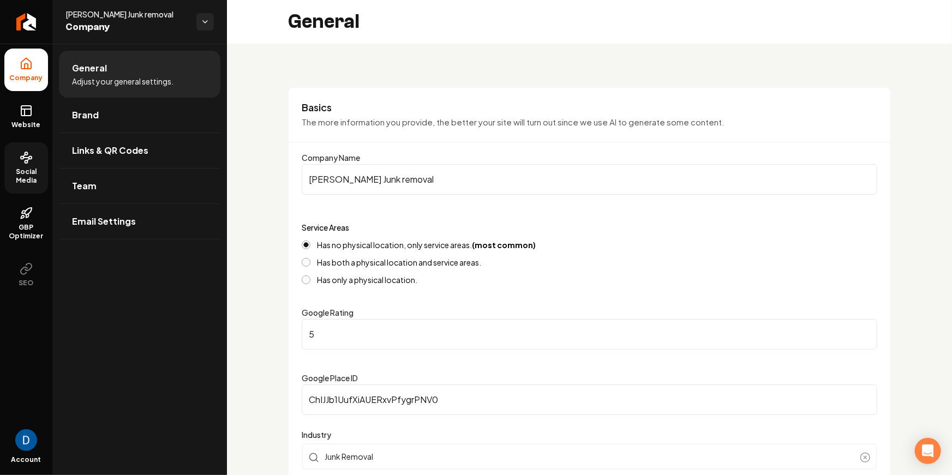
click at [32, 176] on span "Social Media" at bounding box center [26, 175] width 44 height 17
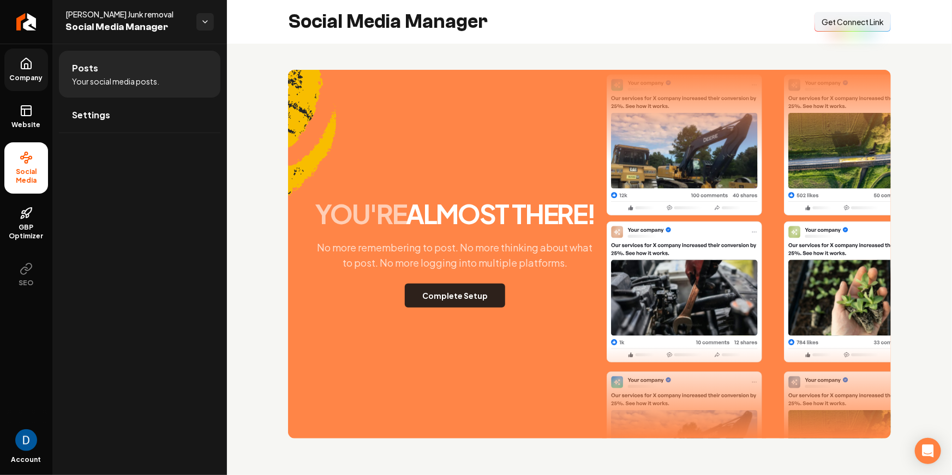
click at [448, 298] on button "Complete Setup" at bounding box center [455, 296] width 100 height 24
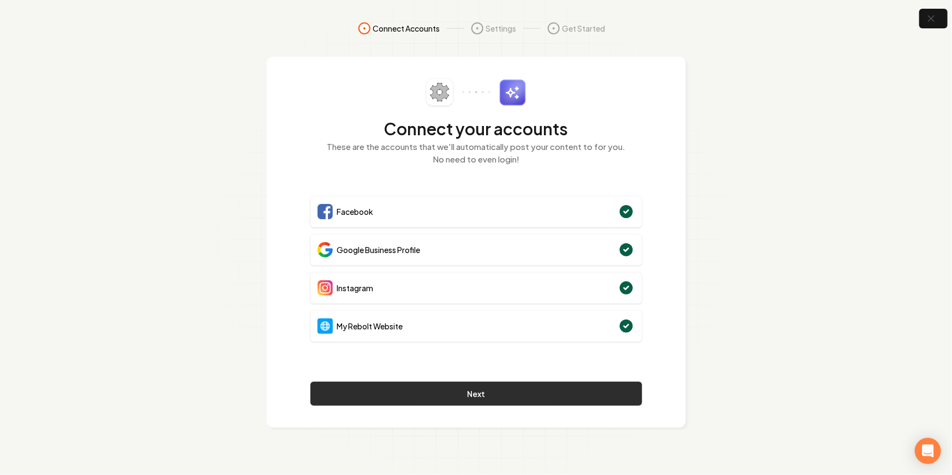
click at [464, 393] on button "Next" at bounding box center [476, 394] width 332 height 24
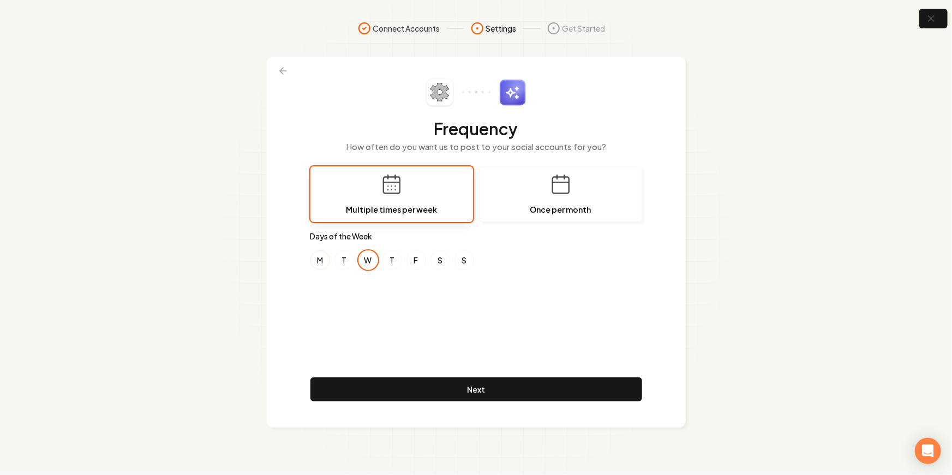
click at [330, 260] on div "M T W T F S S" at bounding box center [476, 260] width 332 height 20
click at [322, 262] on button "M" at bounding box center [320, 260] width 20 height 20
click at [411, 264] on button "F" at bounding box center [416, 260] width 20 height 20
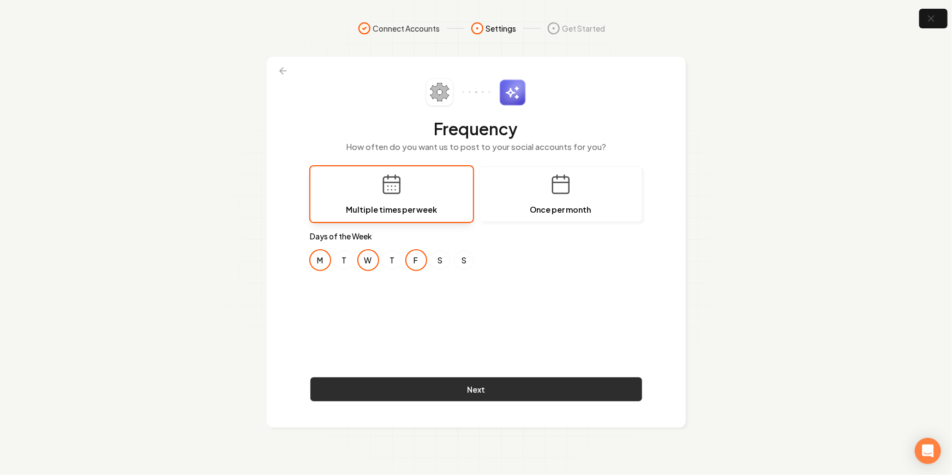
click at [519, 387] on button "Next" at bounding box center [476, 389] width 332 height 24
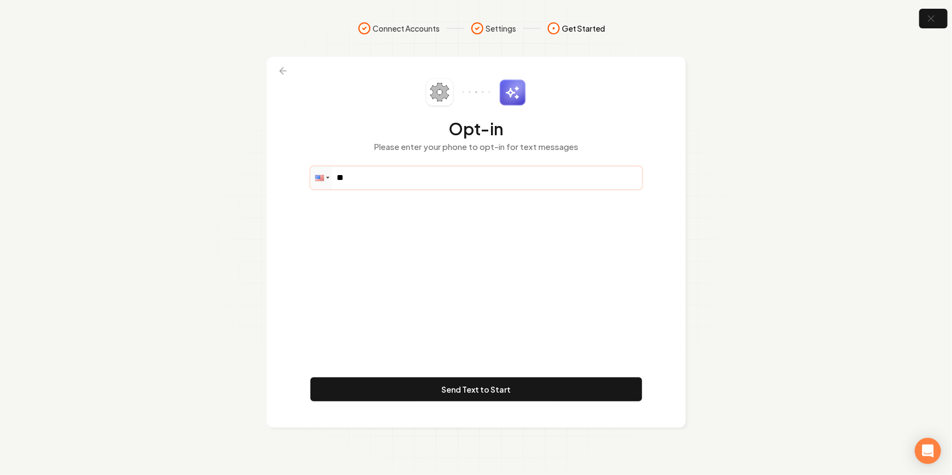
click at [442, 173] on input "**" at bounding box center [476, 178] width 330 height 22
paste input "**********"
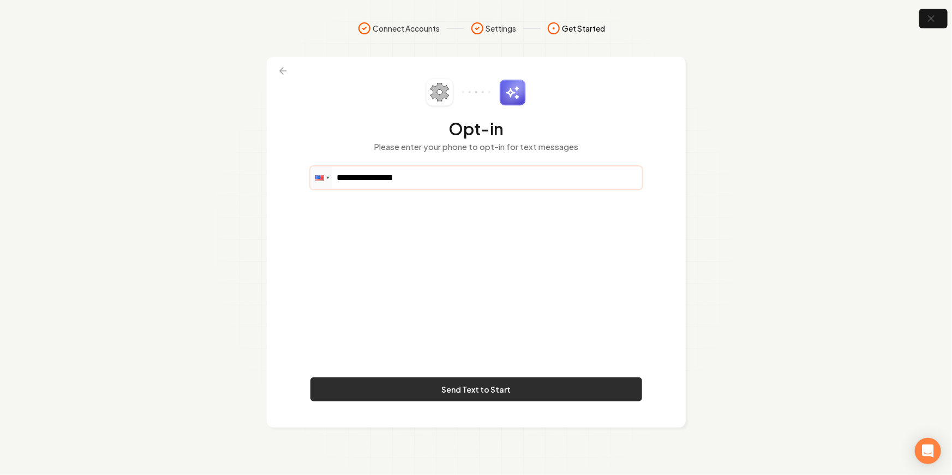
type input "**********"
click at [508, 390] on button "Send Text to Start" at bounding box center [476, 389] width 332 height 24
